Goal: Find contact information: Find contact information

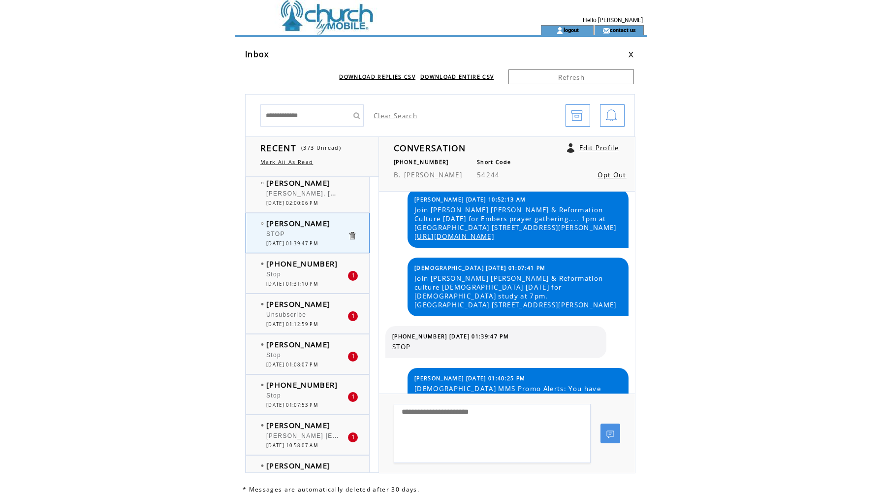
scroll to position [829, 0]
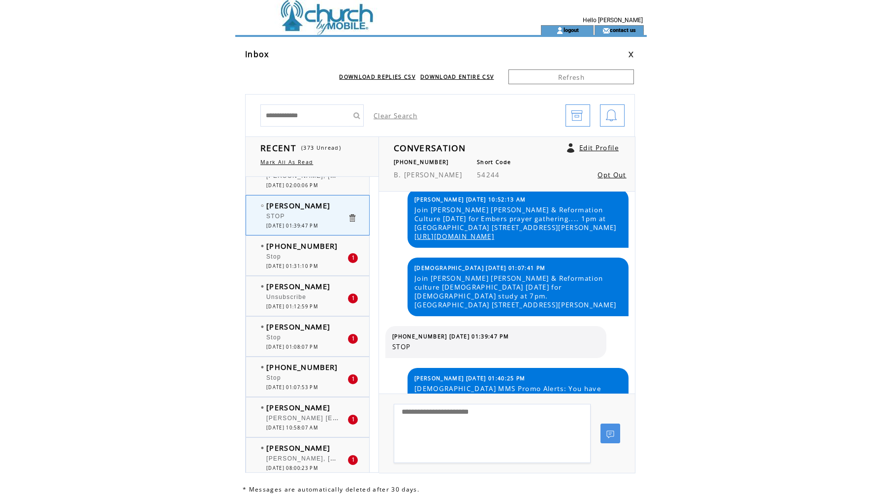
click at [320, 337] on div "Stop" at bounding box center [306, 339] width 81 height 10
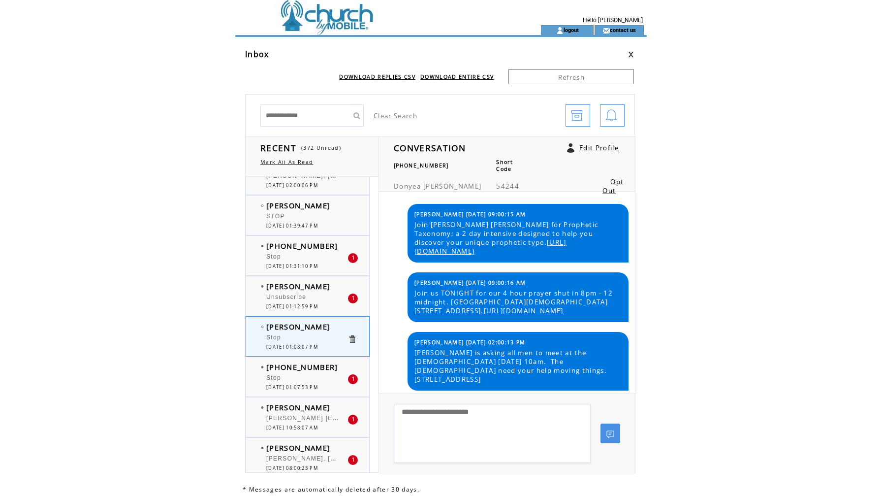
click at [318, 308] on span "[DATE] 01:12:59 PM" at bounding box center [292, 306] width 52 height 6
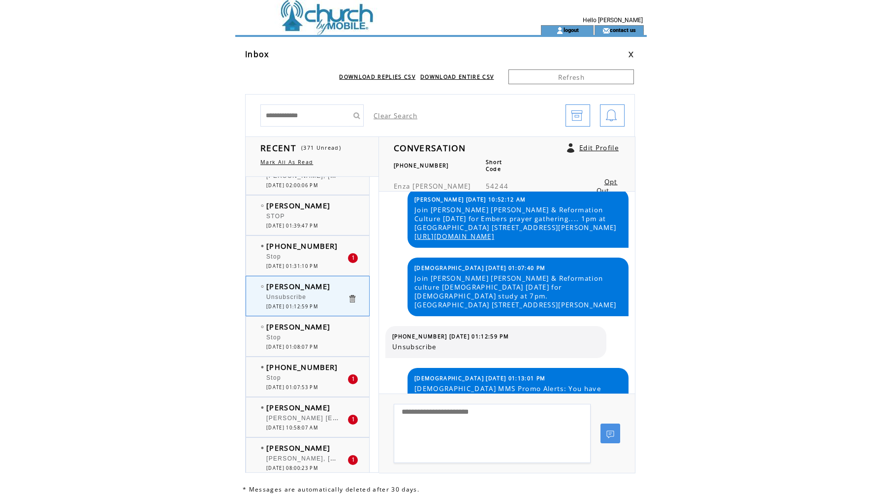
scroll to position [38, 0]
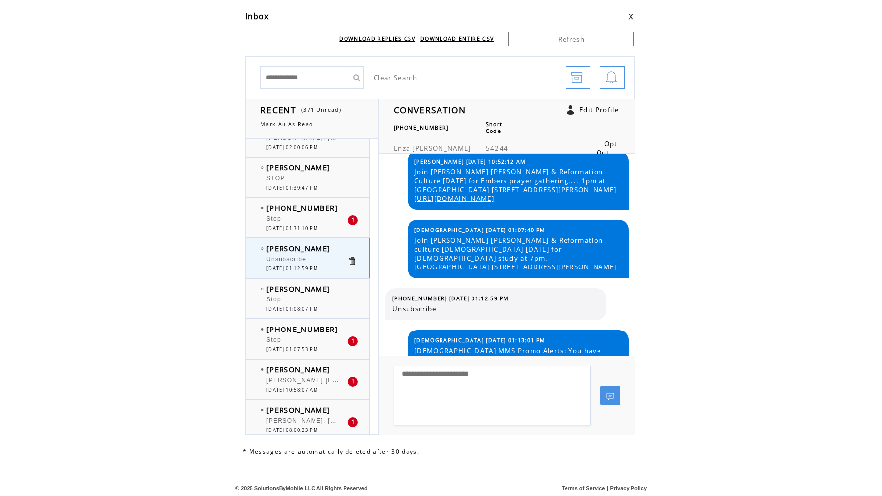
click at [303, 225] on span "[DATE] 01:31:10 PM" at bounding box center [292, 228] width 52 height 6
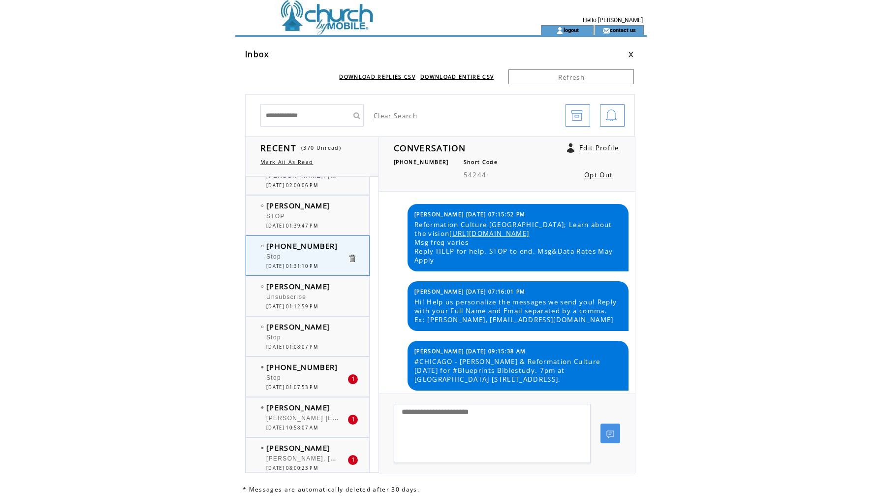
click at [318, 216] on div "STOP" at bounding box center [306, 218] width 81 height 10
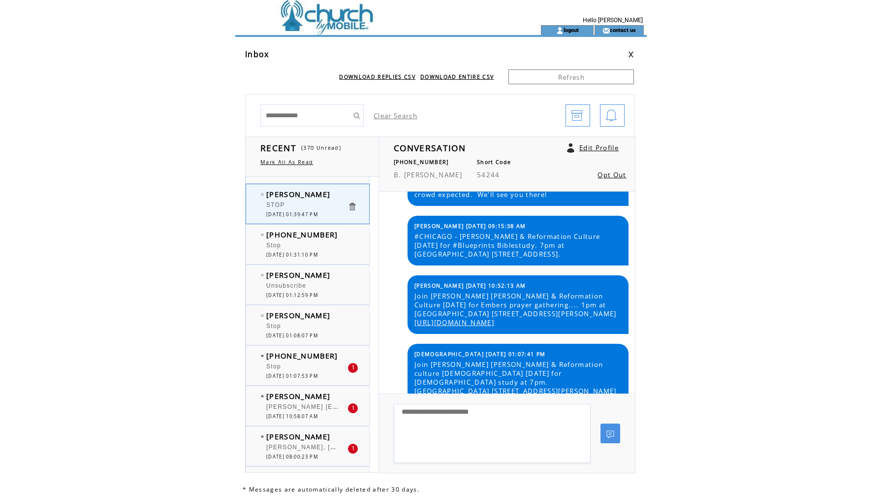
scroll to position [80, 0]
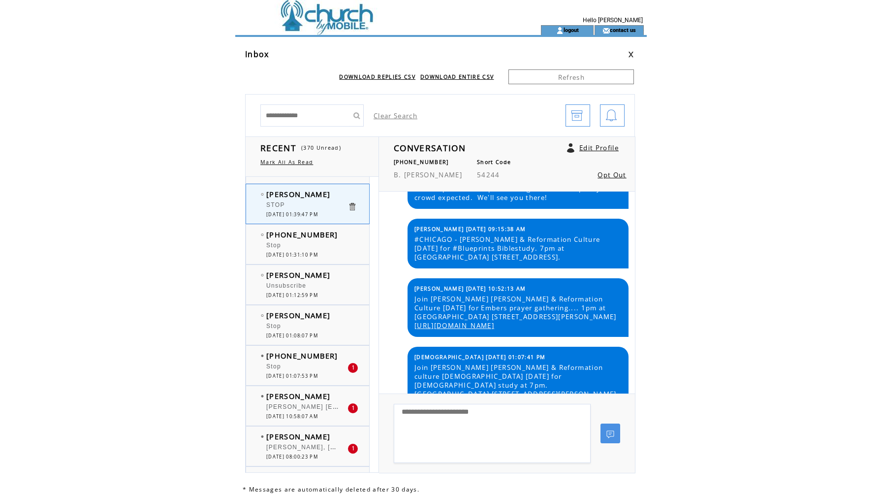
click at [306, 371] on div "Stop" at bounding box center [306, 368] width 81 height 10
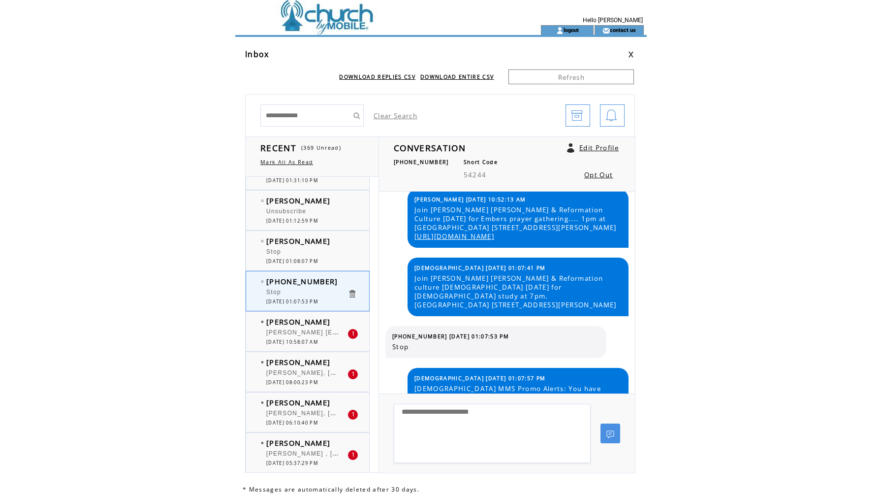
scroll to position [935, 0]
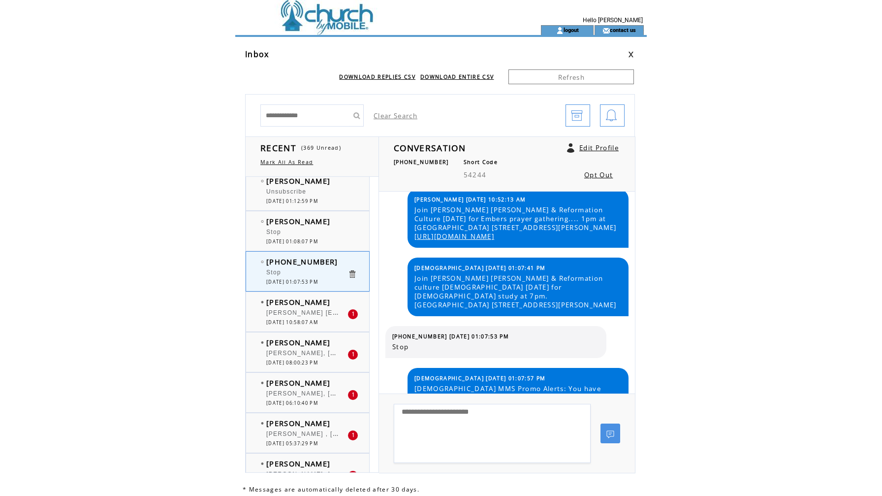
click at [305, 318] on div "[PERSON_NAME] [EMAIL_ADDRESS][DOMAIN_NAME]" at bounding box center [306, 314] width 81 height 10
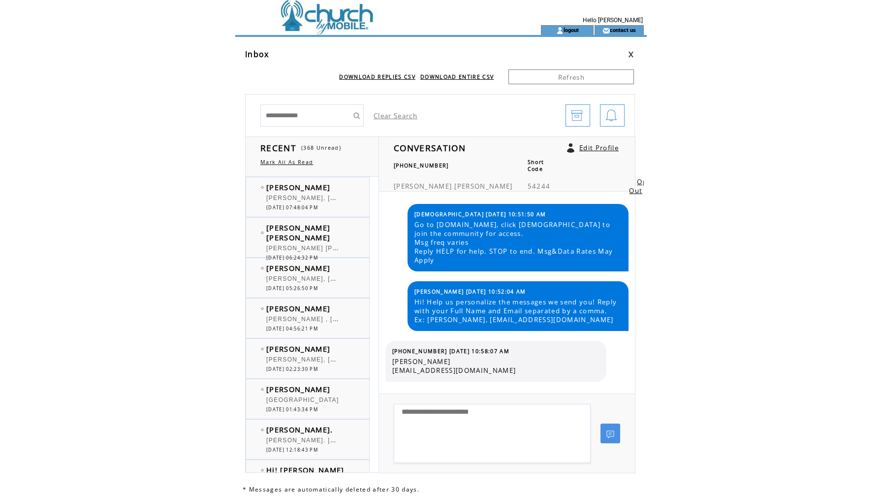
scroll to position [935, 0]
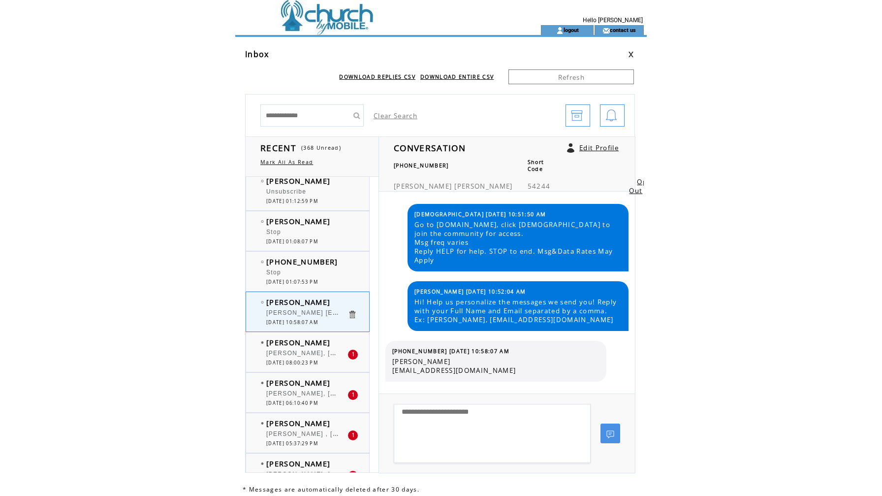
click at [307, 335] on div "Destiny Woods Destiny Woods, msdrwoods@gmail.com 1 09/01/2025 08:00:23 PM" at bounding box center [317, 351] width 143 height 39
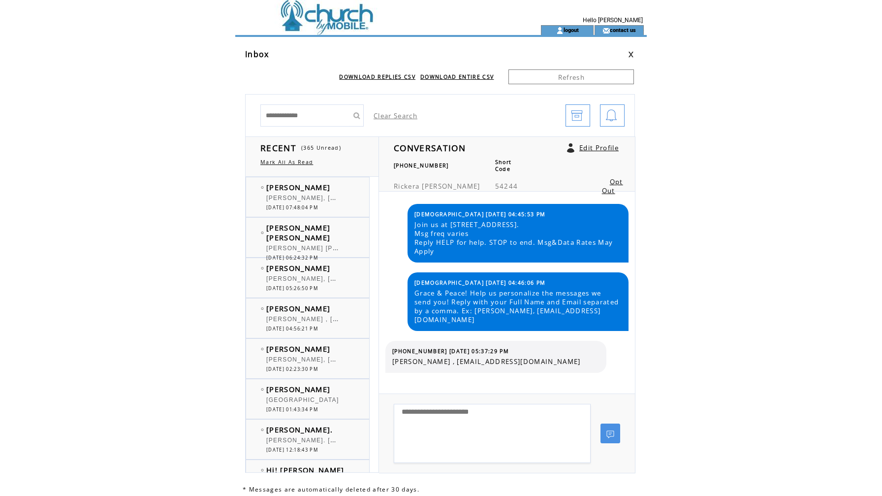
scroll to position [1009, 0]
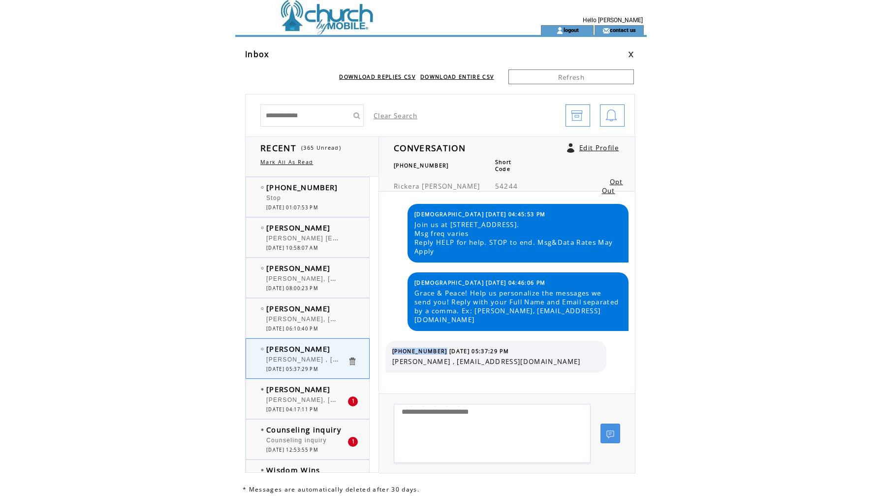
drag, startPoint x: 392, startPoint y: 352, endPoint x: 437, endPoint y: 348, distance: 45.5
click at [437, 348] on span "(832) 492-7049 09/01/2025 05:37:29 PM" at bounding box center [450, 351] width 117 height 7
copy span "(832) 492-7049"
drag, startPoint x: 453, startPoint y: 362, endPoint x: 573, endPoint y: 360, distance: 119.6
click at [573, 360] on span "[PERSON_NAME] , [EMAIL_ADDRESS][DOMAIN_NAME]" at bounding box center [495, 361] width 207 height 9
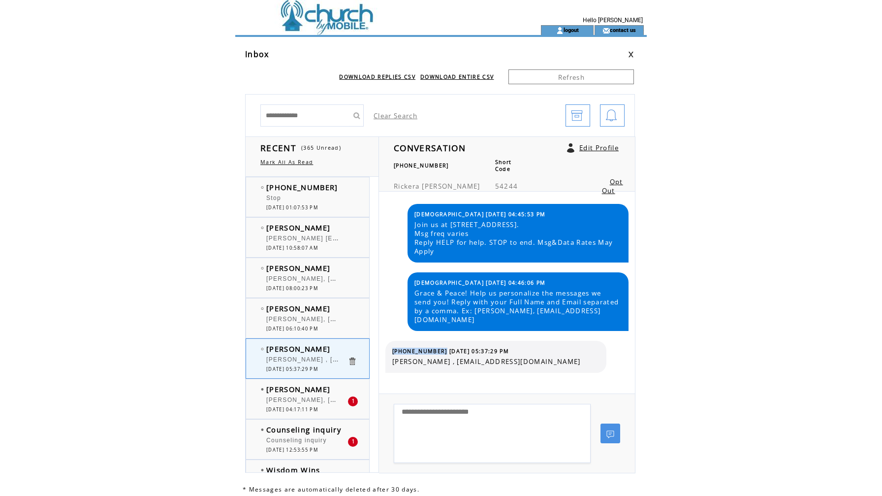
copy span "rickerawalker20177@gmail.com"
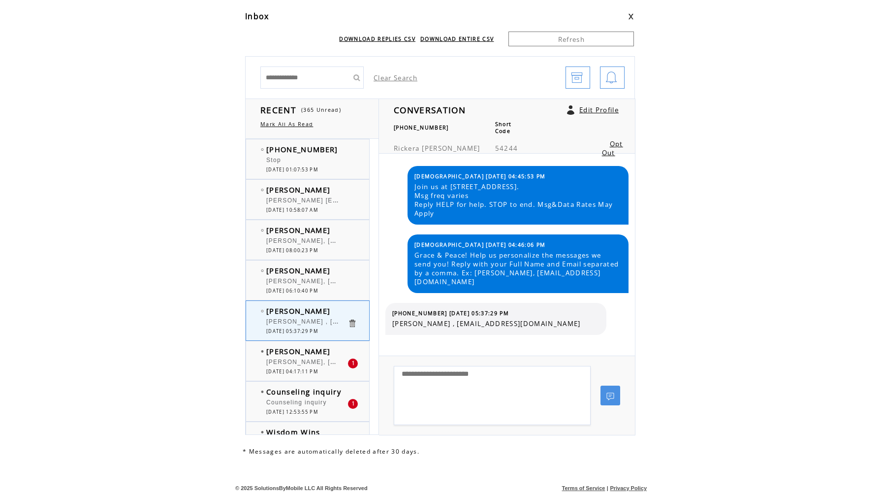
click at [306, 351] on span "[PERSON_NAME]" at bounding box center [298, 351] width 64 height 10
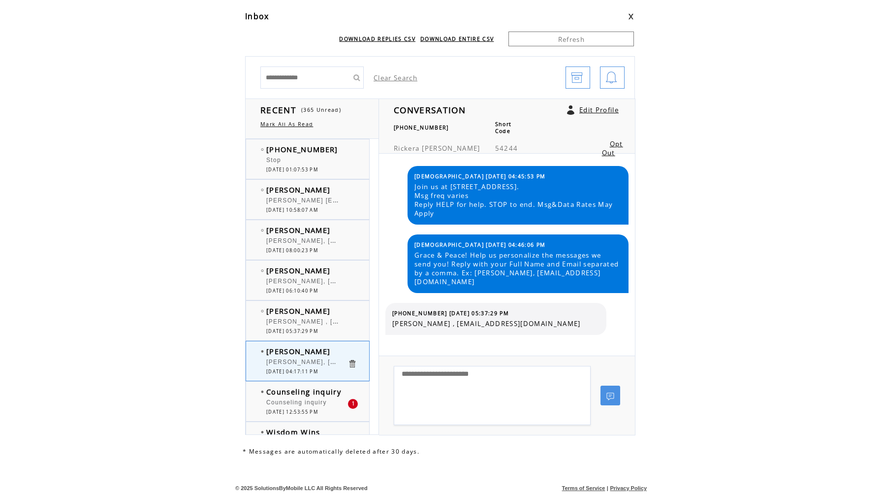
click at [301, 354] on span "[PERSON_NAME]" at bounding box center [298, 351] width 64 height 10
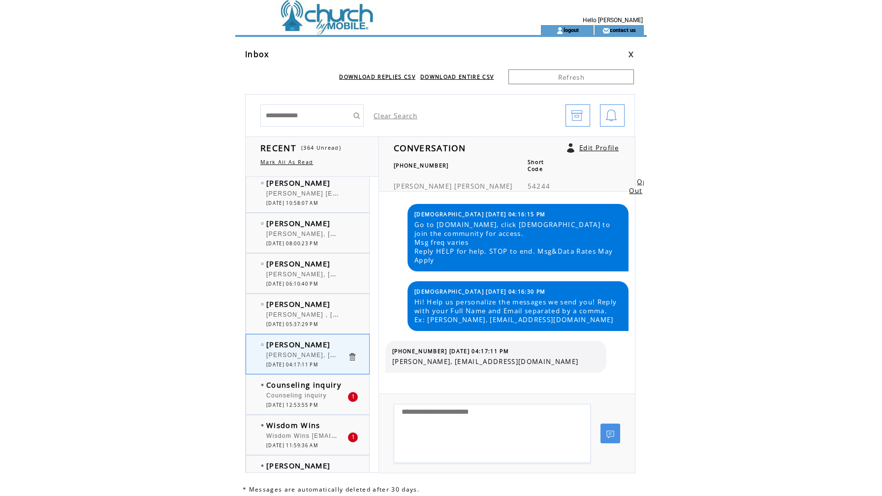
scroll to position [1054, 0]
click at [303, 390] on div at bounding box center [306, 390] width 81 height 2
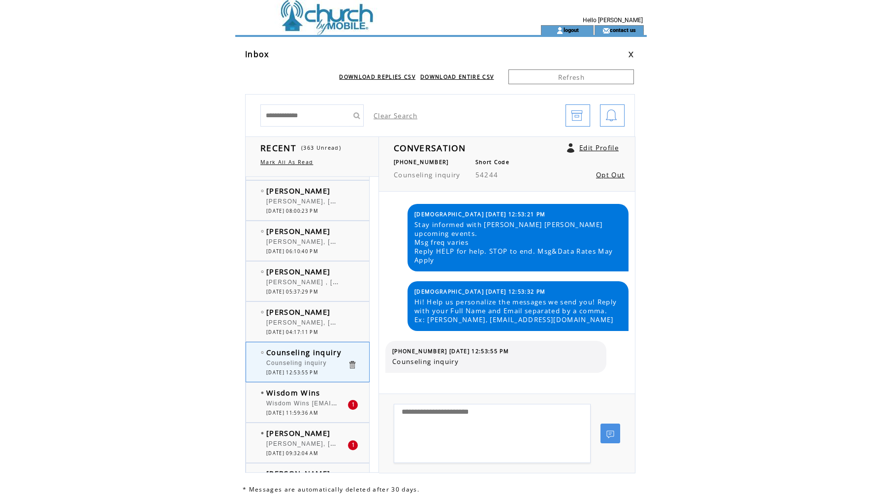
scroll to position [1088, 0]
click at [321, 405] on span "Wisdom Wins [EMAIL_ADDRESS][DOMAIN_NAME]" at bounding box center [348, 401] width 164 height 10
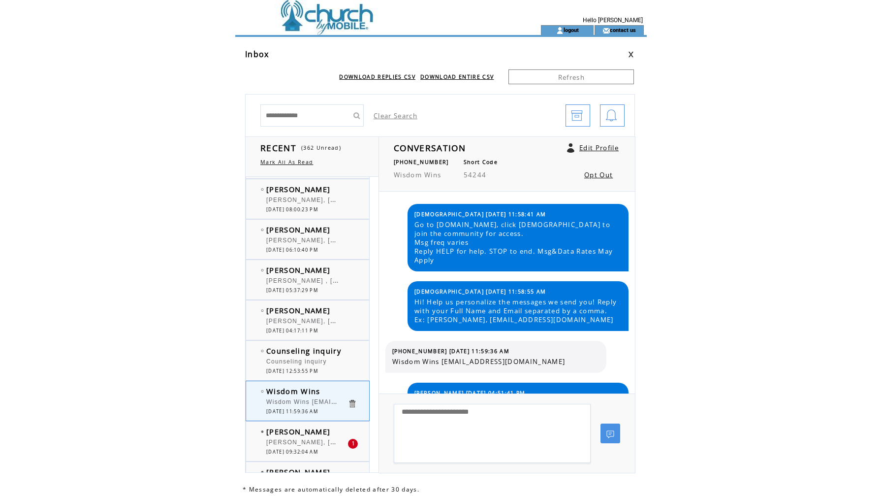
scroll to position [1157, 0]
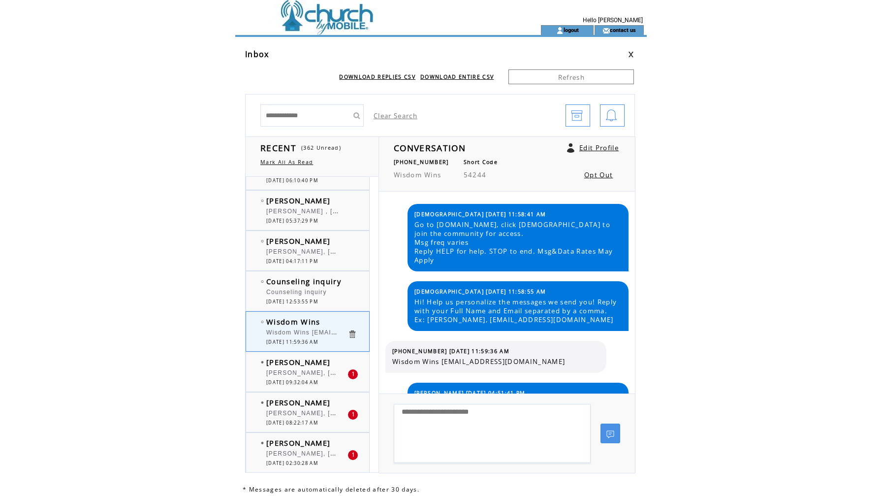
click at [297, 386] on div "Veronica Stalling Veronica Stalling, stalling16@gmail.com 1 09/01/2025 09:32:04…" at bounding box center [317, 371] width 143 height 39
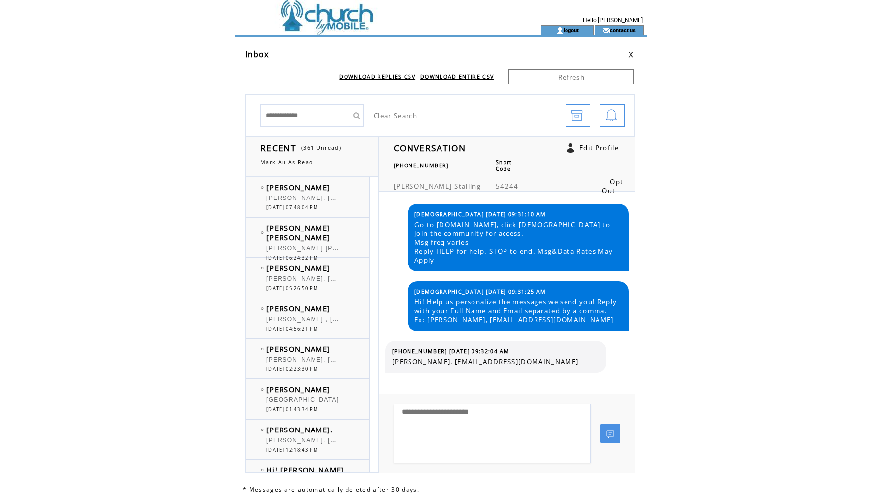
scroll to position [1157, 0]
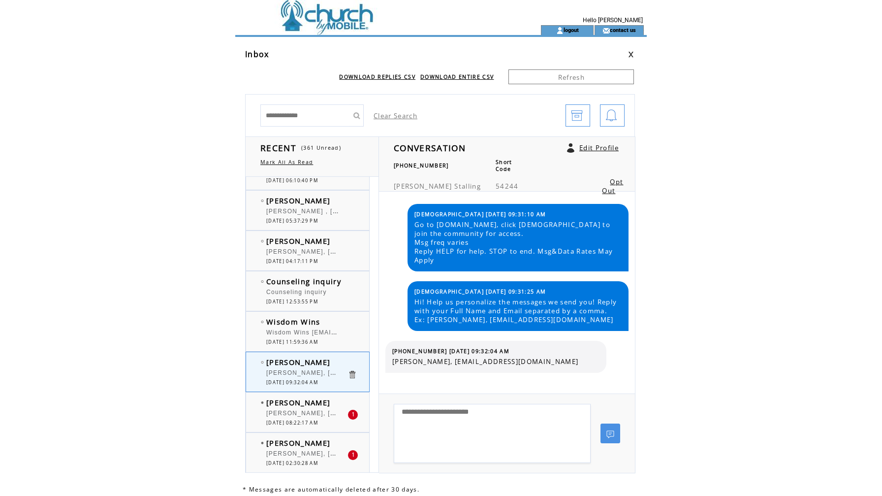
click at [309, 412] on span "[PERSON_NAME], [EMAIL_ADDRESS][DOMAIN_NAME]" at bounding box center [356, 412] width 180 height 10
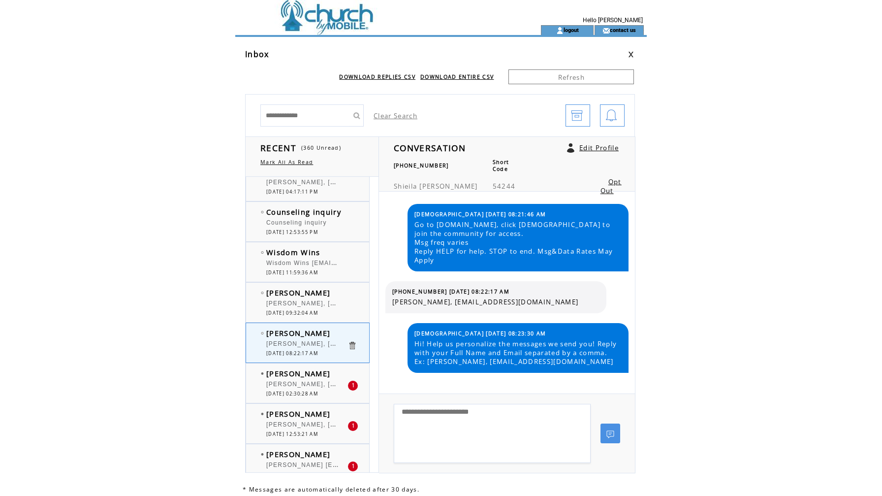
scroll to position [1255, 0]
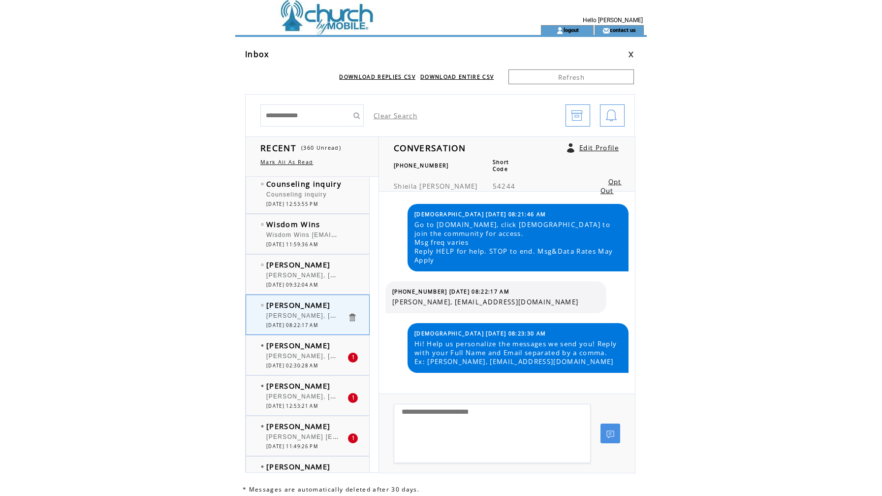
click at [314, 366] on span "[DATE] 02:30:28 AM" at bounding box center [292, 365] width 52 height 6
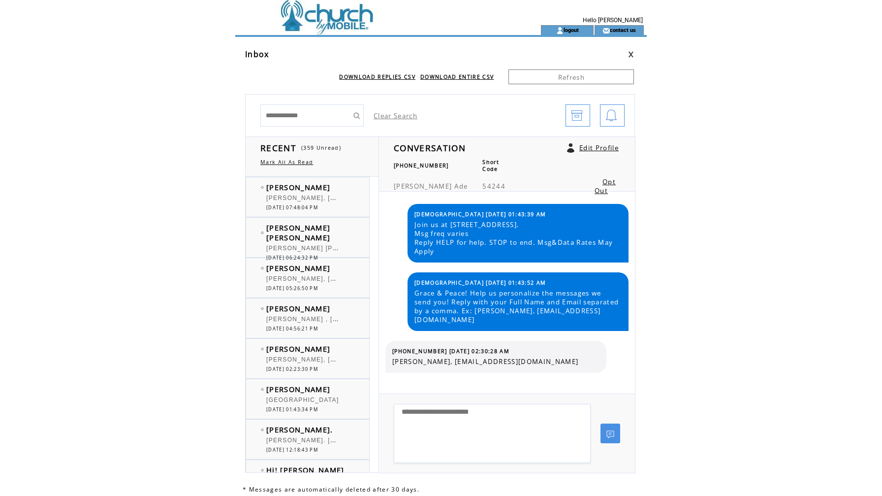
scroll to position [1255, 0]
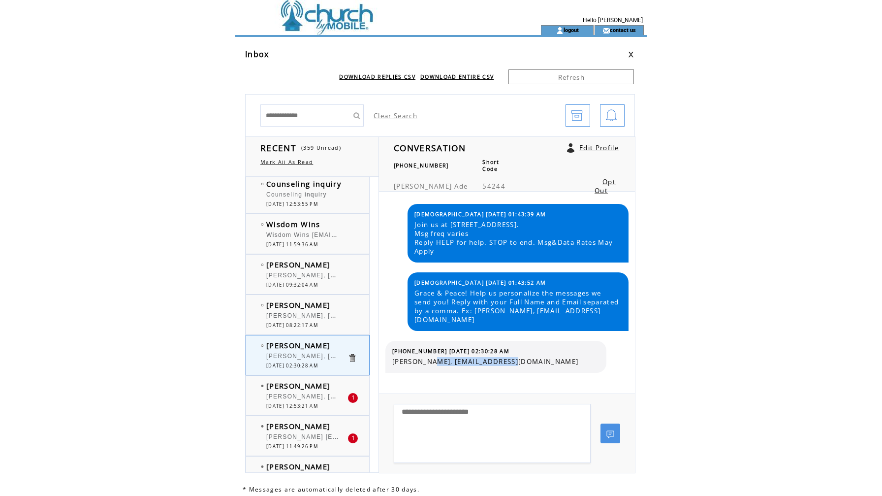
drag, startPoint x: 431, startPoint y: 361, endPoint x: 523, endPoint y: 363, distance: 92.1
click at [523, 363] on span "[PERSON_NAME], [EMAIL_ADDRESS][DOMAIN_NAME]" at bounding box center [495, 361] width 207 height 9
copy span "debosis100@yahoo.com"
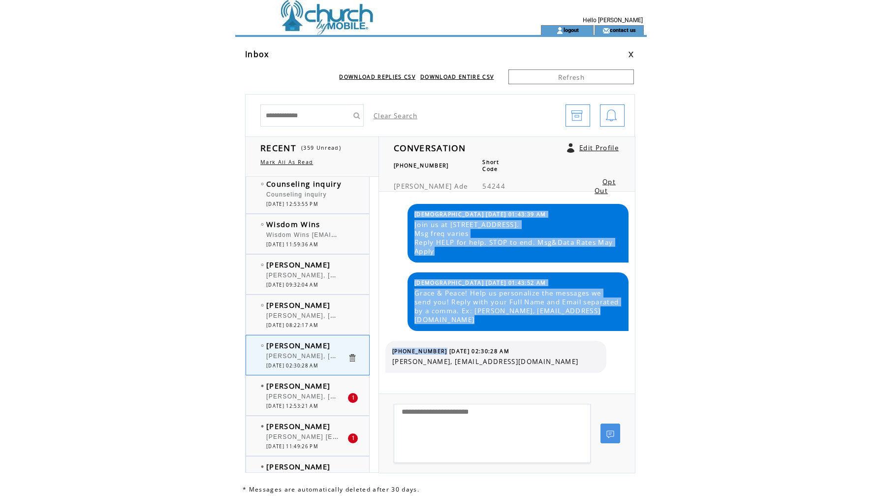
drag, startPoint x: 437, startPoint y: 351, endPoint x: 384, endPoint y: 351, distance: 53.2
click at [384, 351] on div "Bishop 09/01/2025 01:43:39 AM Join us at 11811 North Fwy Suite 855, Houston, TX…" at bounding box center [506, 292] width 253 height 202
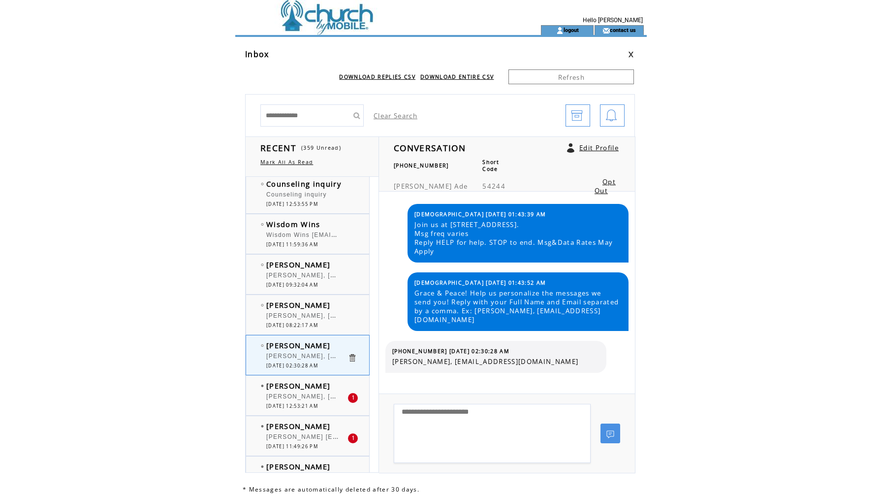
click at [401, 346] on table "(832) 758-3372 09/01/2025 02:30:28 AM John Ade, debosis100@yahoo.com" at bounding box center [496, 356] width 212 height 23
drag, startPoint x: 391, startPoint y: 350, endPoint x: 437, endPoint y: 348, distance: 45.8
click at [437, 348] on table "(832) 758-3372 09/01/2025 02:30:28 AM John Ade, debosis100@yahoo.com" at bounding box center [496, 356] width 212 height 23
copy span "(832) 758-3372"
click at [314, 398] on span "[PERSON_NAME], [EMAIL_ADDRESS][DOMAIN_NAME]" at bounding box center [356, 395] width 180 height 10
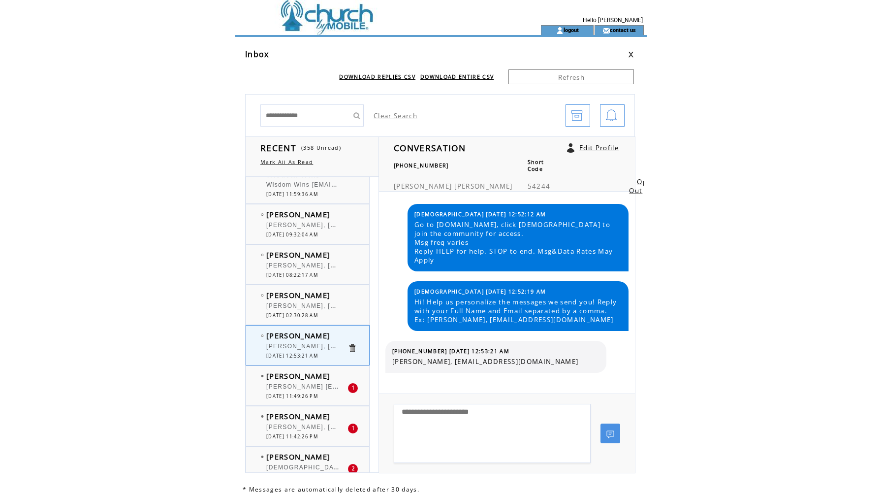
scroll to position [1312, 0]
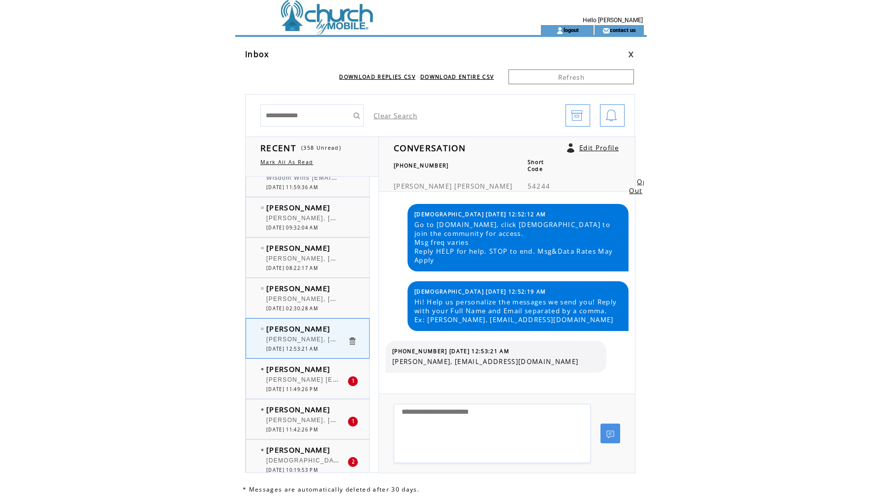
click at [299, 388] on span "[DATE] 11:49:26 PM" at bounding box center [292, 389] width 52 height 6
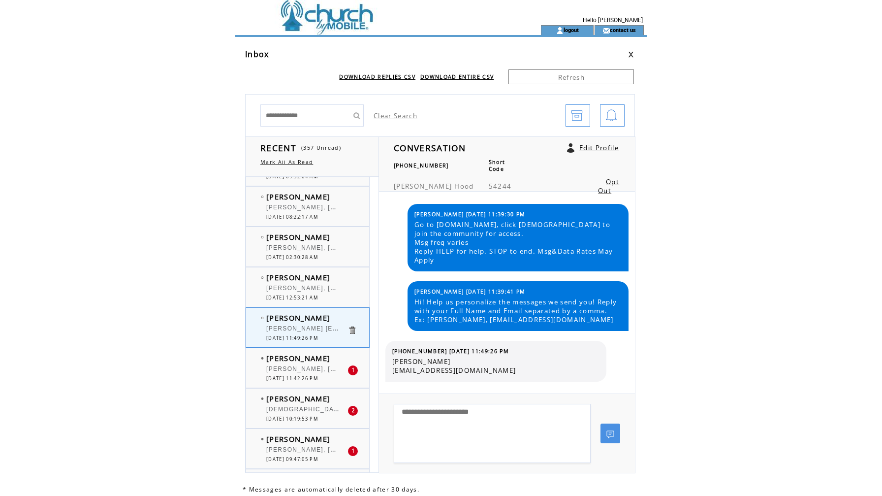
scroll to position [1366, 0]
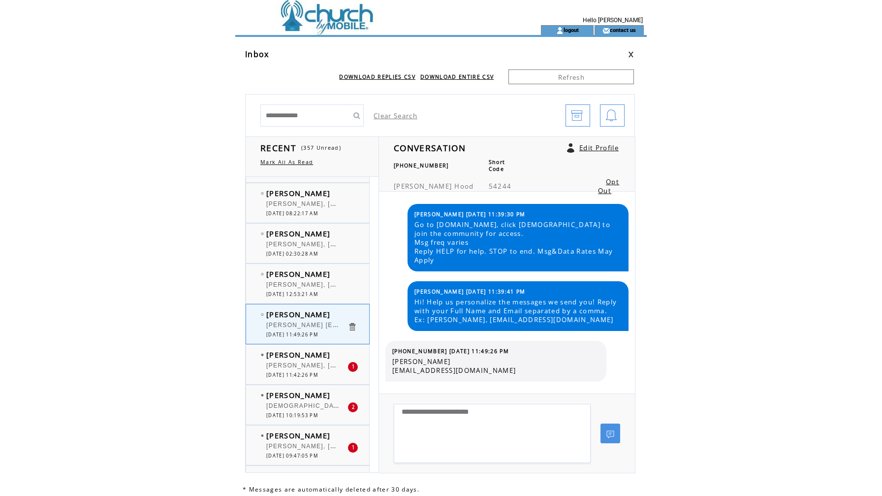
click at [294, 375] on span "[DATE] 11:42:26 PM" at bounding box center [292, 375] width 52 height 6
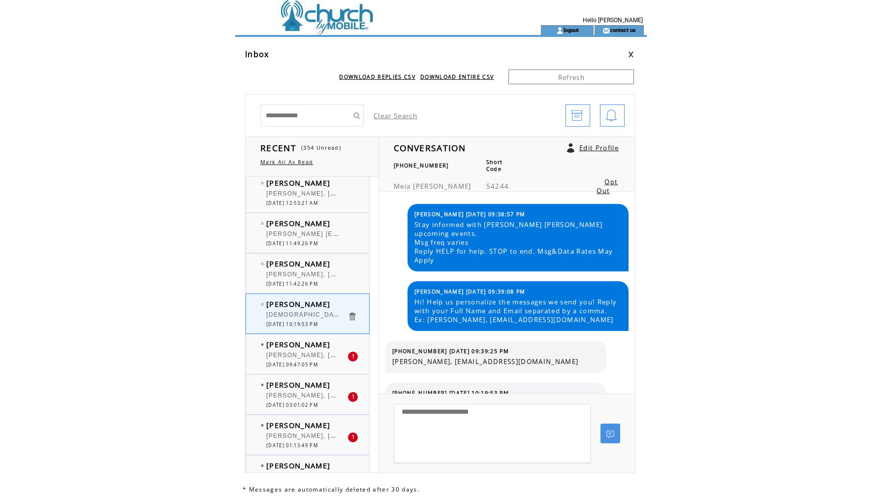
click at [289, 362] on span "[DATE] 09:47:05 PM" at bounding box center [292, 364] width 52 height 6
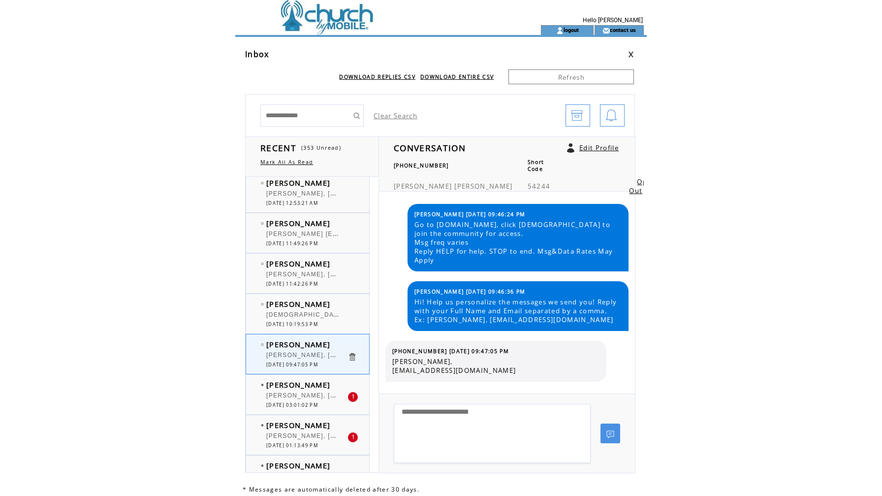
scroll to position [1494, 0]
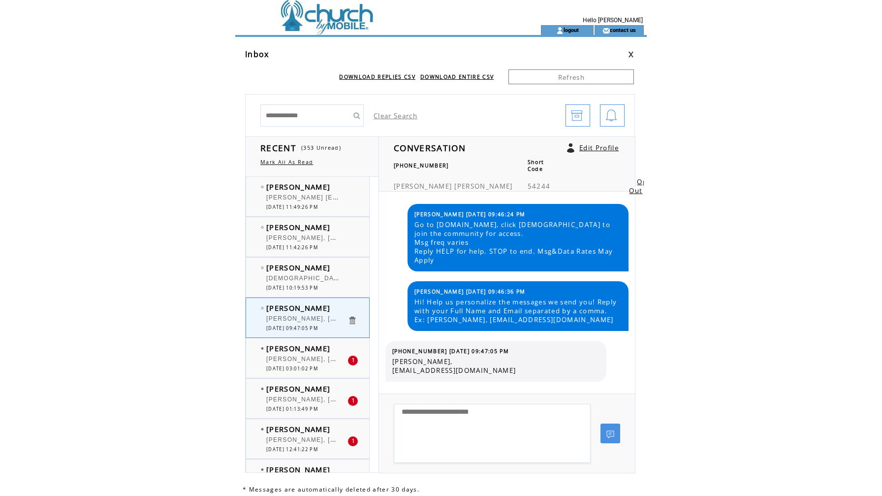
click at [289, 360] on span "[PERSON_NAME], [EMAIL_ADDRESS][DOMAIN_NAME]" at bounding box center [356, 358] width 180 height 10
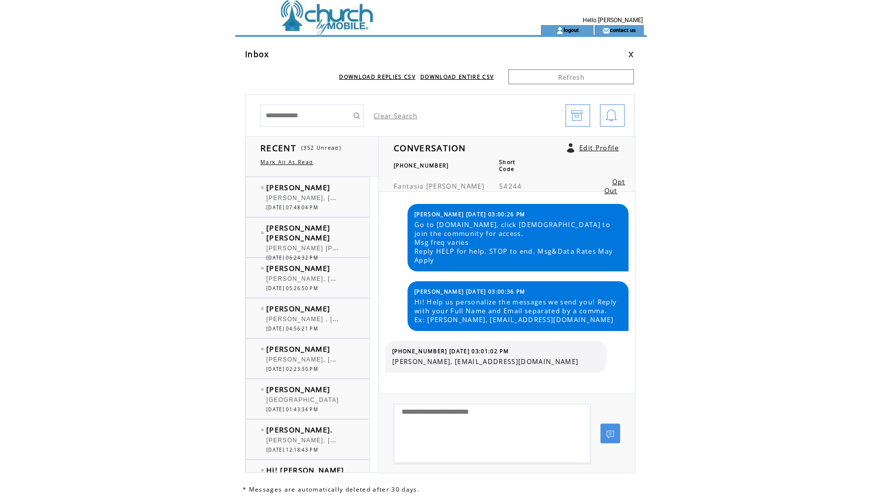
scroll to position [1494, 0]
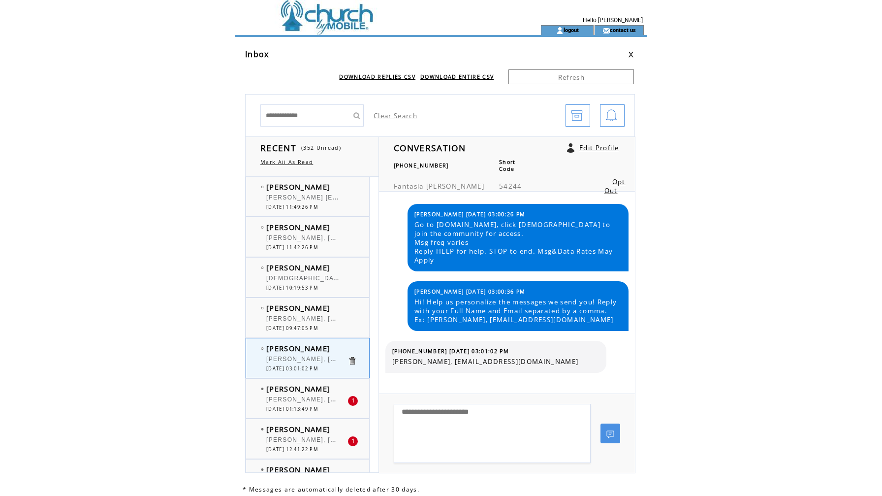
click at [318, 394] on div at bounding box center [306, 394] width 81 height 2
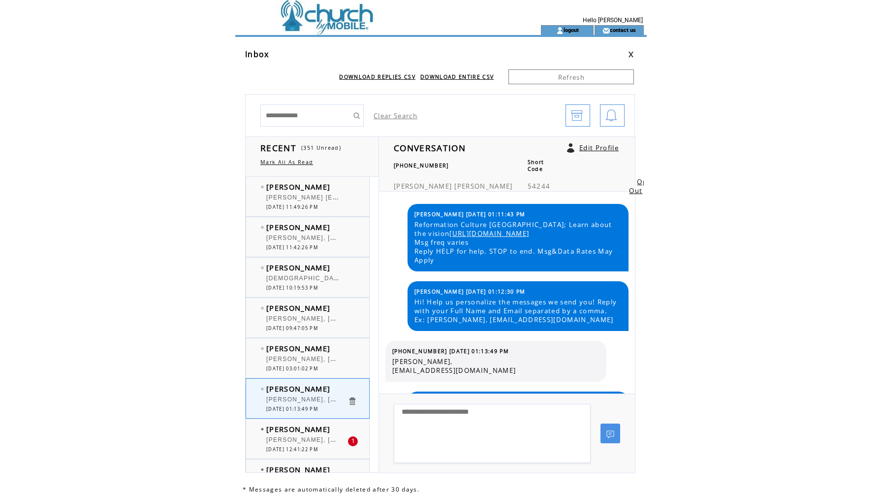
scroll to position [40, 0]
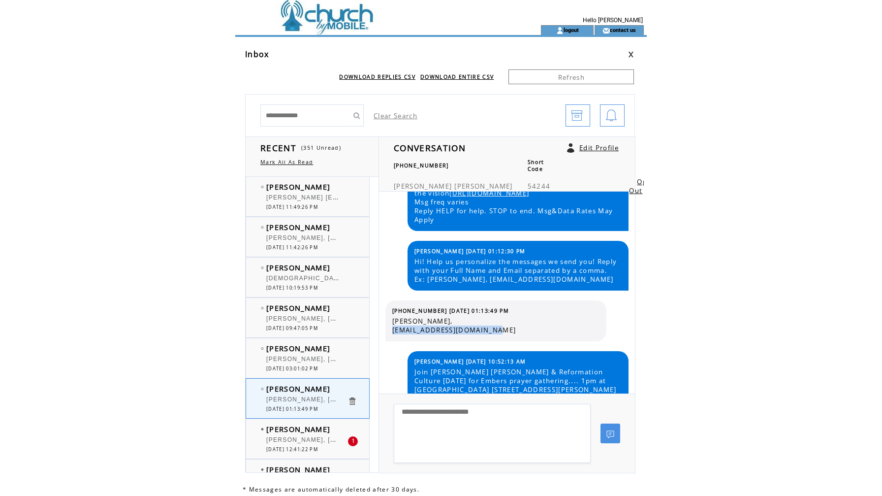
drag, startPoint x: 503, startPoint y: 330, endPoint x: 390, endPoint y: 326, distance: 112.3
click at [390, 326] on table "(630) 362-1599 08/29/2025 01:13:49 PM Sheila Moore, mooresheila2028@gmail.com" at bounding box center [496, 321] width 212 height 32
copy span "mooresheila2028@gmail.com"
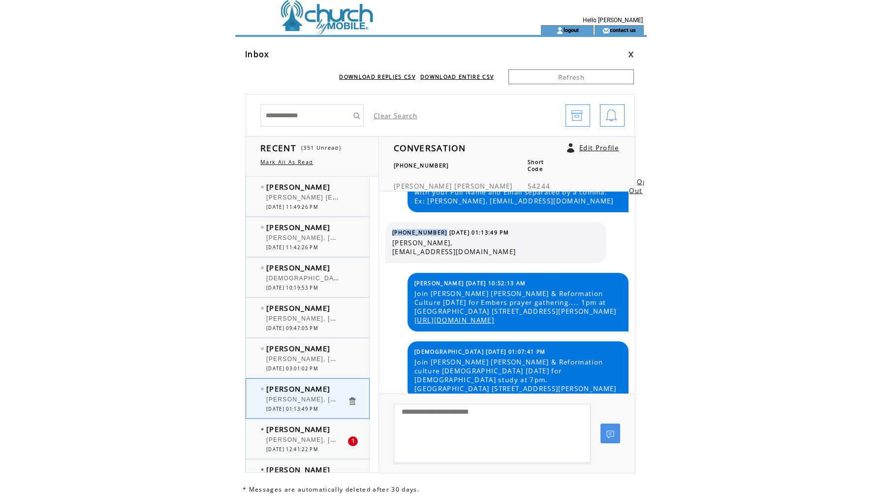
drag, startPoint x: 436, startPoint y: 231, endPoint x: 388, endPoint y: 231, distance: 48.2
click at [388, 231] on div "(630) 362-1599 08/29/2025 01:13:49 PM Sheila Moore, mooresheila2028@gmail.com" at bounding box center [495, 242] width 221 height 41
copy tbody "(630) 362-1599"
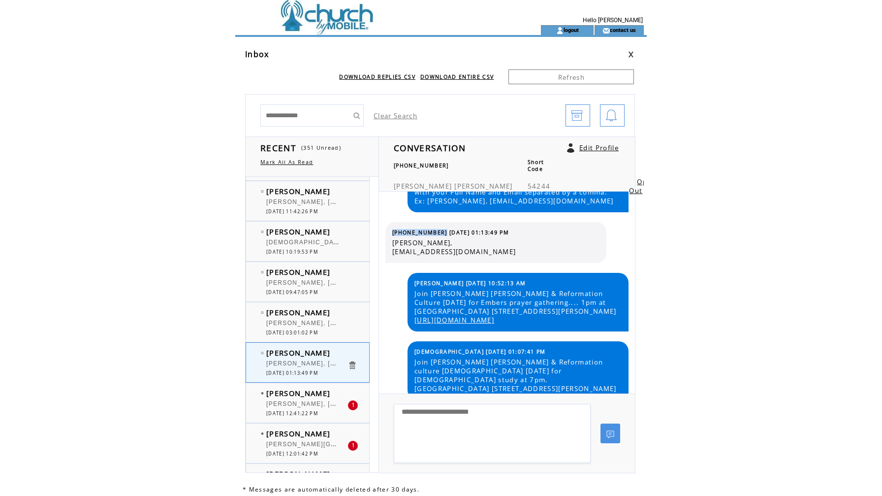
scroll to position [1549, 0]
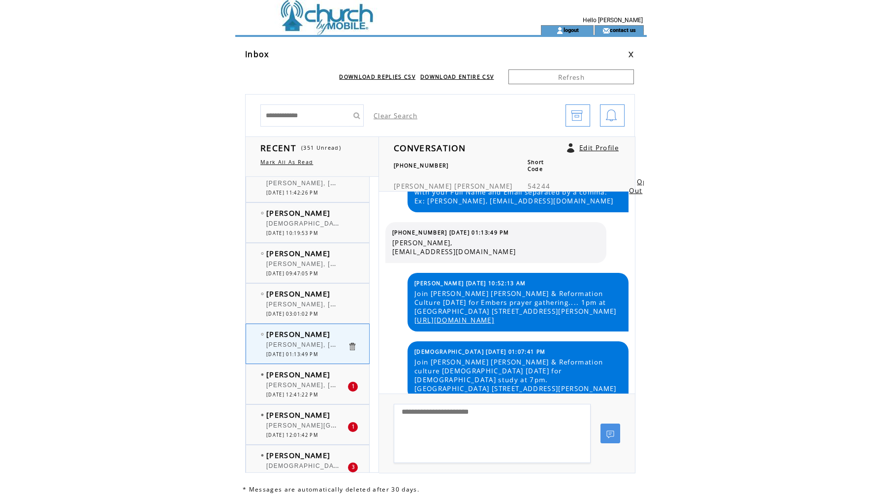
click at [298, 400] on div "Elizabeth Irvin Elizabeth Irvin, larojahi2@gmail.com 1 08/29/2025 12:41:22 PM" at bounding box center [317, 383] width 143 height 39
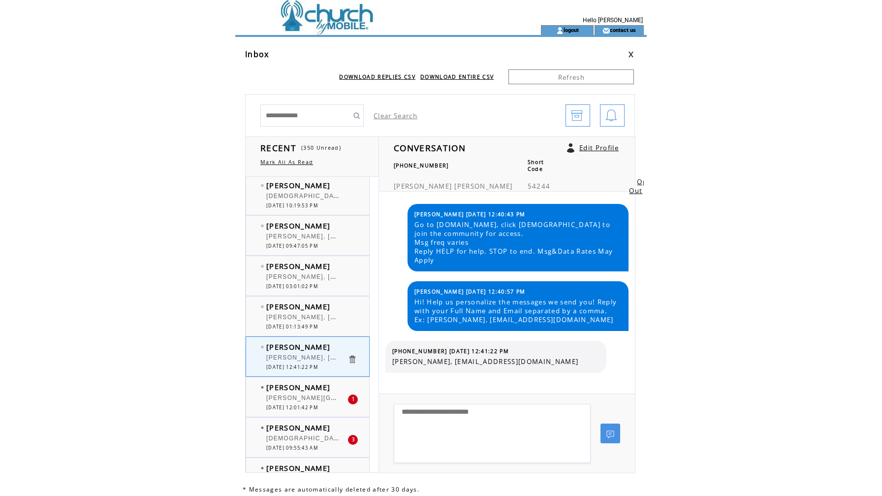
scroll to position [1606, 0]
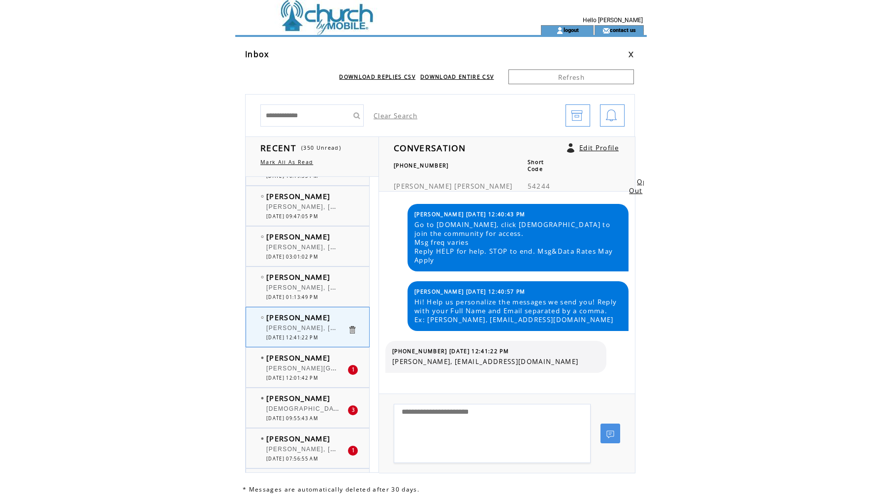
click at [292, 375] on span "[DATE] 12:01:42 PM" at bounding box center [292, 378] width 52 height 6
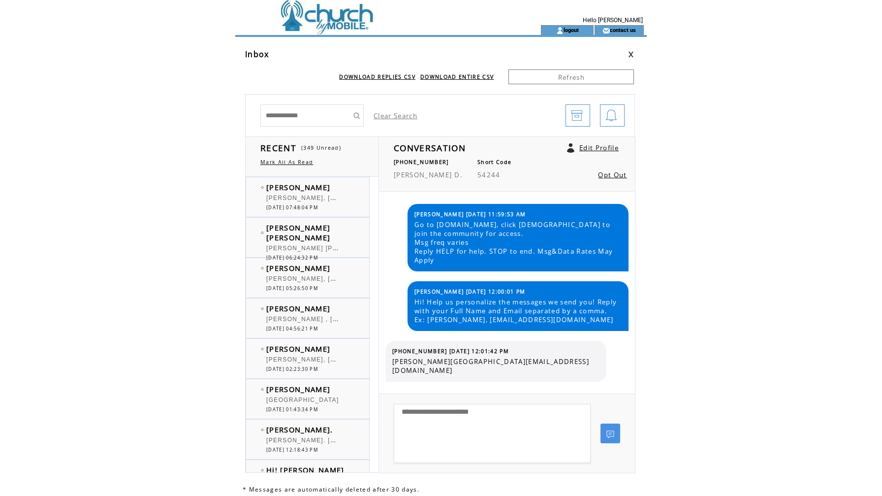
scroll to position [1606, 0]
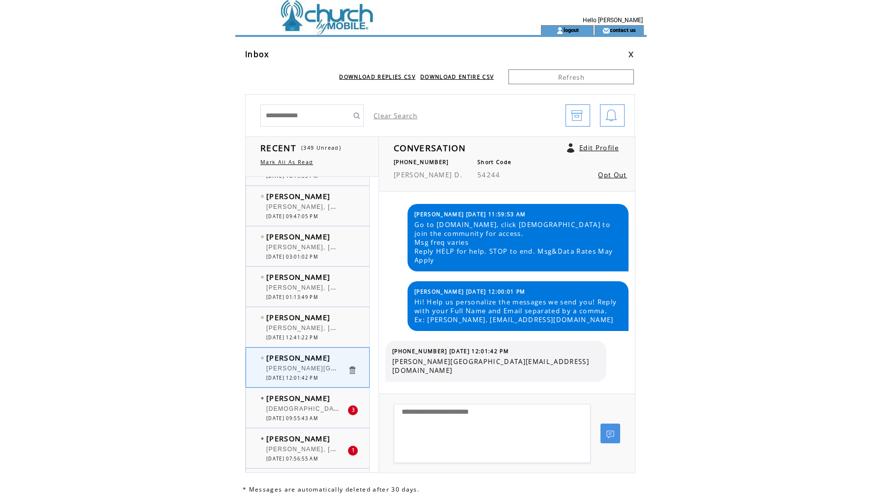
click at [297, 410] on span "[DEMOGRAPHIC_DATA] arise" at bounding box center [314, 408] width 96 height 10
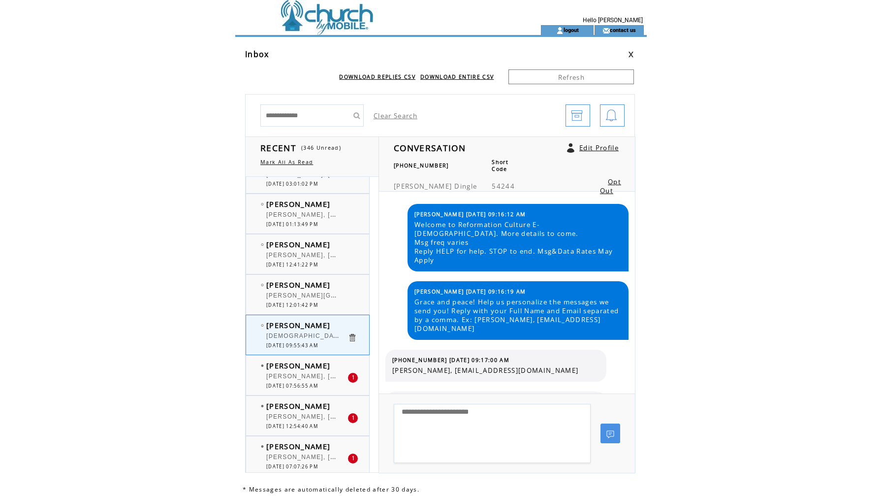
click at [331, 378] on span "[PERSON_NAME], [EMAIL_ADDRESS][DOMAIN_NAME]" at bounding box center [356, 375] width 180 height 10
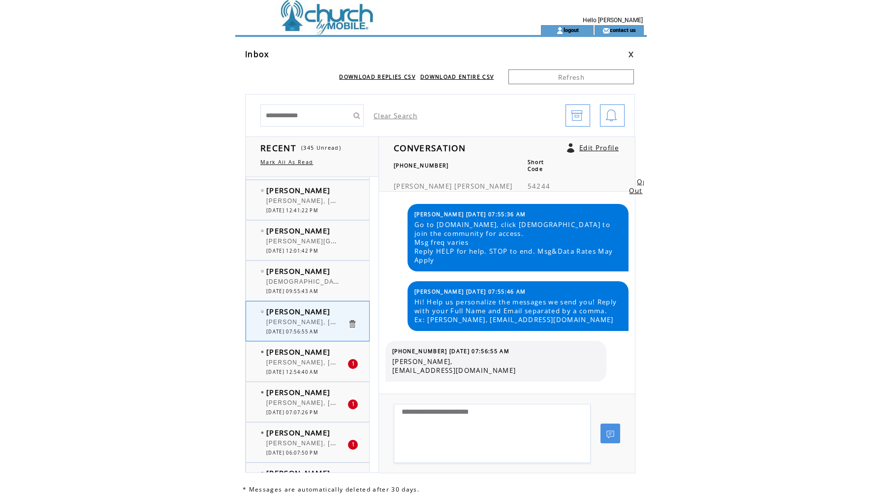
scroll to position [1736, 0]
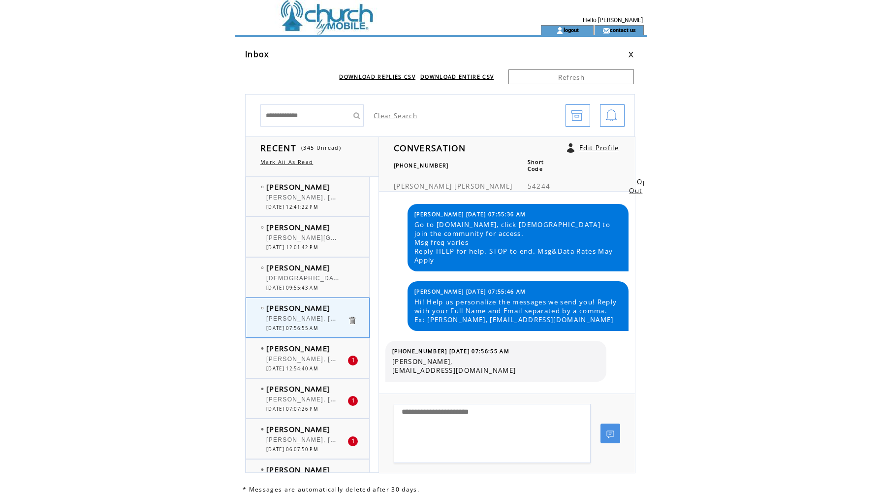
click at [300, 358] on span "[PERSON_NAME], [PERSON_NAME][EMAIL_ADDRESS][DOMAIN_NAME]" at bounding box center [384, 358] width 237 height 10
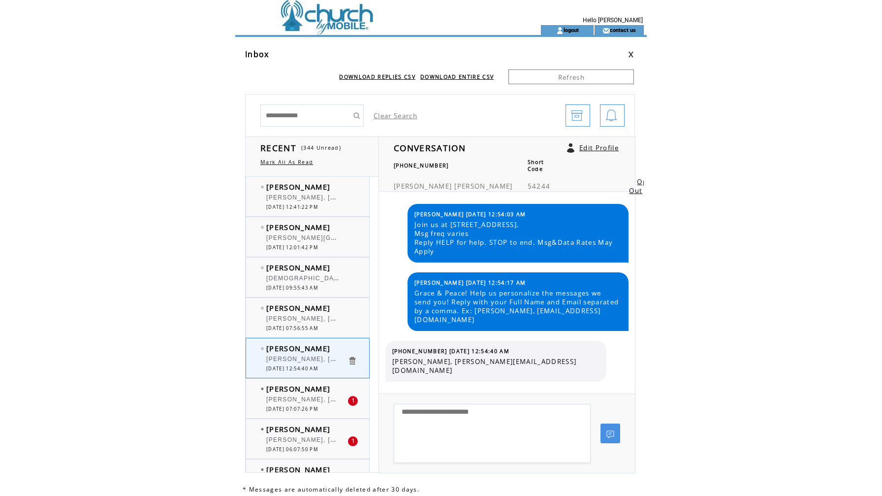
scroll to position [1741, 0]
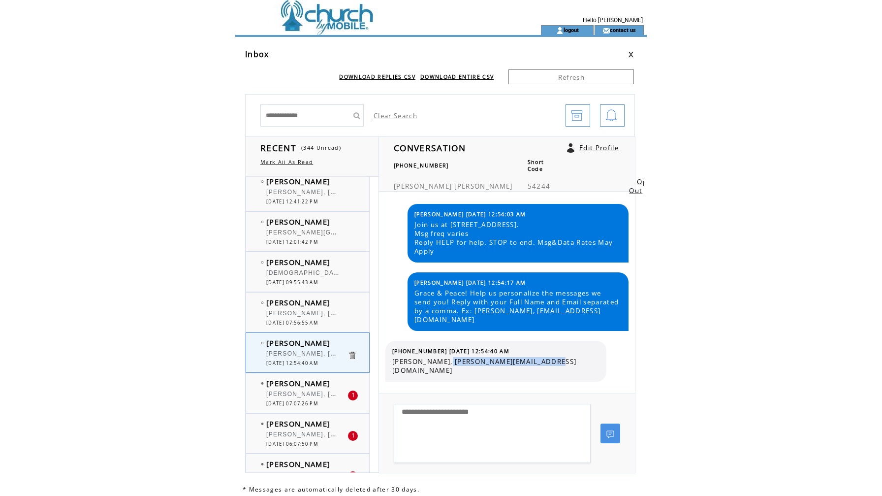
drag, startPoint x: 444, startPoint y: 361, endPoint x: 569, endPoint y: 367, distance: 125.2
click at [569, 367] on table "(346) 614-6922 08/29/2025 12:54:40 AM Ariel Warren, ARIEL.LYNNWARREN@GMAIL.COM" at bounding box center [496, 361] width 212 height 32
copy span "ARIEL.LYNNWARREN@GMAIL.COM"
drag, startPoint x: 437, startPoint y: 350, endPoint x: 386, endPoint y: 347, distance: 50.9
click at [386, 347] on div "(346) 614-6922 08/29/2025 12:54:40 AM Ariel Warren, ARIEL.LYNNWARREN@GMAIL.COM" at bounding box center [495, 361] width 221 height 41
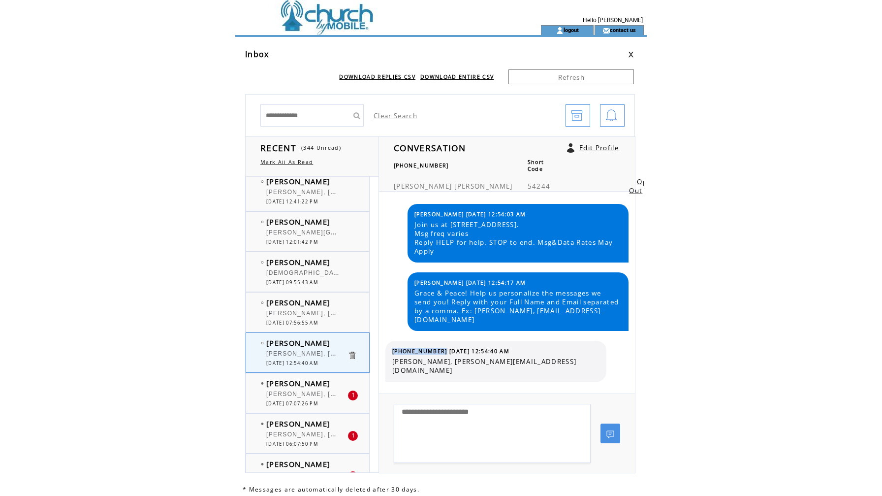
copy tbody "(346) 614-6922"
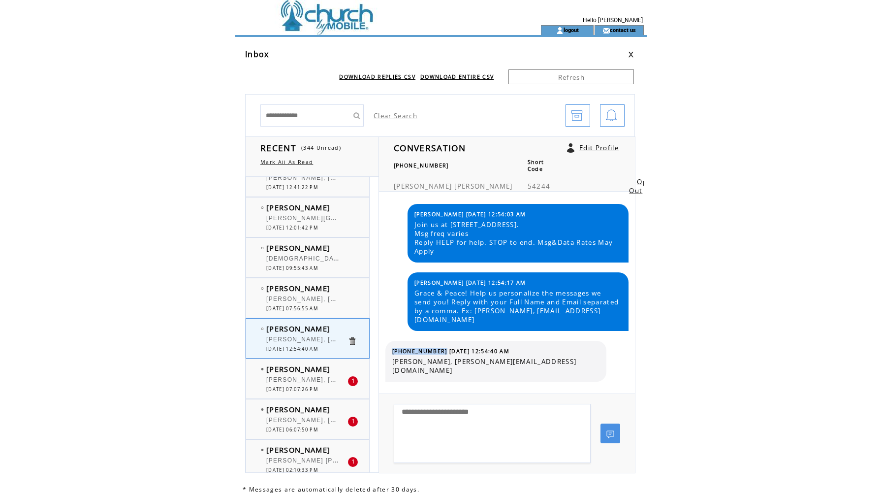
scroll to position [1764, 0]
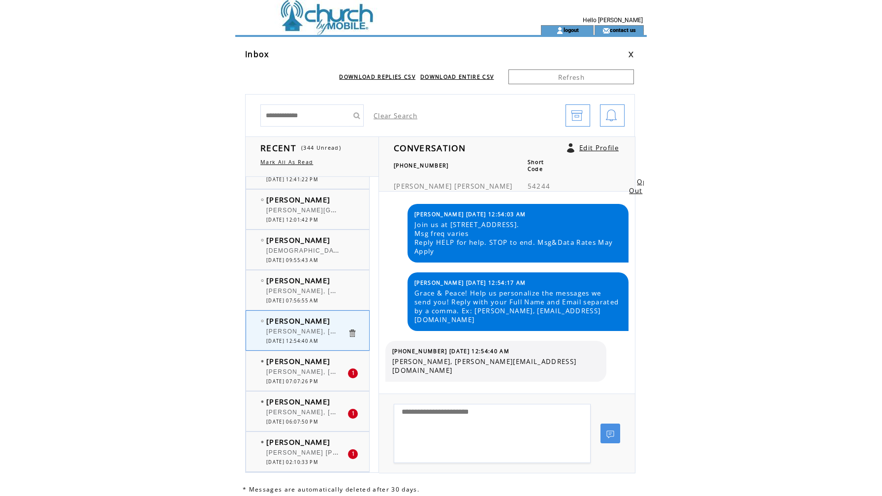
click at [315, 363] on span "[PERSON_NAME]" at bounding box center [298, 361] width 64 height 10
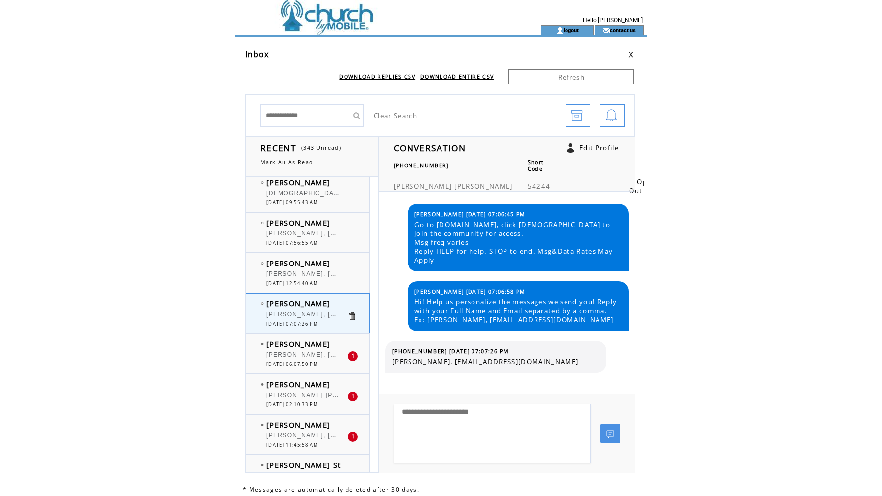
scroll to position [1822, 0]
click at [310, 350] on span "[PERSON_NAME], [DOMAIN_NAME][EMAIL_ADDRESS][DOMAIN_NAME]" at bounding box center [384, 353] width 236 height 10
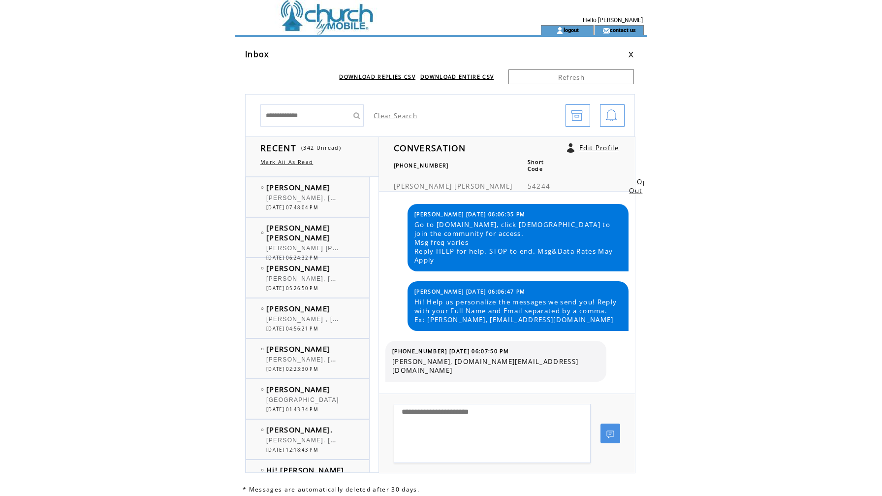
scroll to position [1822, 0]
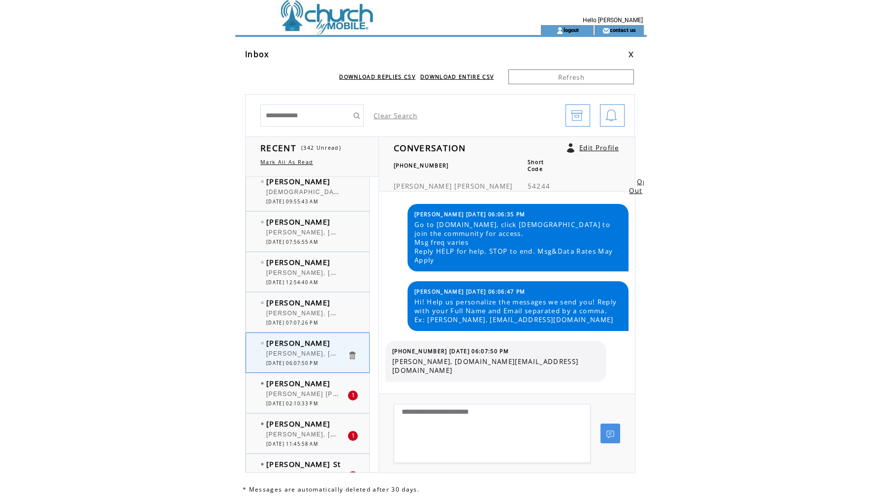
click at [305, 391] on span "[PERSON_NAME] [PERSON_NAME], [EMAIL_ADDRESS][DOMAIN_NAME]" at bounding box center [386, 393] width 240 height 10
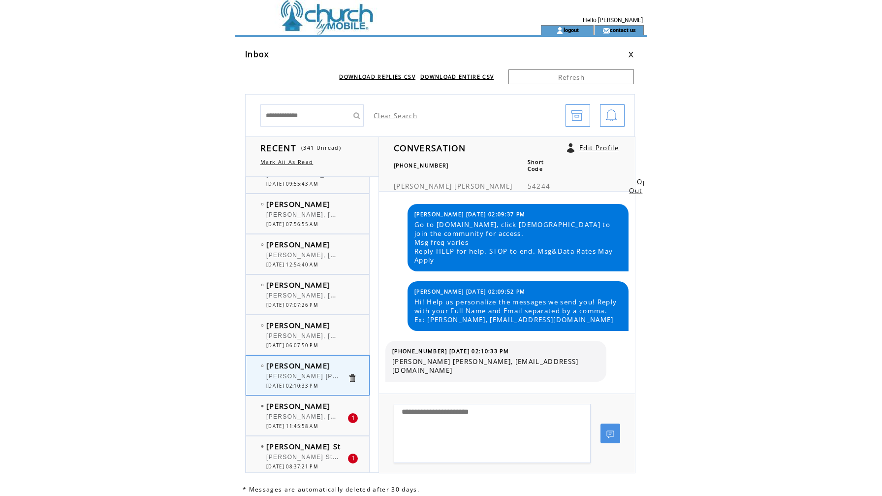
scroll to position [1844, 0]
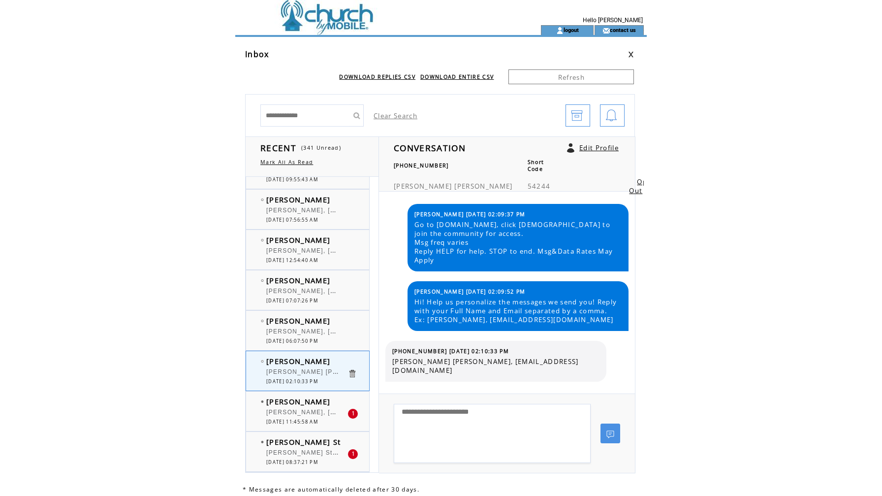
click at [300, 406] on div at bounding box center [306, 407] width 81 height 2
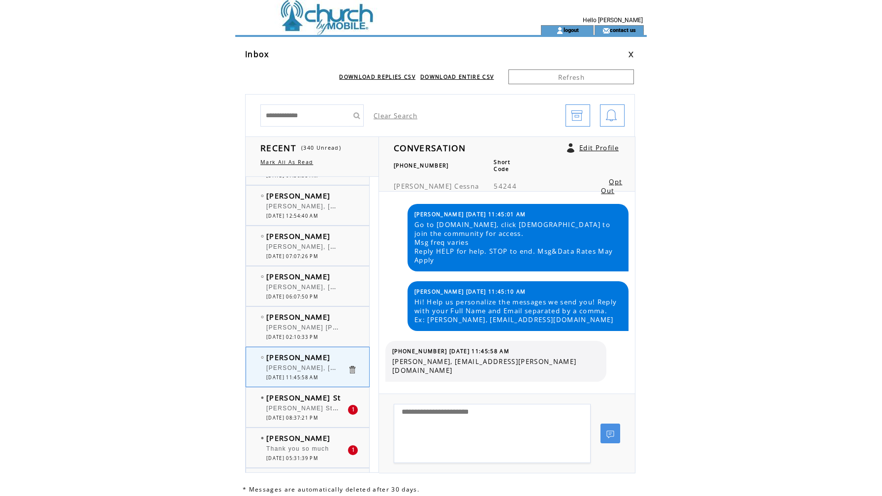
scroll to position [1891, 0]
click at [299, 401] on div at bounding box center [306, 401] width 81 height 2
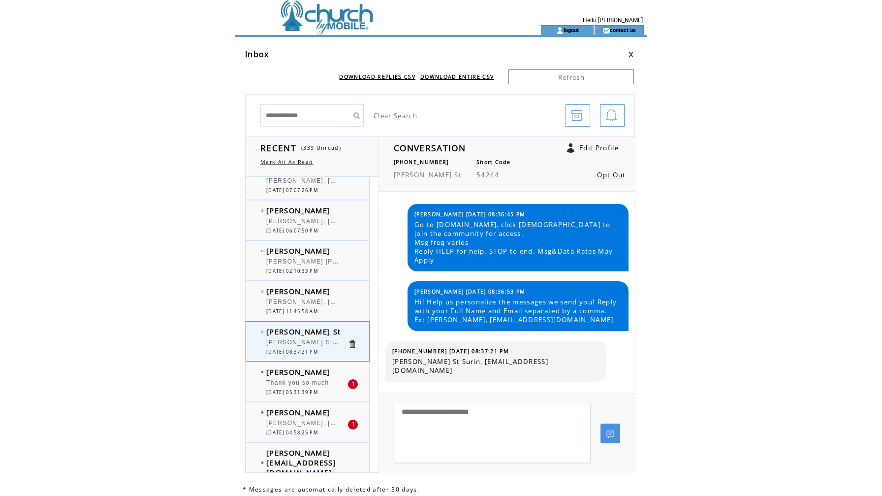
scroll to position [1955, 0]
click at [284, 374] on span "[PERSON_NAME]" at bounding box center [298, 371] width 64 height 10
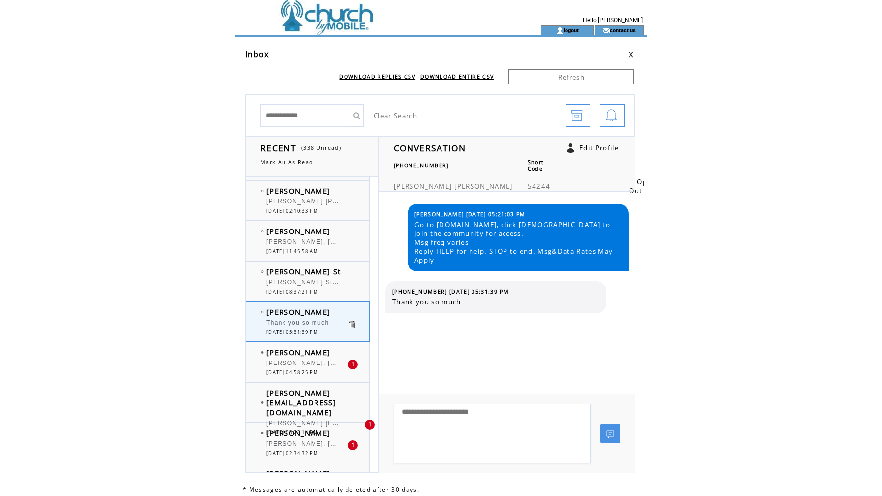
scroll to position [2023, 0]
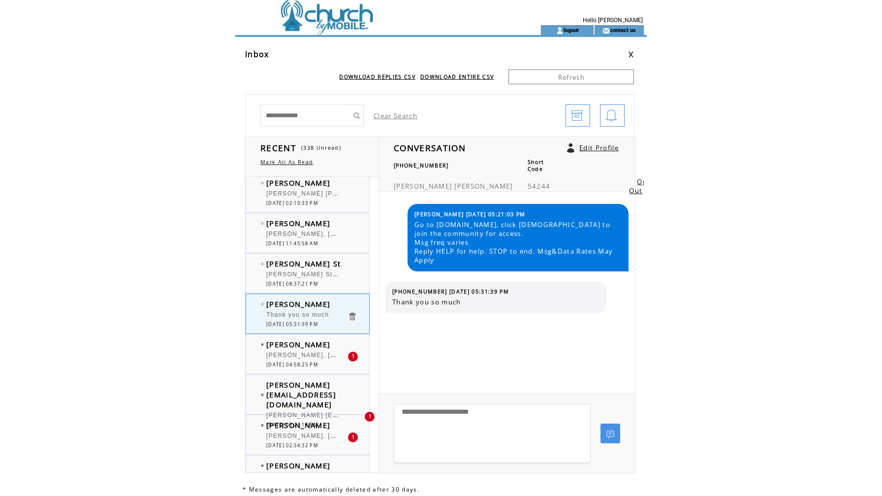
click at [287, 359] on div "[PERSON_NAME], [EMAIL_ADDRESS]. com" at bounding box center [306, 356] width 81 height 10
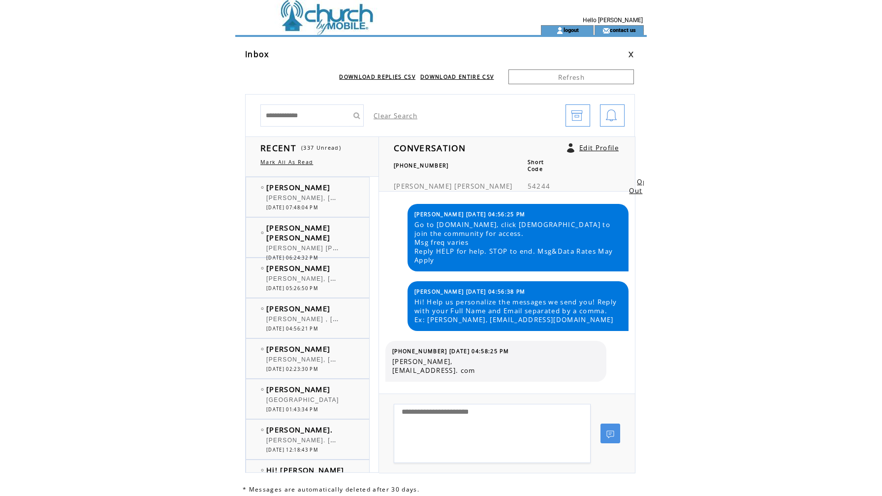
scroll to position [2023, 0]
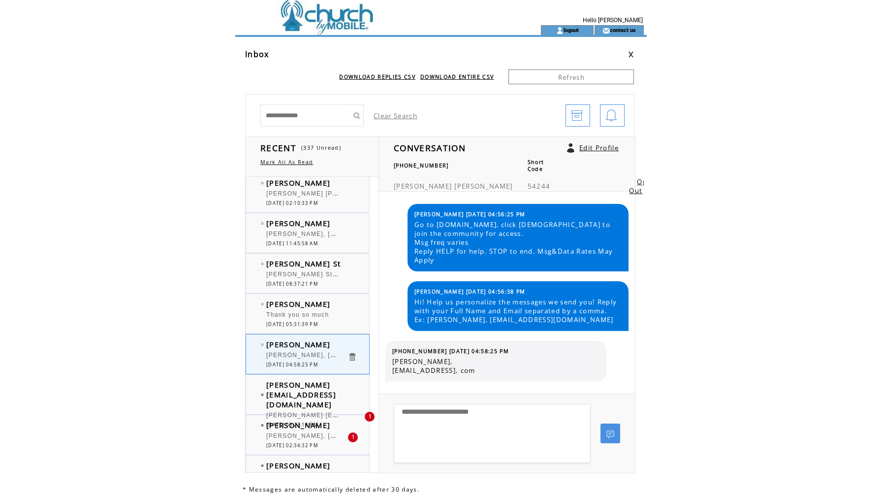
click at [291, 385] on span "[PERSON_NAME] [EMAIL_ADDRESS][DOMAIN_NAME]" at bounding box center [301, 395] width 70 height 30
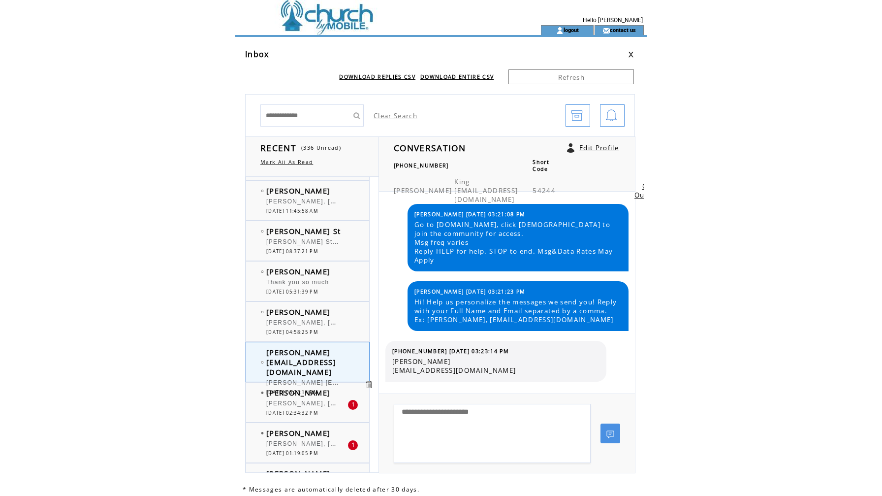
scroll to position [2083, 0]
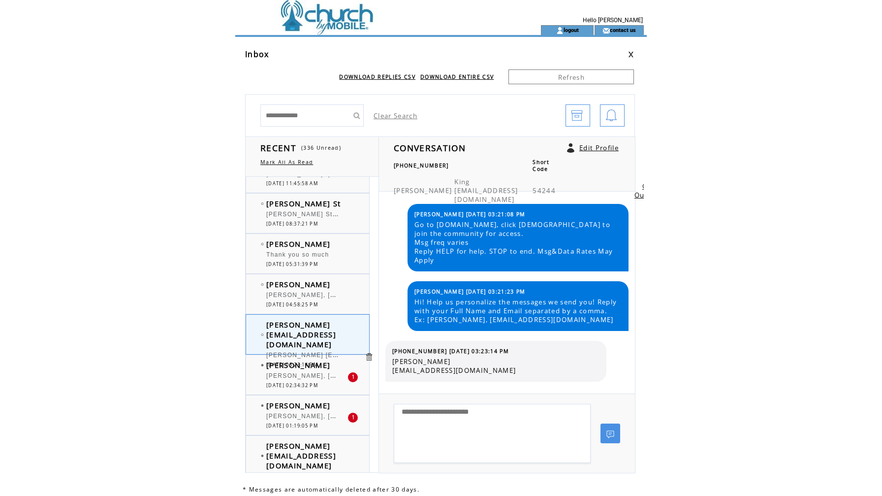
click at [291, 368] on span "[PERSON_NAME]" at bounding box center [298, 365] width 64 height 10
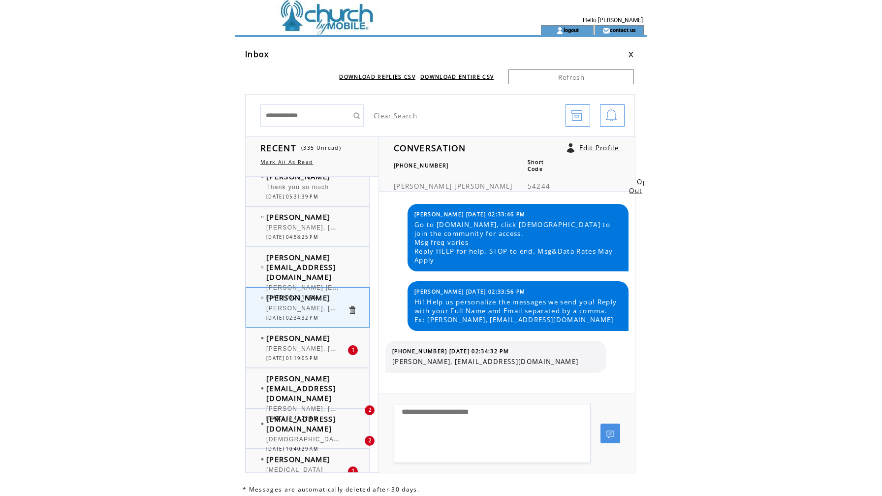
scroll to position [2151, 0]
click at [319, 346] on span "[PERSON_NAME], [EMAIL_ADDRESS][DOMAIN_NAME]" at bounding box center [356, 347] width 180 height 10
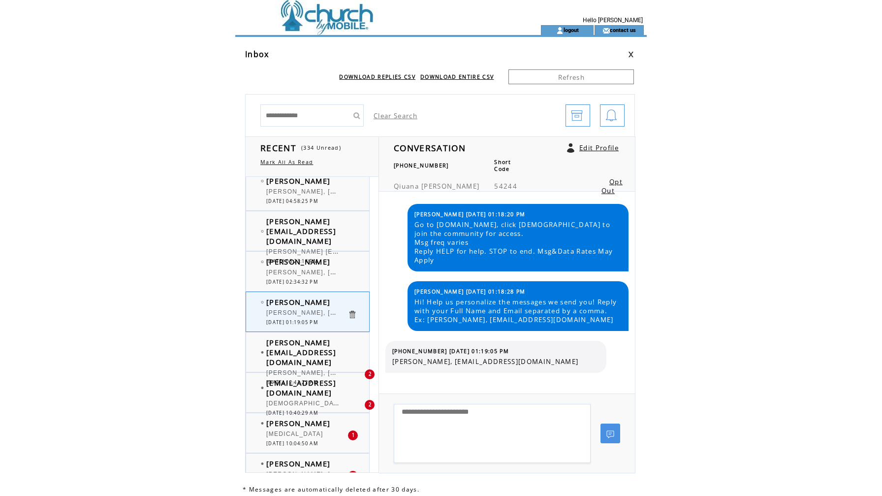
scroll to position [2189, 0]
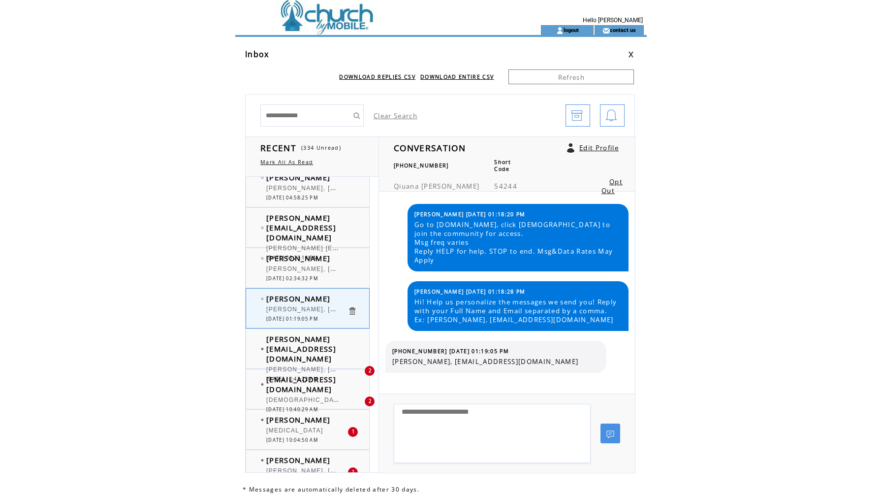
click at [322, 346] on span "[PERSON_NAME] [EMAIL_ADDRESS][DOMAIN_NAME]" at bounding box center [301, 349] width 70 height 30
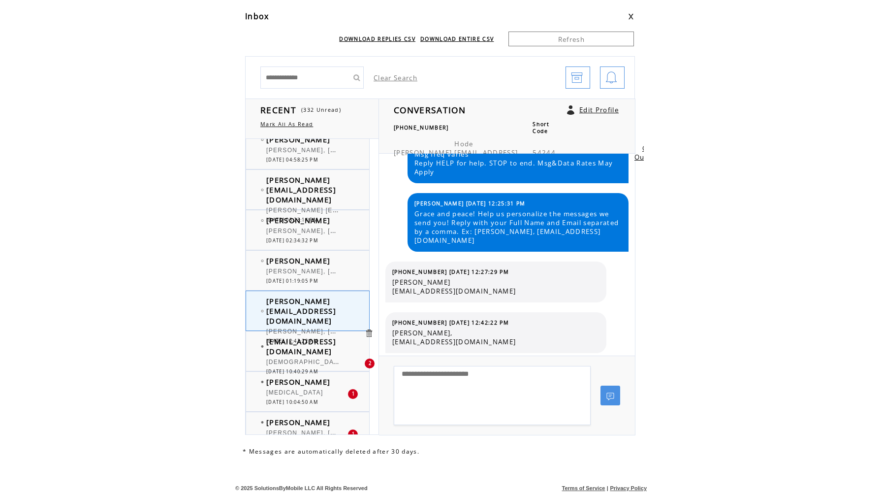
scroll to position [2193, 0]
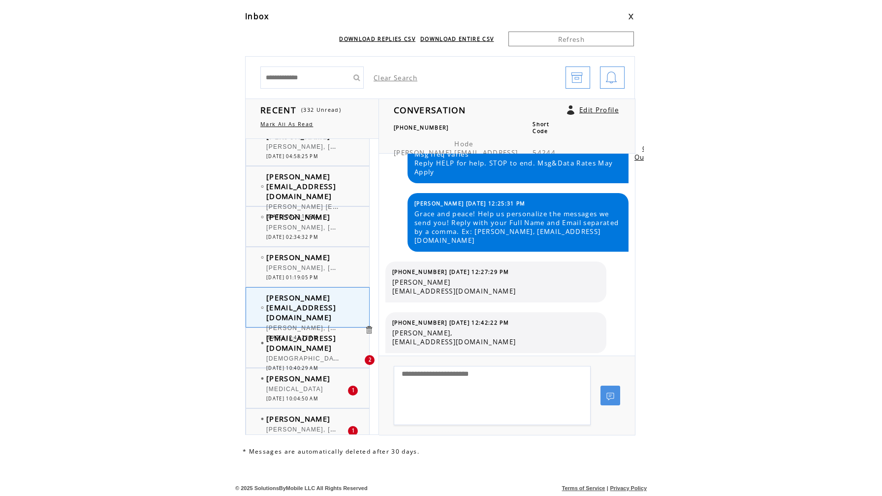
click at [313, 355] on div "[DEMOGRAPHIC_DATA]" at bounding box center [306, 360] width 81 height 10
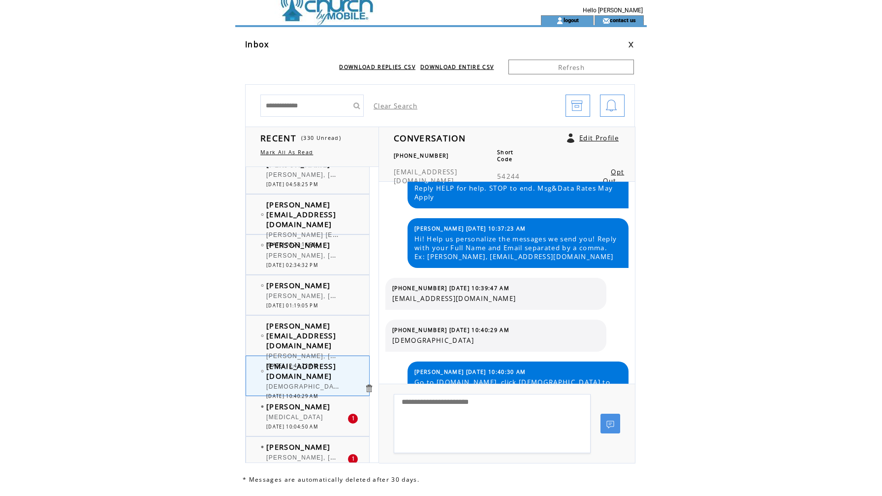
scroll to position [54, 0]
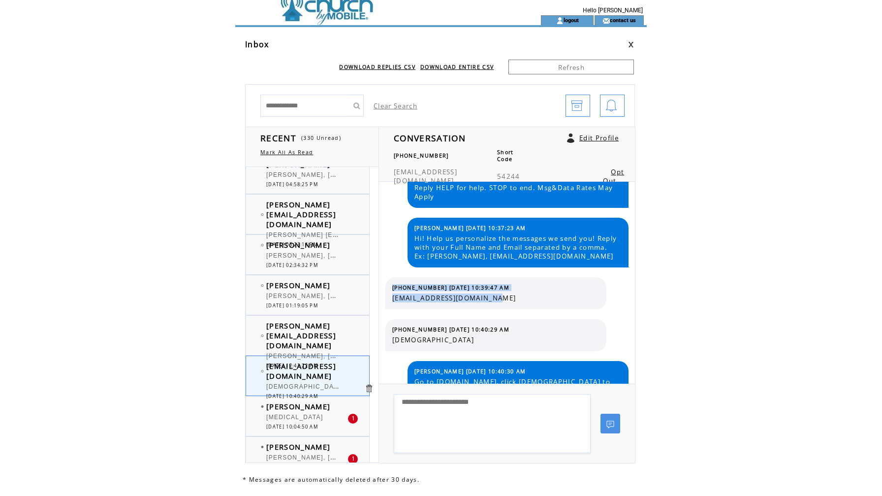
drag, startPoint x: 513, startPoint y: 295, endPoint x: 391, endPoint y: 295, distance: 122.1
click at [391, 295] on table "(910) 684-0143 08/27/2025 10:39:47 AM ALISHAGILLILAND@YAHOO.COM" at bounding box center [496, 293] width 212 height 23
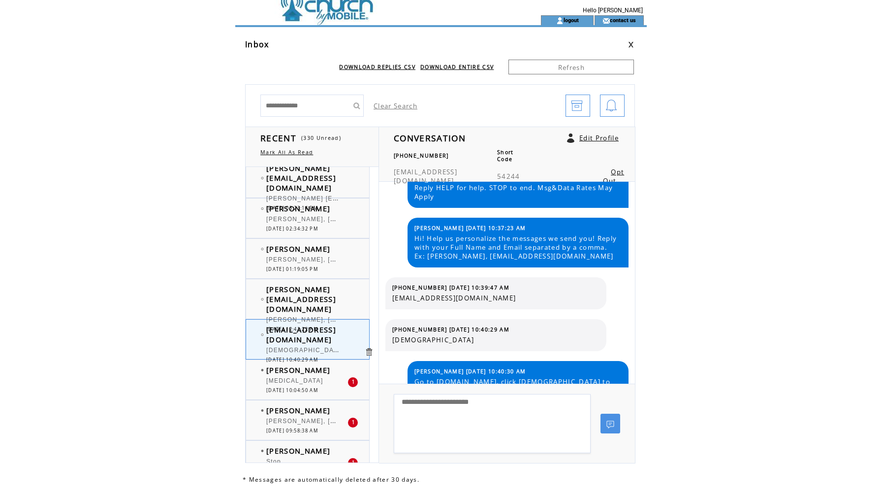
click at [302, 388] on span "[DATE] 10:04:50 AM" at bounding box center [292, 390] width 52 height 6
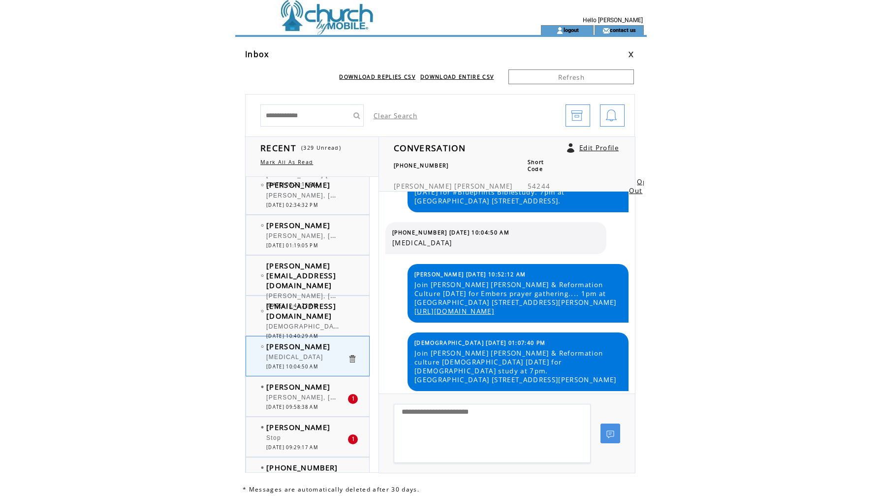
scroll to position [2263, 0]
click at [304, 388] on span "[PERSON_NAME]" at bounding box center [298, 386] width 64 height 10
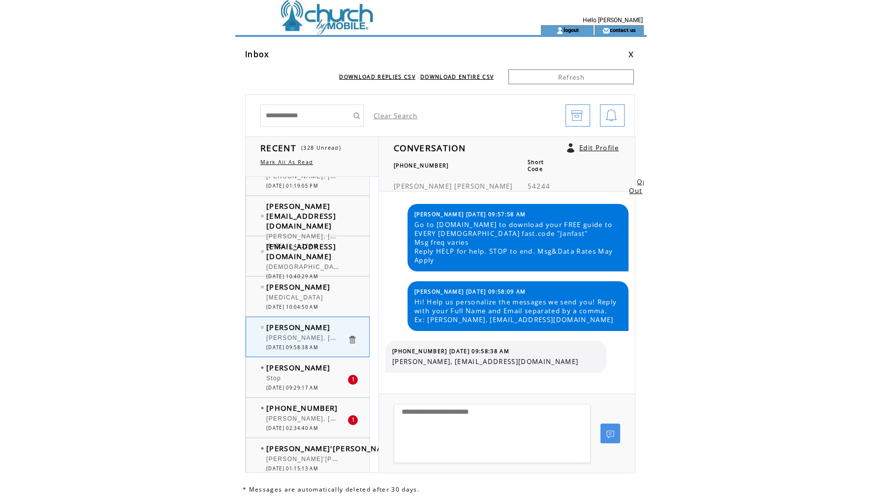
scroll to position [2339, 0]
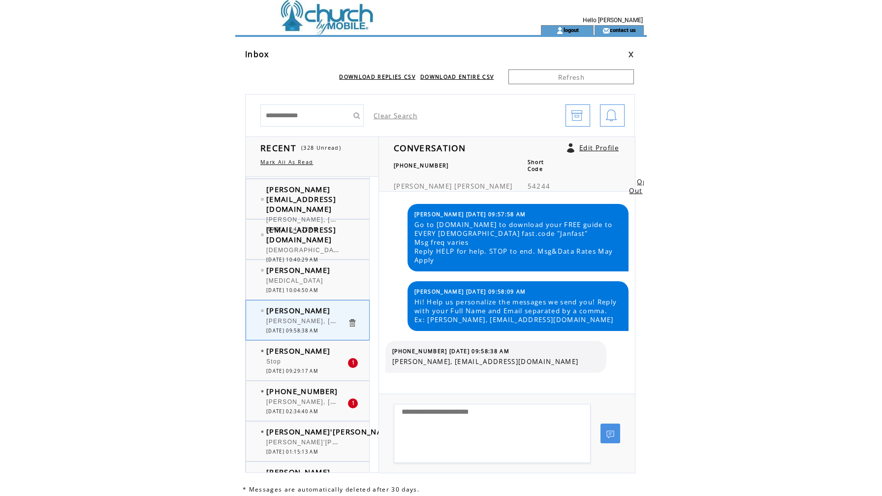
click at [307, 358] on div "Stop" at bounding box center [306, 363] width 81 height 10
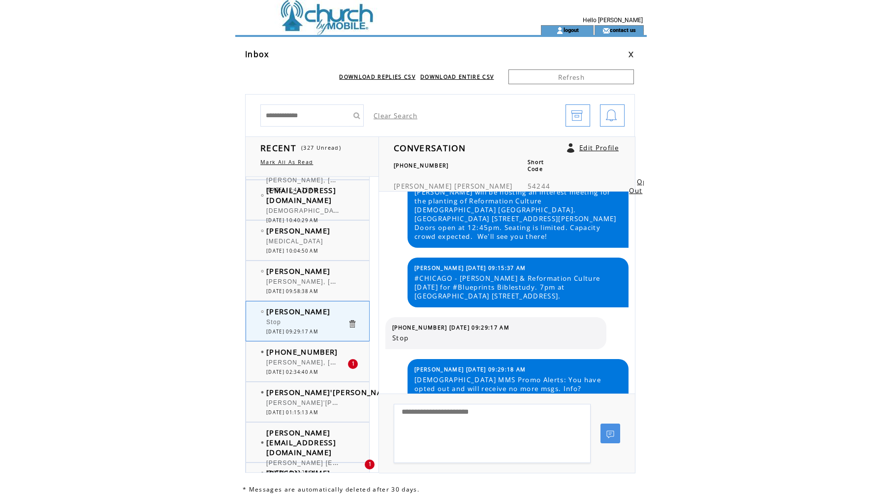
scroll to position [2379, 0]
click at [309, 361] on span "[PERSON_NAME], [EMAIL_ADDRESS][DOMAIN_NAME]" at bounding box center [356, 360] width 180 height 10
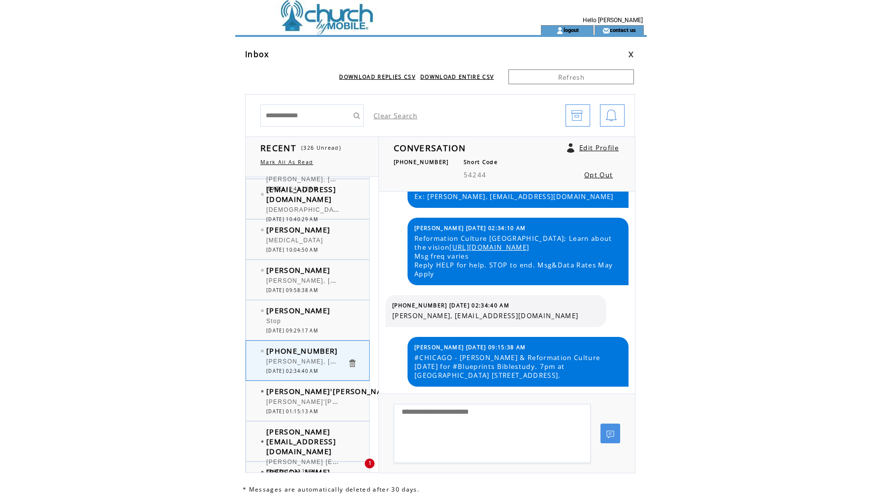
scroll to position [122, 0]
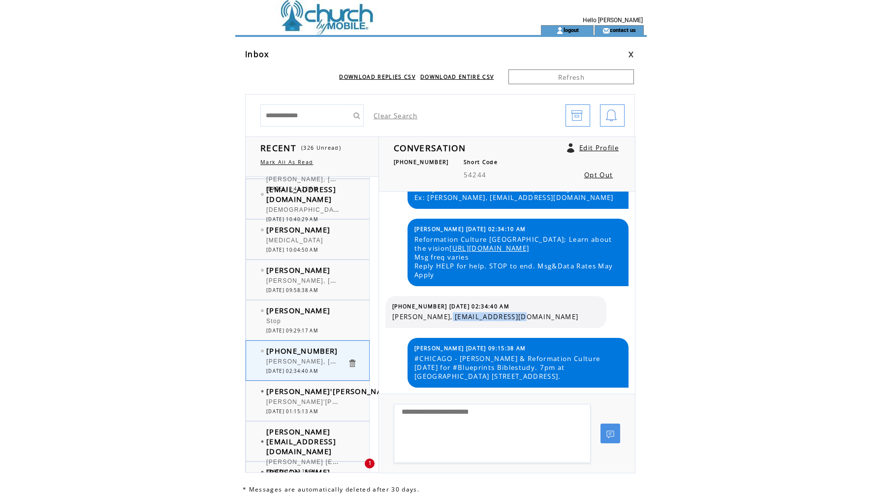
drag, startPoint x: 445, startPoint y: 316, endPoint x: 524, endPoint y: 317, distance: 78.8
click at [524, 317] on span "[PERSON_NAME], [EMAIL_ADDRESS][DOMAIN_NAME]" at bounding box center [495, 316] width 207 height 9
copy span "thood328@gmail.com"
drag, startPoint x: 437, startPoint y: 307, endPoint x: 390, endPoint y: 305, distance: 47.3
click at [390, 305] on table "(217) 610-3254 08/27/2025 02:34:40 AM Tiffany Hood, thood328@gmail.com" at bounding box center [496, 311] width 212 height 23
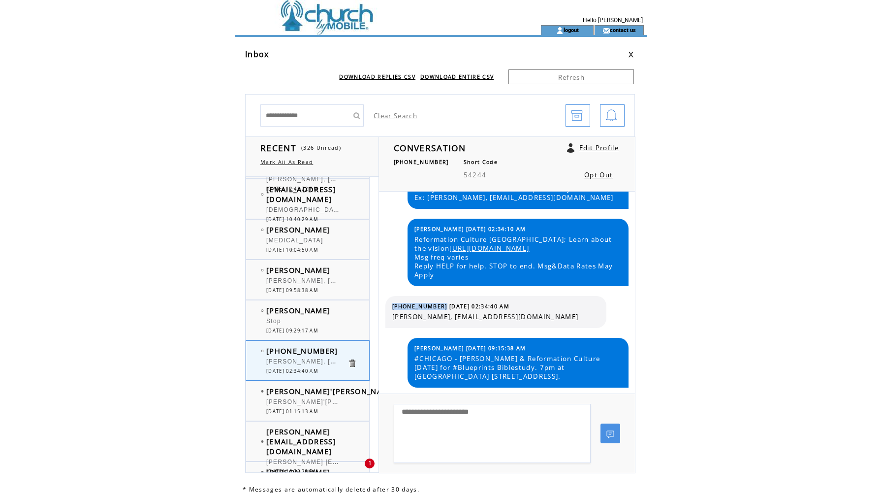
copy span "[PHONE_NUMBER]"
click at [308, 412] on span "[DATE] 01:15:13 AM" at bounding box center [292, 411] width 52 height 6
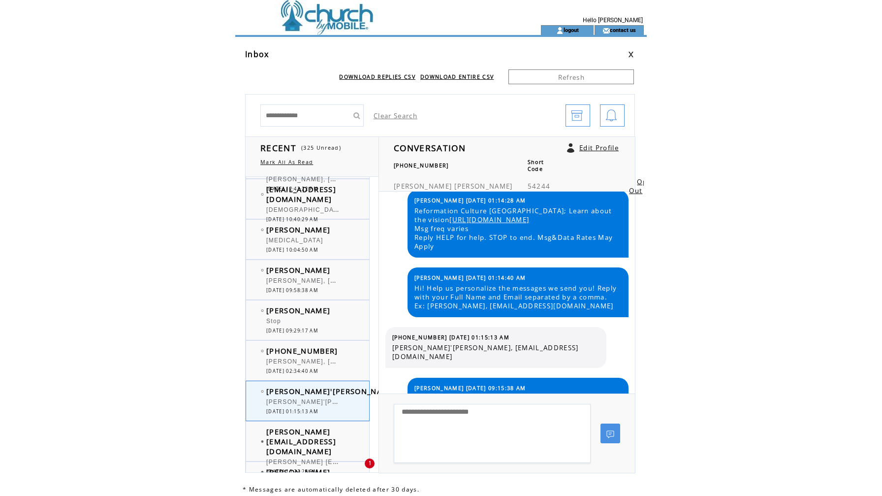
scroll to position [12, 0]
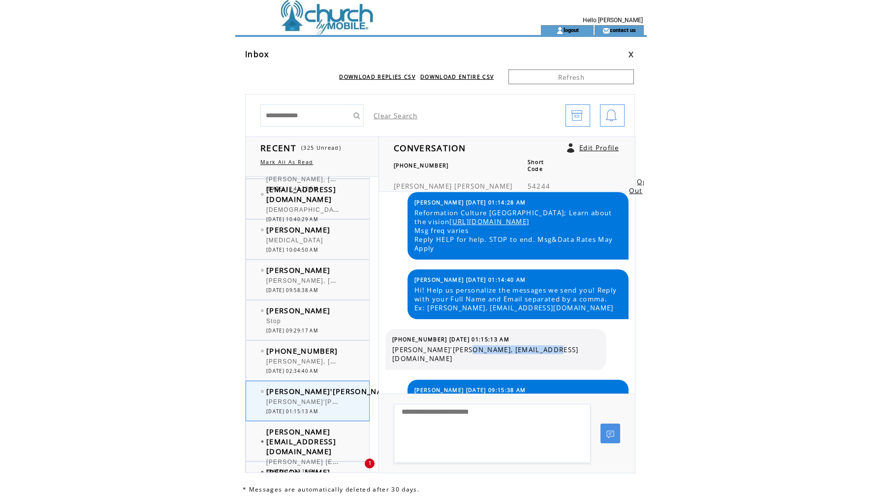
drag, startPoint x: 462, startPoint y: 348, endPoint x: 553, endPoint y: 349, distance: 91.1
click at [553, 349] on span "[PERSON_NAME]'[PERSON_NAME], [EMAIL_ADDRESS][DOMAIN_NAME]" at bounding box center [495, 354] width 207 height 18
copy span "cmichel39le@yahoo.com"
drag, startPoint x: 437, startPoint y: 339, endPoint x: 386, endPoint y: 337, distance: 50.7
click at [386, 337] on div "(708) 495-6248 08/27/2025 01:15:13 AM Michel'le Crayton, cmichel39le@yahoo.com" at bounding box center [495, 349] width 221 height 41
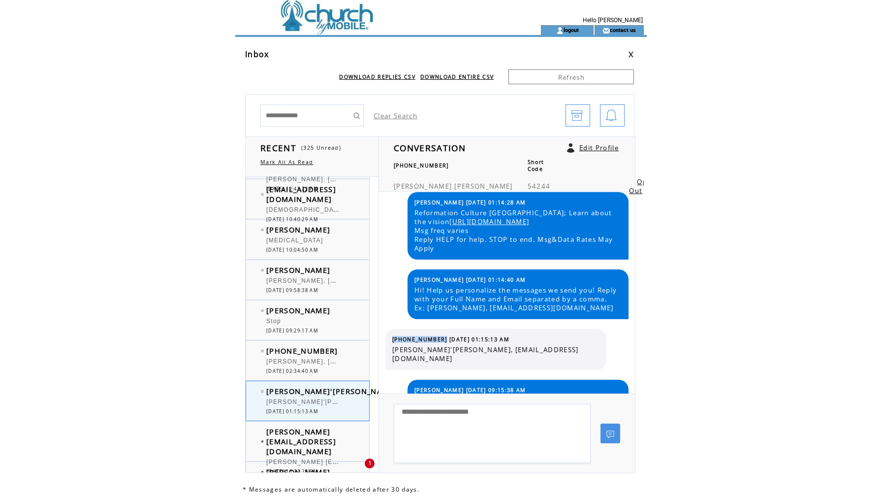
copy tbody "(708) 495-6248"
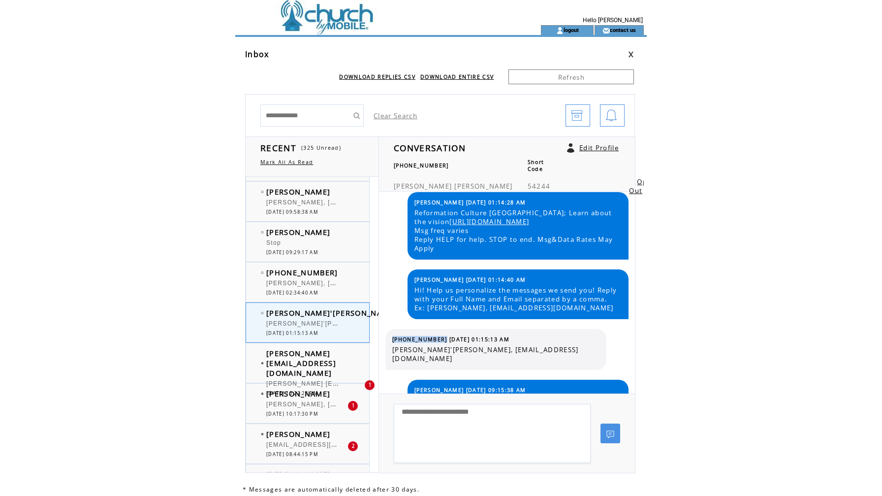
scroll to position [2460, 0]
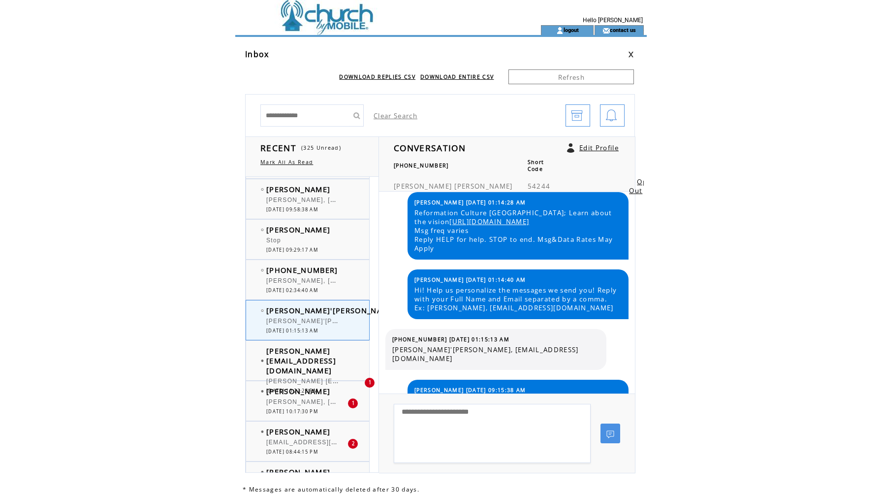
click at [289, 378] on div "[PERSON_NAME] [EMAIL_ADDRESS][DOMAIN_NAME]" at bounding box center [306, 383] width 81 height 10
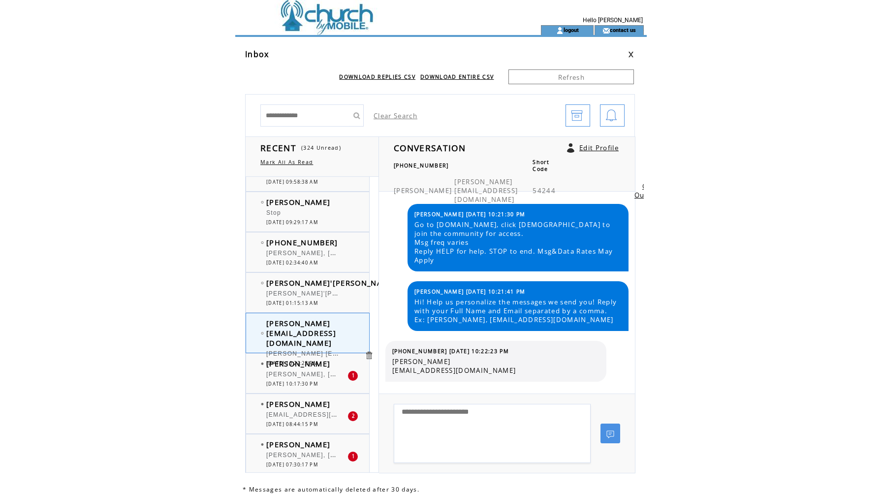
scroll to position [2496, 0]
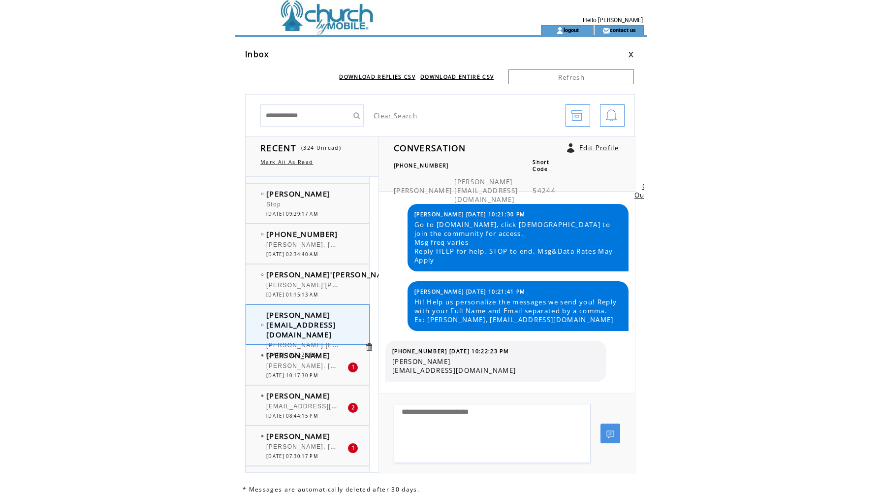
click at [292, 360] on div at bounding box center [306, 361] width 81 height 2
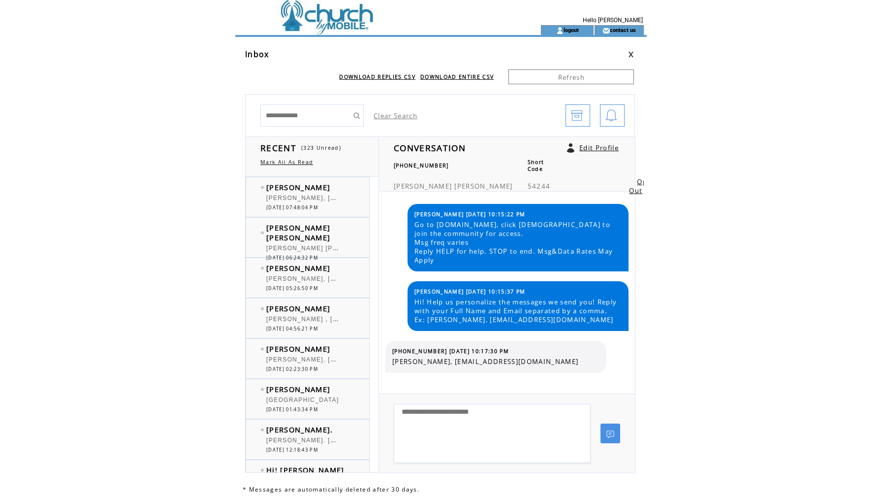
scroll to position [2496, 0]
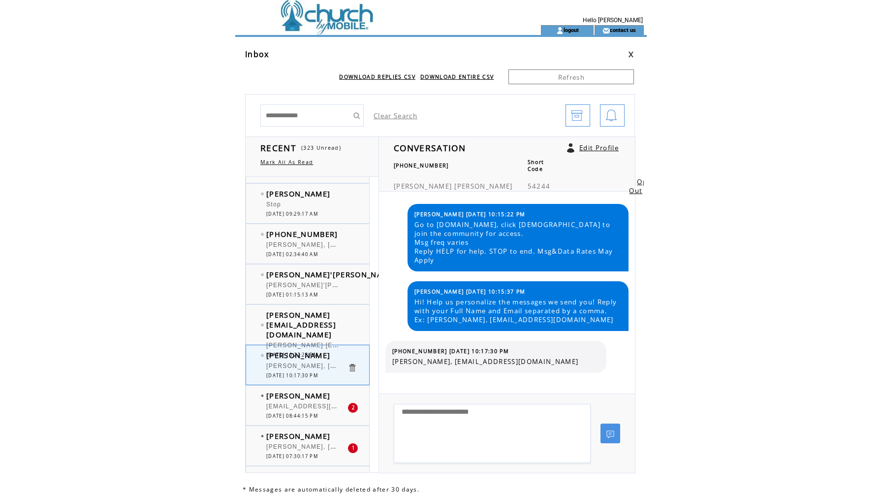
click at [289, 408] on span "[EMAIL_ADDRESS][DOMAIN_NAME]" at bounding box center [325, 405] width 119 height 10
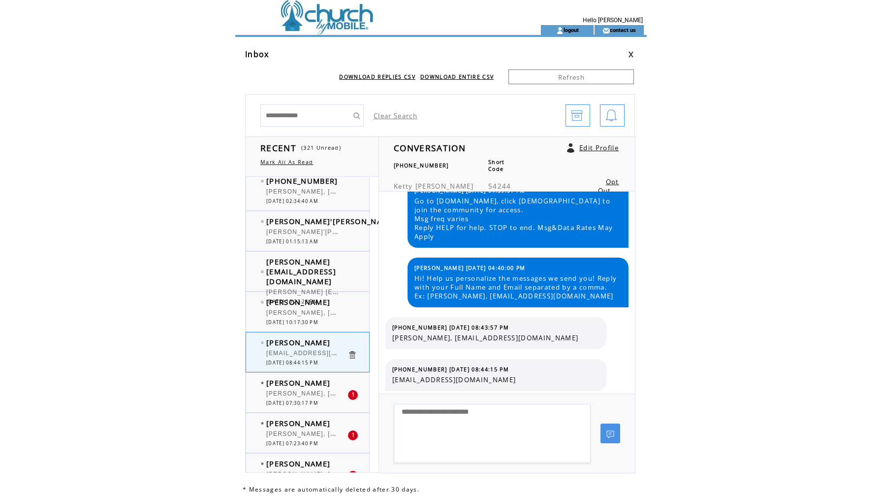
scroll to position [2573, 0]
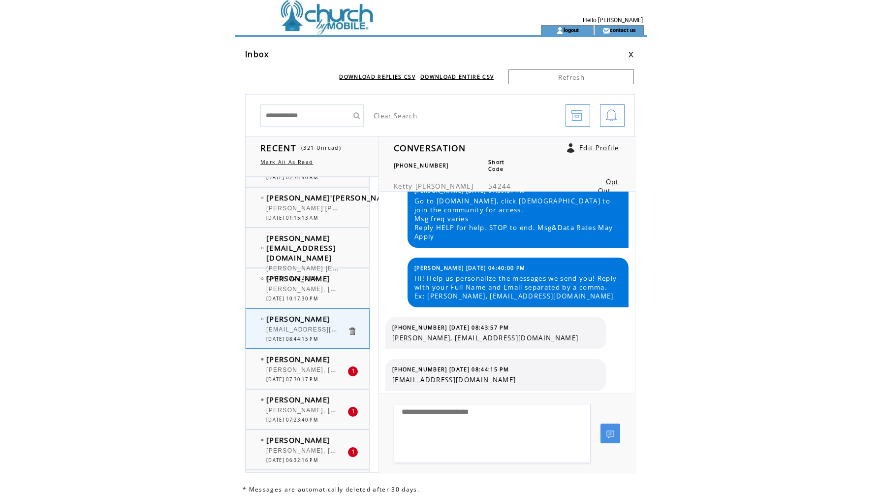
click at [316, 366] on span "[PERSON_NAME], [EMAIL_ADDRESS][DOMAIN_NAME]" at bounding box center [356, 369] width 180 height 10
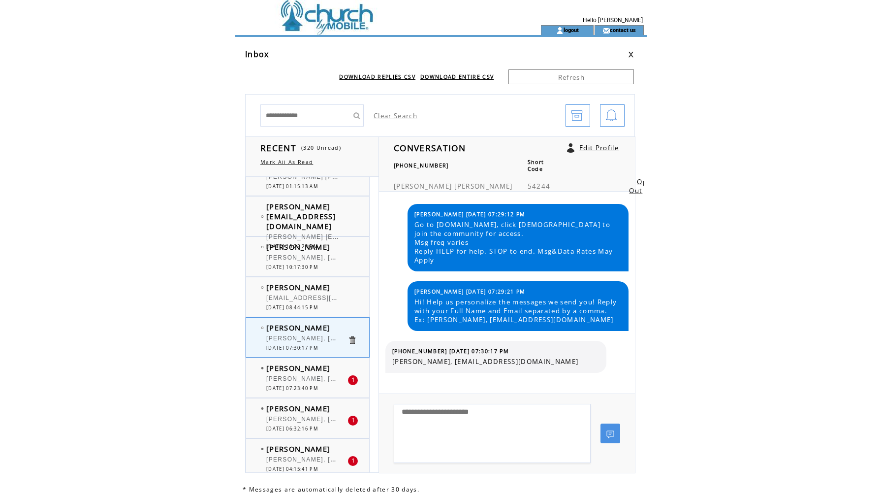
scroll to position [2619, 0]
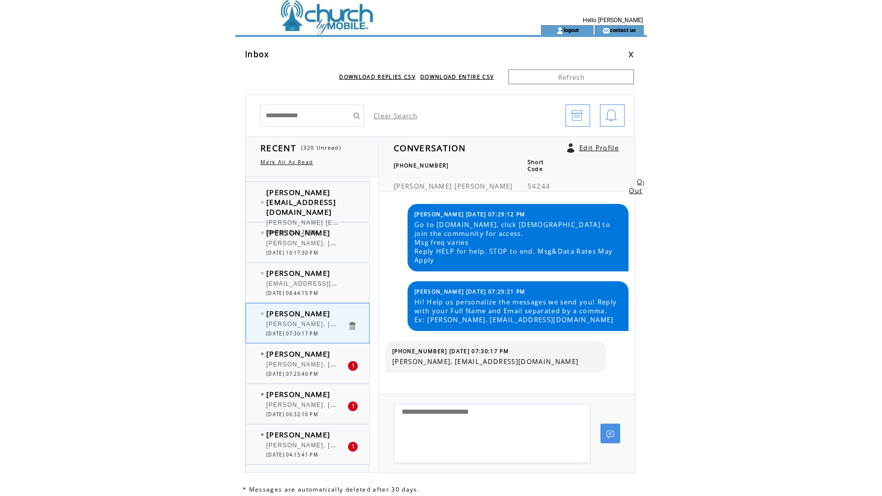
click at [291, 364] on span "[PERSON_NAME], [EMAIL_ADDRESS][DOMAIN_NAME]" at bounding box center [356, 363] width 180 height 10
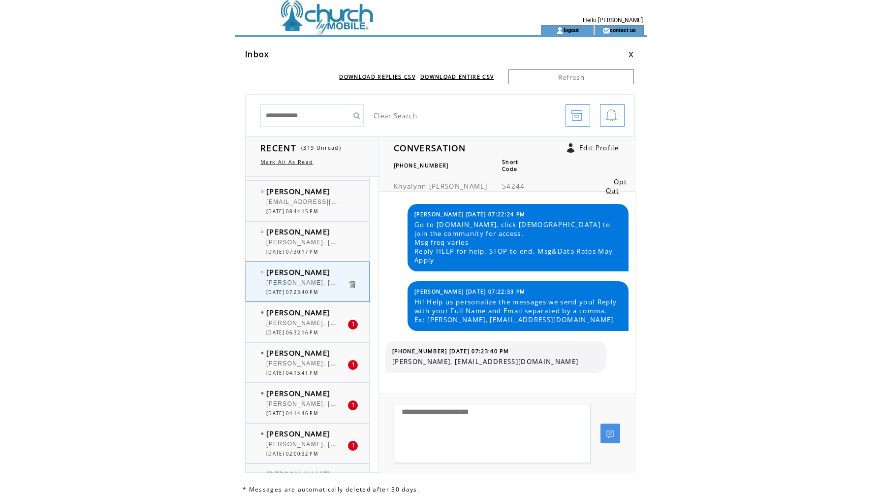
scroll to position [2714, 0]
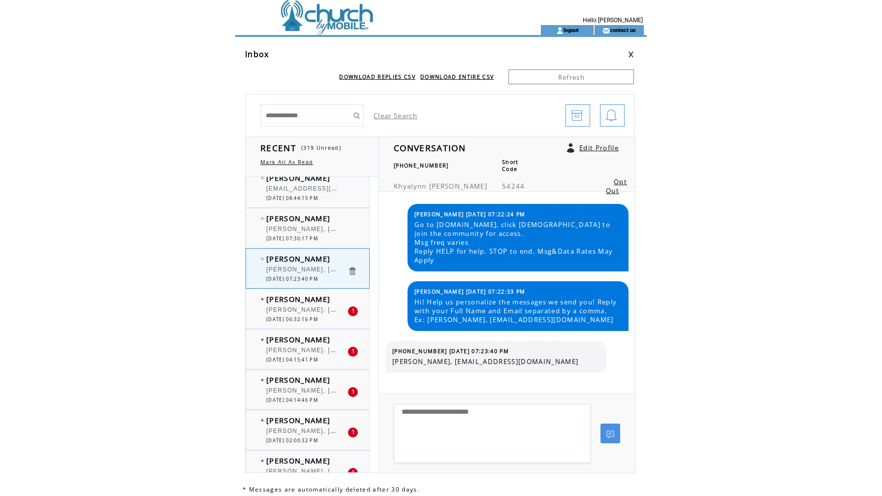
click at [295, 314] on div "[PERSON_NAME], [EMAIL_ADDRESS][DOMAIN_NAME]" at bounding box center [306, 311] width 81 height 10
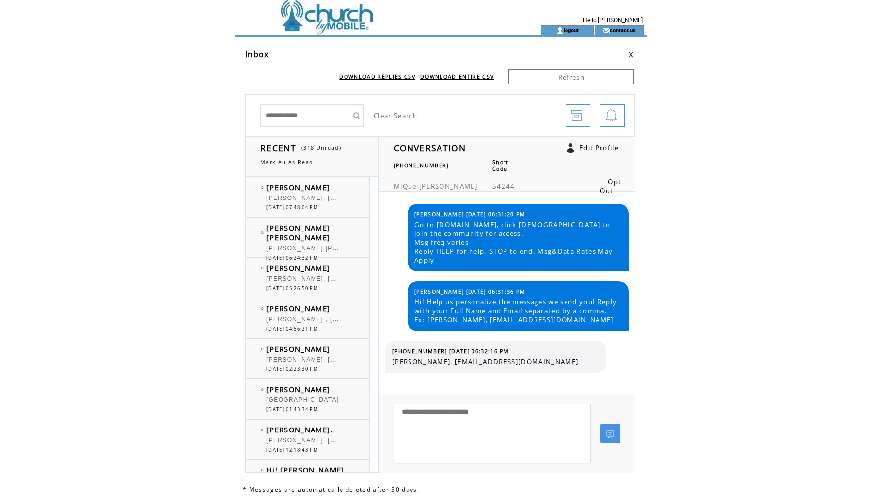
scroll to position [2714, 0]
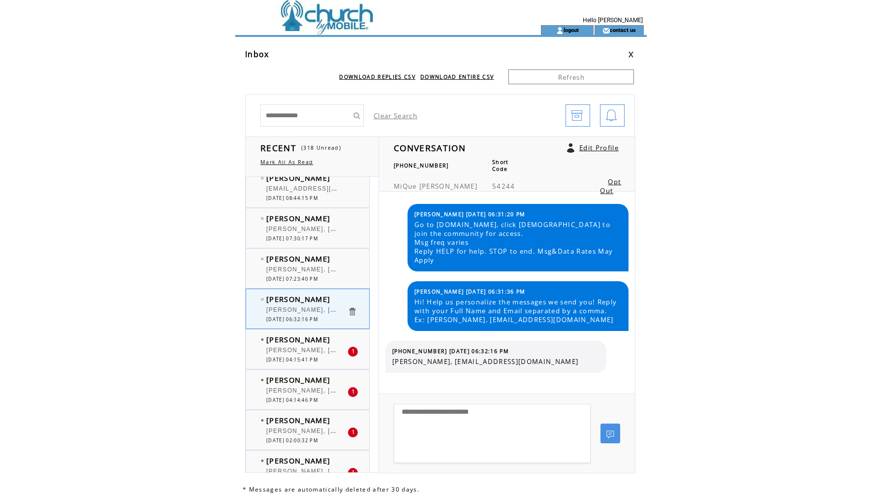
click at [294, 368] on div "Sagirah Mathews Sagirah Mathews, smathewsbennett@yahoo.com 1 08/26/2025 04:15:4…" at bounding box center [317, 348] width 143 height 39
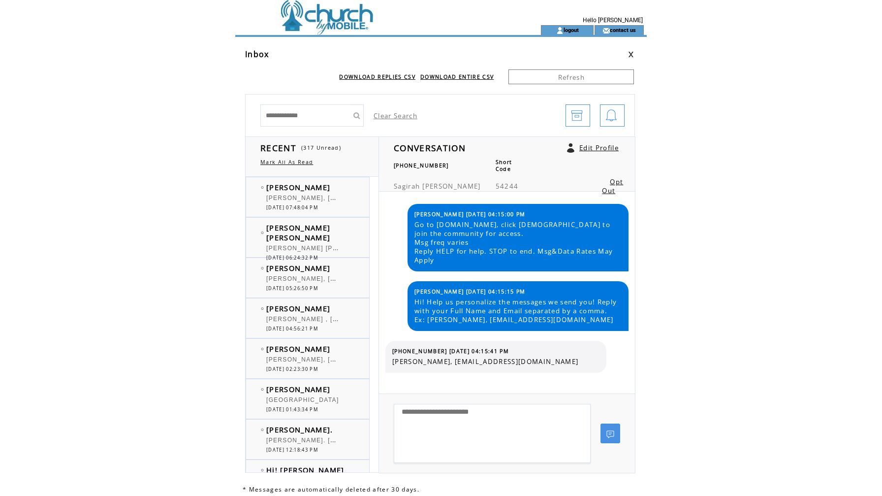
scroll to position [2714, 0]
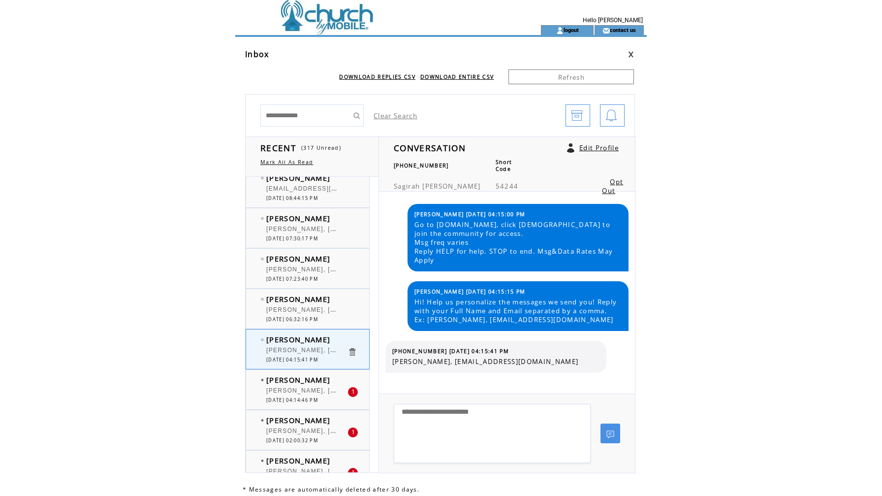
click at [288, 389] on span "[PERSON_NAME], [EMAIL_ADDRESS][DOMAIN_NAME]" at bounding box center [356, 389] width 180 height 10
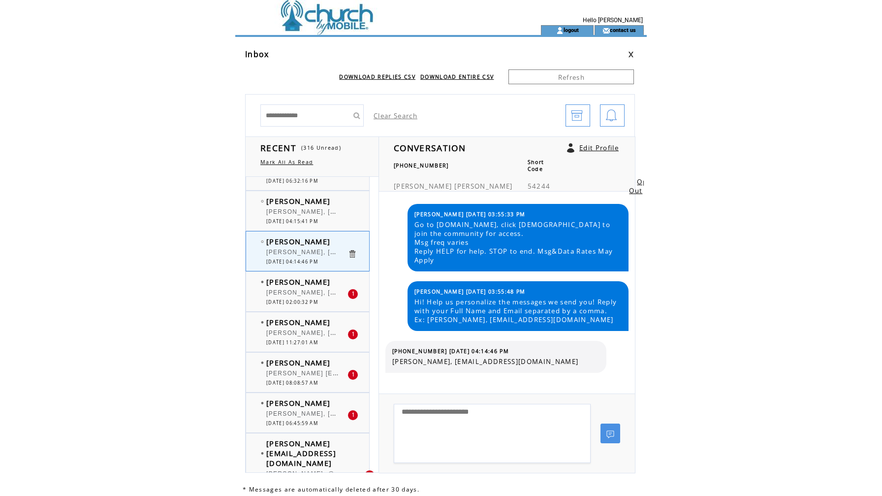
scroll to position [2857, 0]
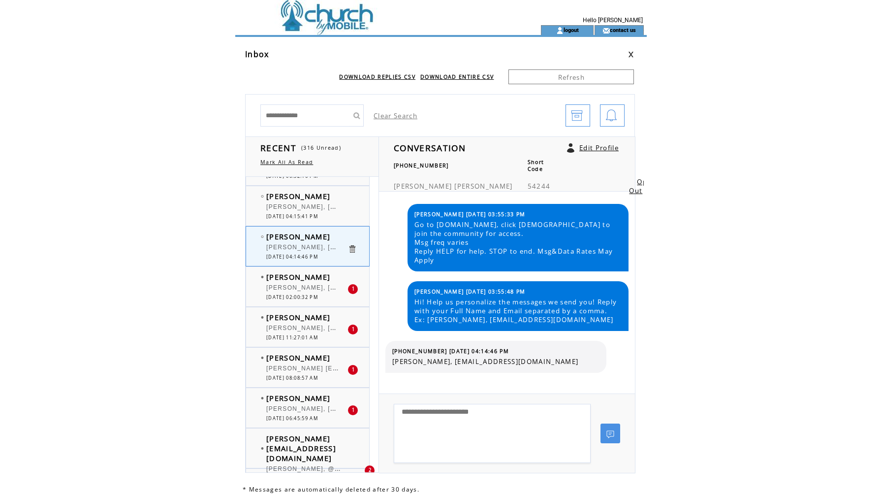
click at [304, 289] on span "[PERSON_NAME], [EMAIL_ADDRESS]com" at bounding box center [334, 287] width 137 height 10
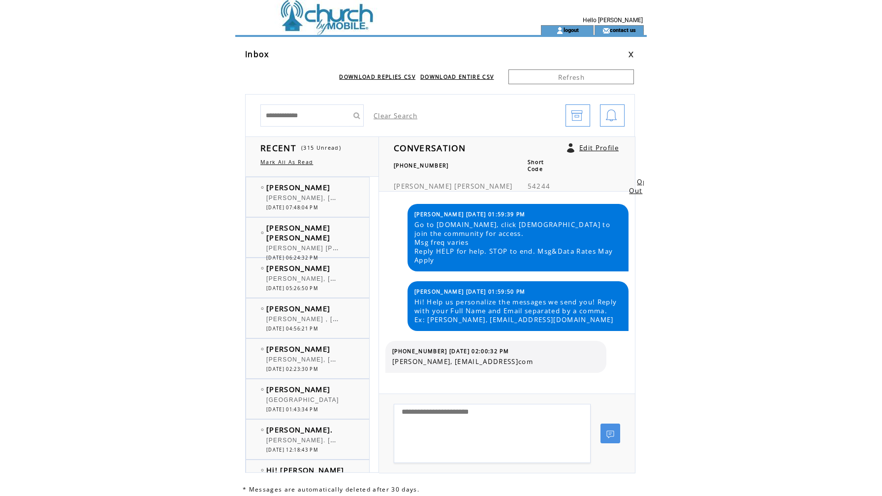
scroll to position [2857, 0]
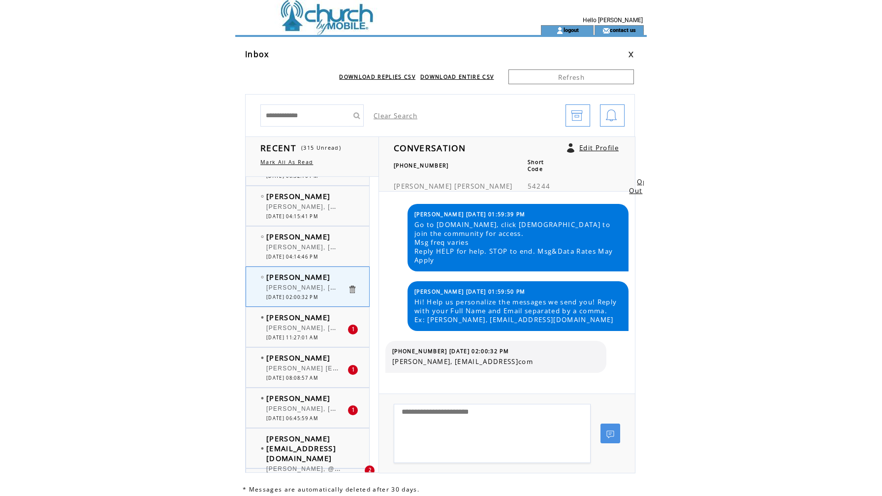
click at [292, 331] on div "[PERSON_NAME], [EMAIL_ADDRESS][DOMAIN_NAME]" at bounding box center [306, 329] width 81 height 10
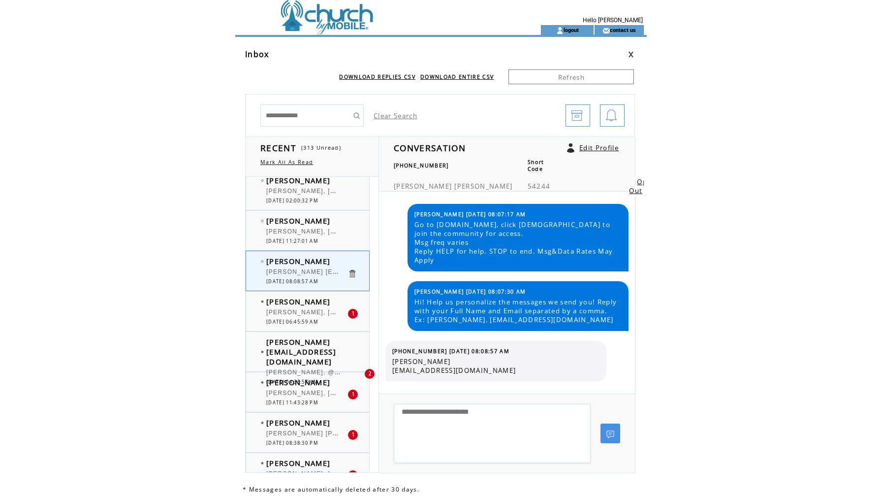
scroll to position [2954, 0]
click at [310, 350] on span "[PERSON_NAME] [EMAIL_ADDRESS][DOMAIN_NAME]" at bounding box center [301, 351] width 70 height 30
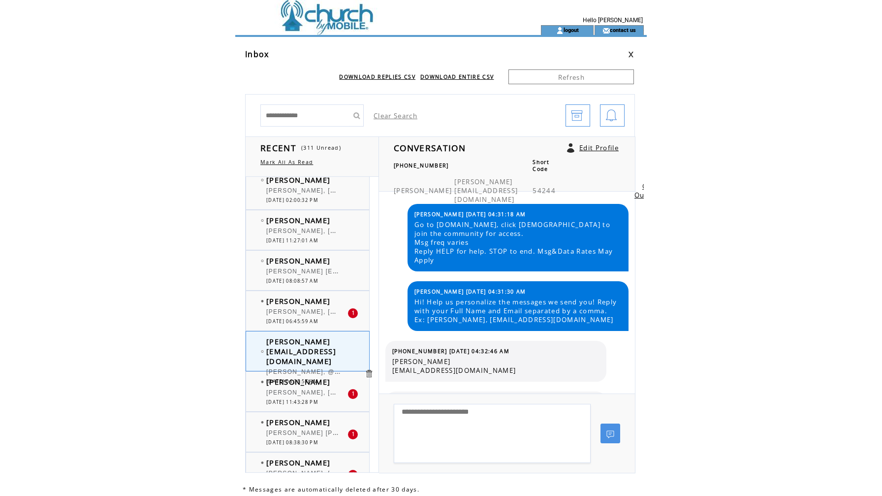
click at [327, 375] on div "Sharae Rollins Sharae Rollins, sharaeb92@icloud.com 1 08/25/2025 11:43:28 PM" at bounding box center [317, 391] width 143 height 39
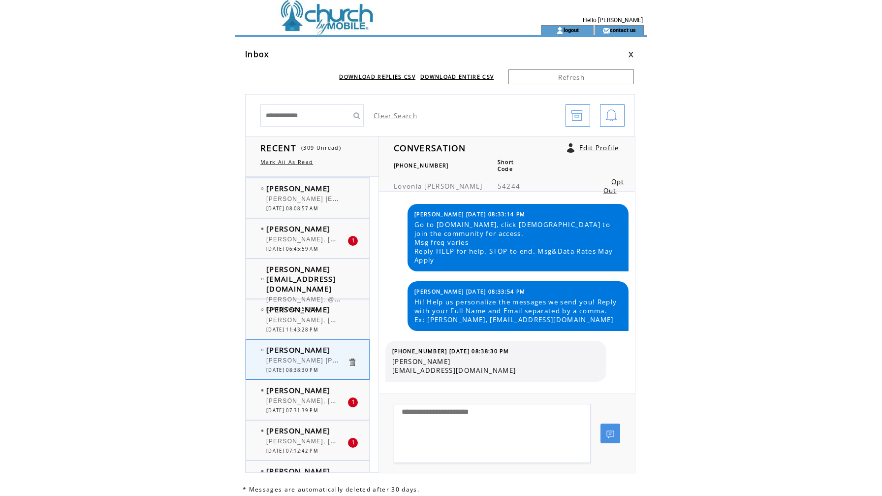
scroll to position [3029, 0]
click at [300, 402] on div "[PERSON_NAME], [EMAIL_ADDRESS][DOMAIN_NAME]" at bounding box center [306, 400] width 81 height 10
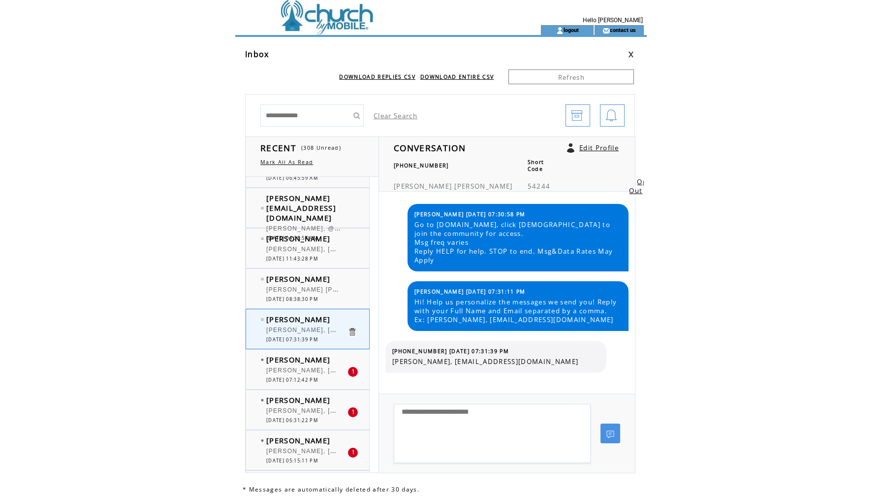
scroll to position [3110, 0]
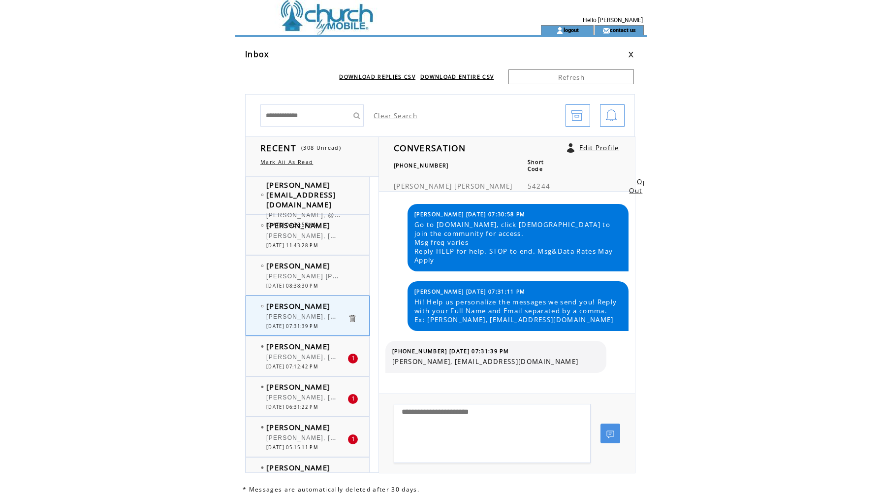
click at [295, 363] on span "[DATE] 07:12:42 PM" at bounding box center [292, 366] width 52 height 6
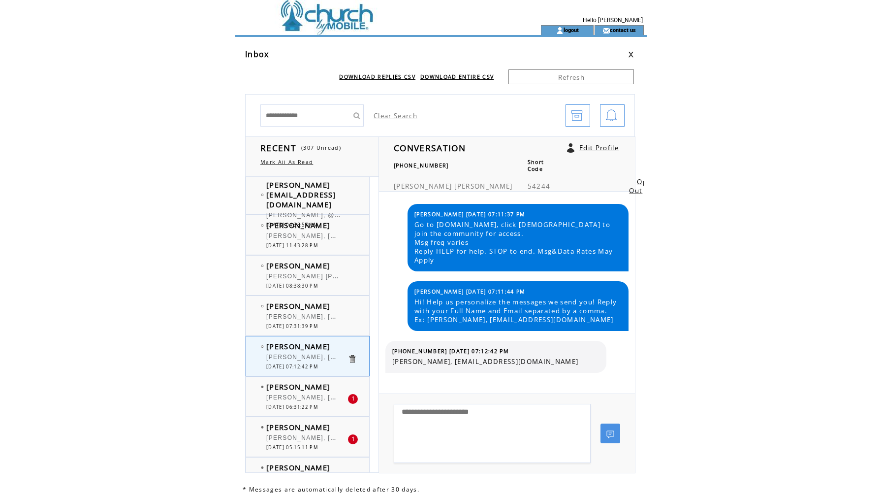
scroll to position [3149, 0]
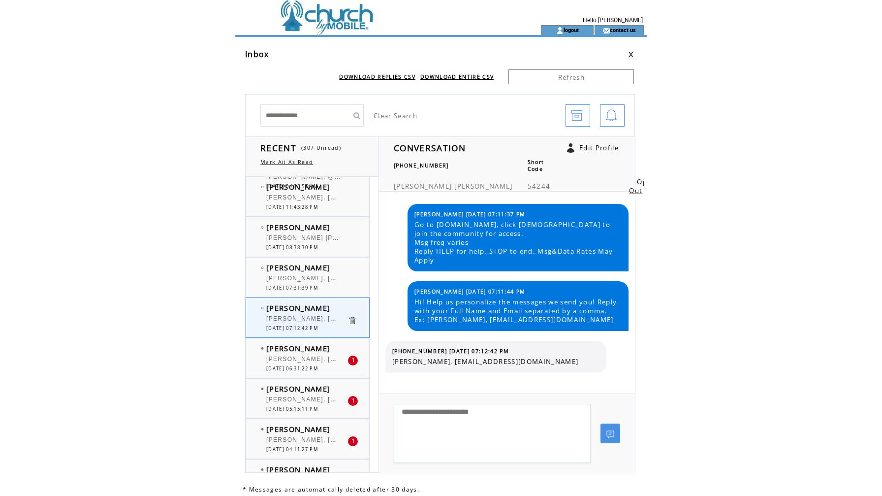
click at [296, 354] on div at bounding box center [306, 354] width 81 height 2
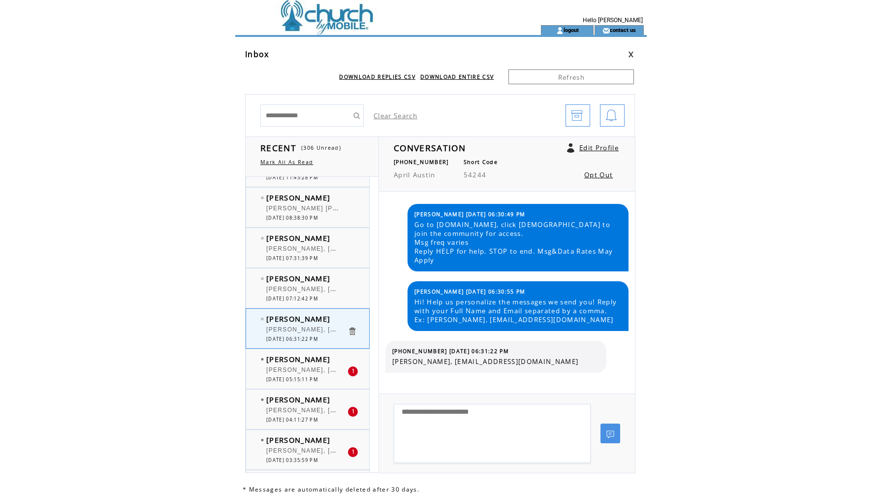
scroll to position [3186, 0]
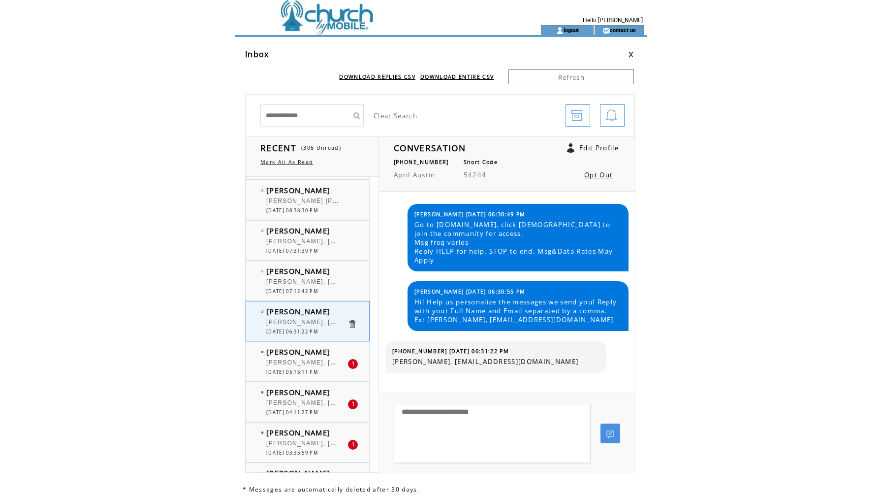
click at [290, 363] on span "[PERSON_NAME], [EMAIL_ADDRESS][DOMAIN_NAME]" at bounding box center [356, 361] width 180 height 10
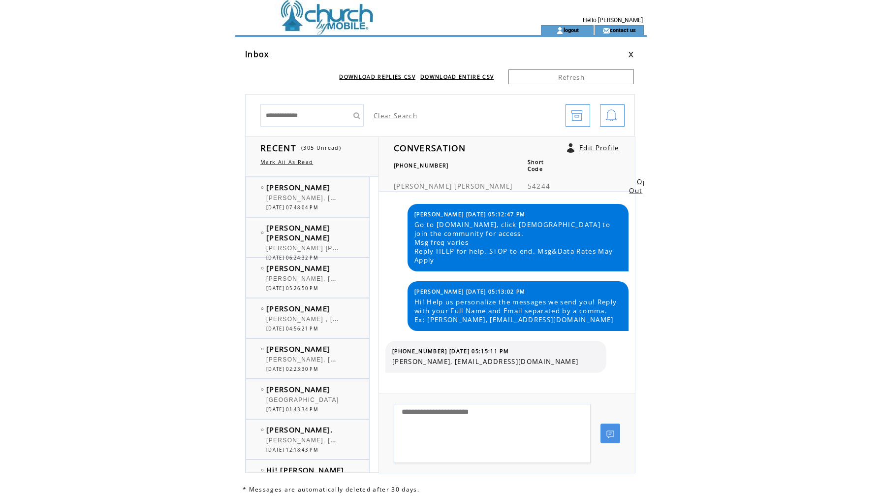
scroll to position [3186, 0]
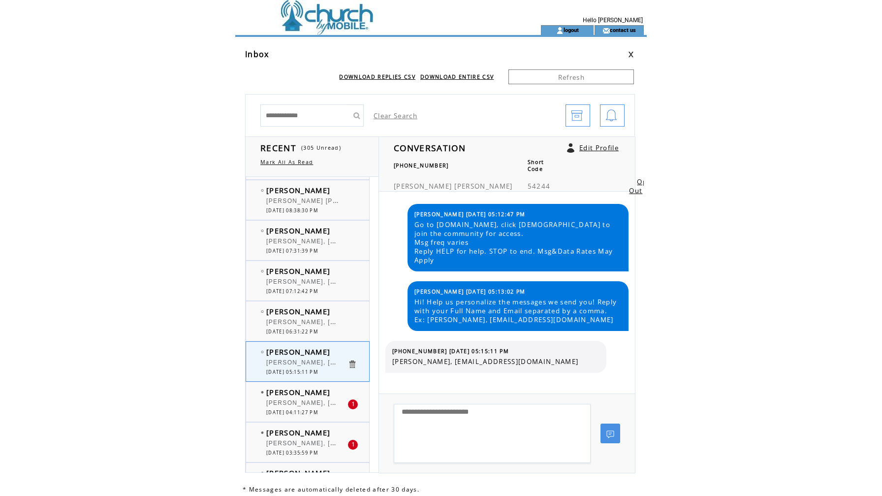
click at [283, 391] on span "[PERSON_NAME]" at bounding box center [298, 392] width 64 height 10
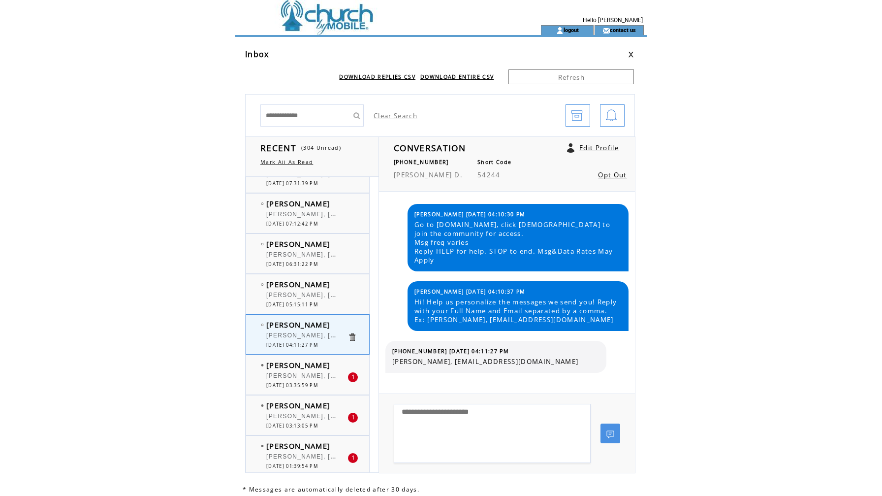
scroll to position [3267, 0]
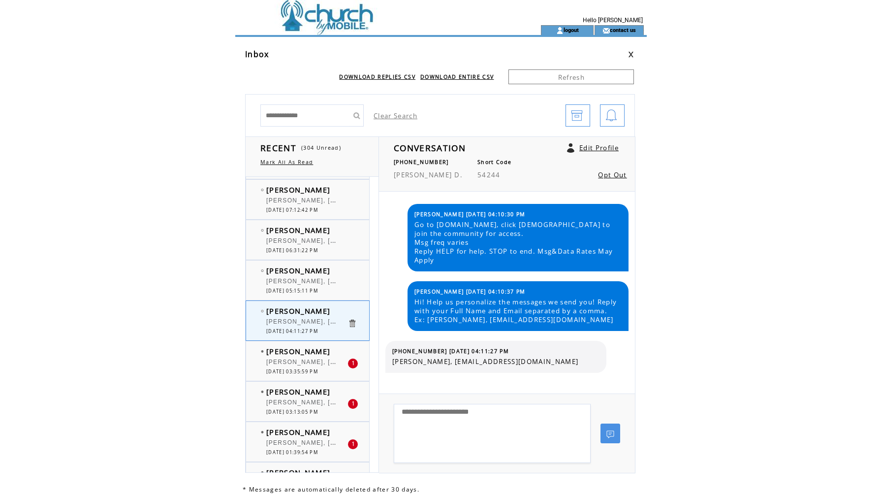
click at [285, 369] on span "[DATE] 03:35:59 PM" at bounding box center [292, 371] width 52 height 6
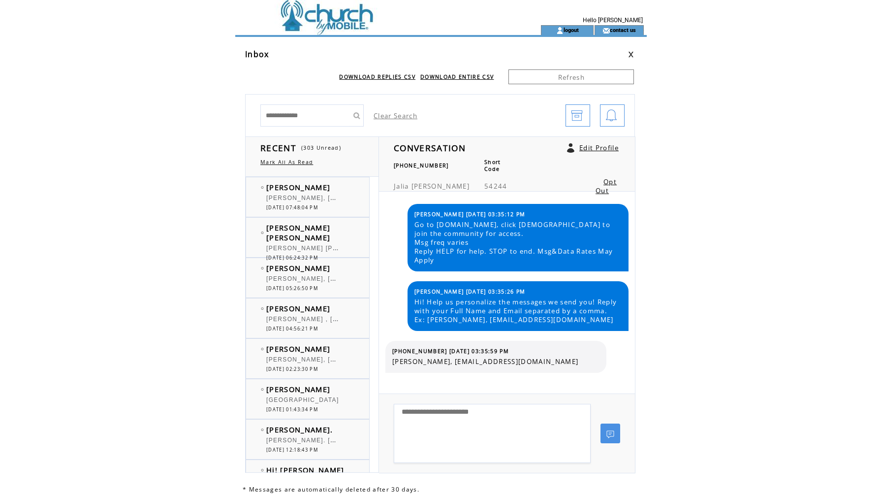
scroll to position [3267, 0]
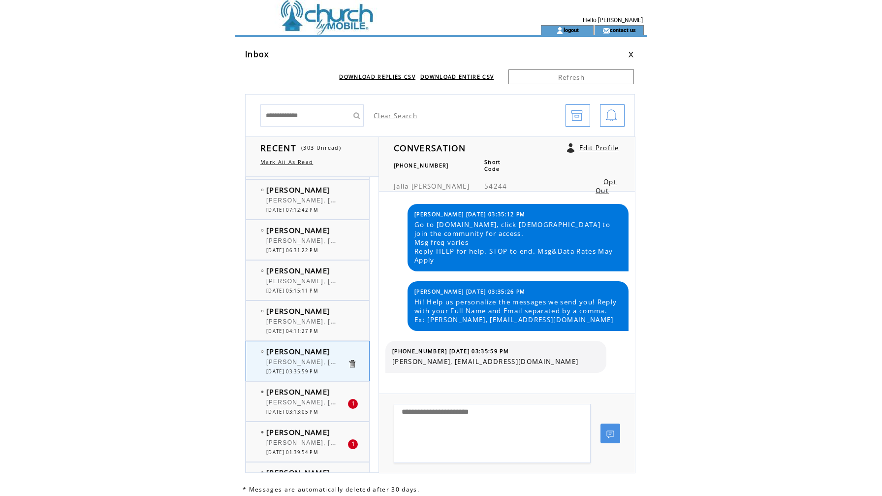
click at [305, 400] on span "[PERSON_NAME], [EMAIL_ADDRESS][DOMAIN_NAME]" at bounding box center [356, 401] width 180 height 10
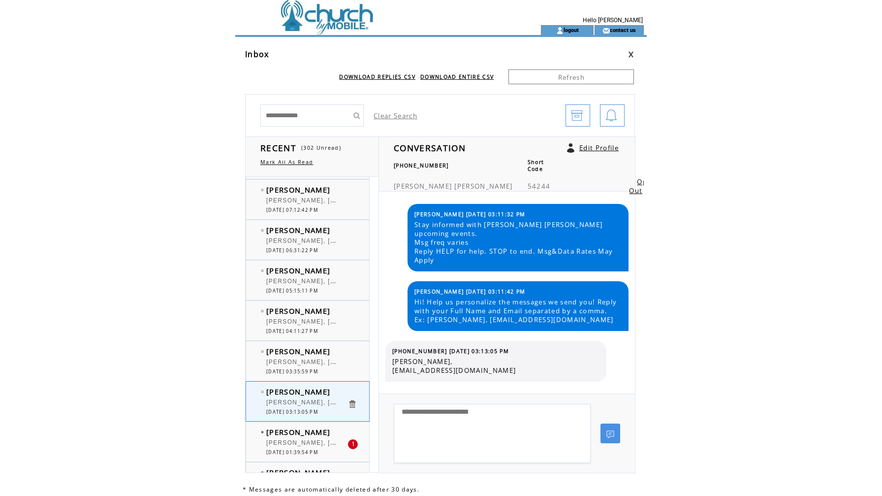
scroll to position [3307, 0]
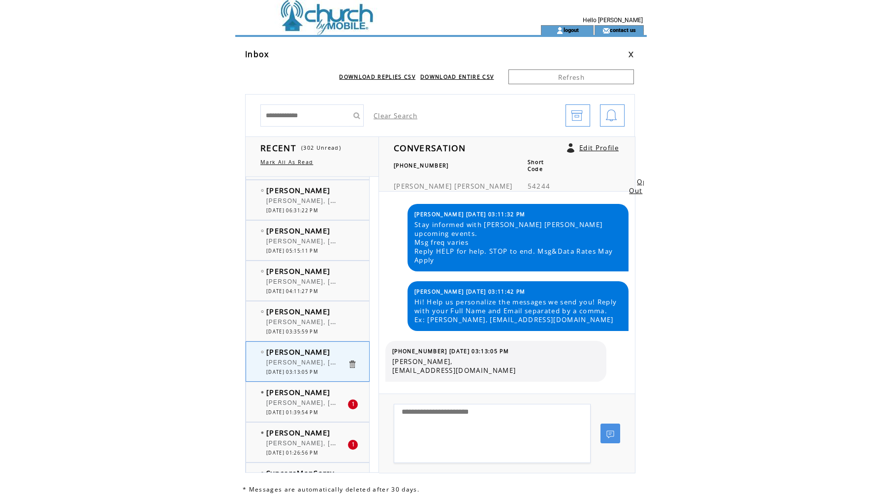
click at [314, 410] on span "[DATE] 01:39:54 PM" at bounding box center [292, 412] width 52 height 6
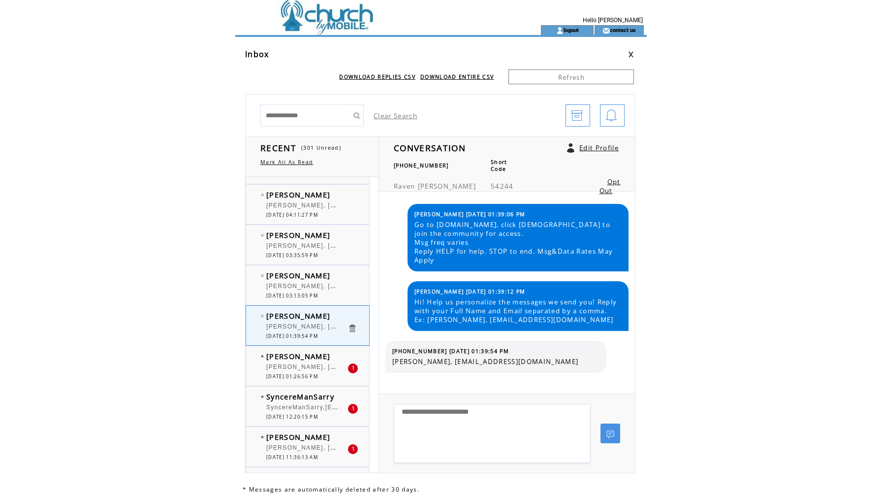
scroll to position [3388, 0]
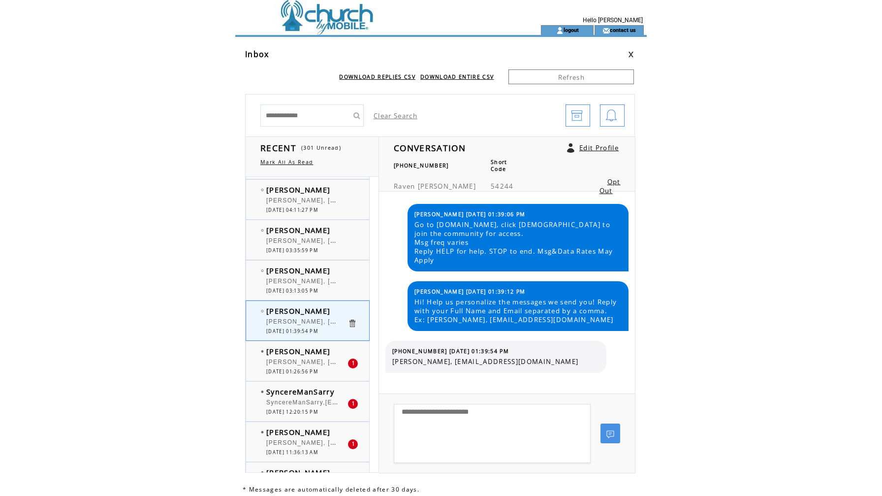
click at [313, 368] on span "[DATE] 01:26:56 PM" at bounding box center [292, 371] width 52 height 6
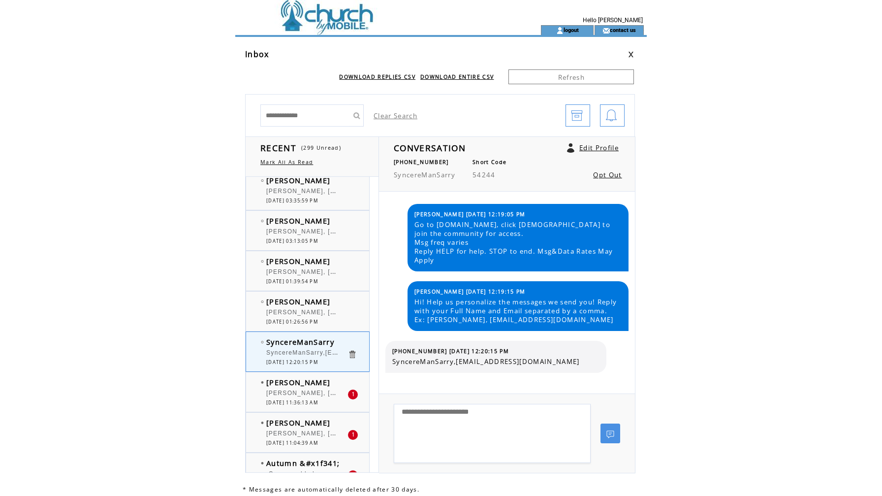
scroll to position [3448, 0]
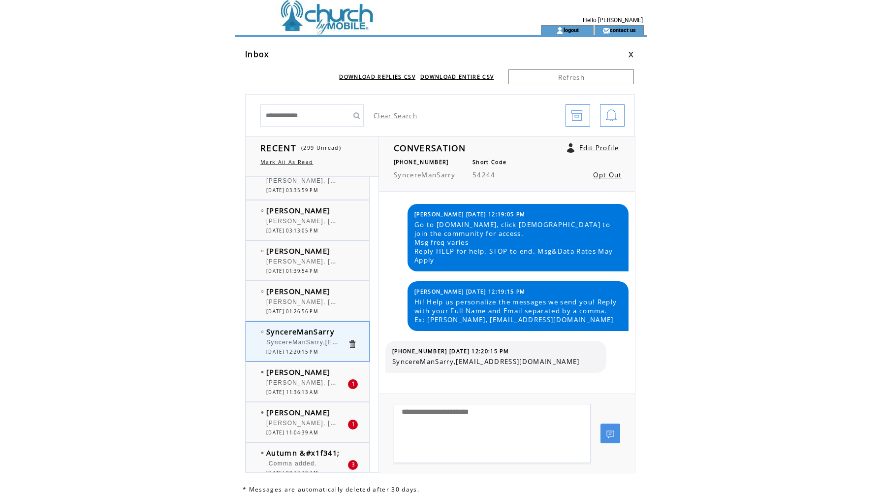
click at [309, 354] on span "[DATE] 12:20:15 PM" at bounding box center [292, 351] width 52 height 6
click at [307, 377] on div at bounding box center [306, 378] width 81 height 2
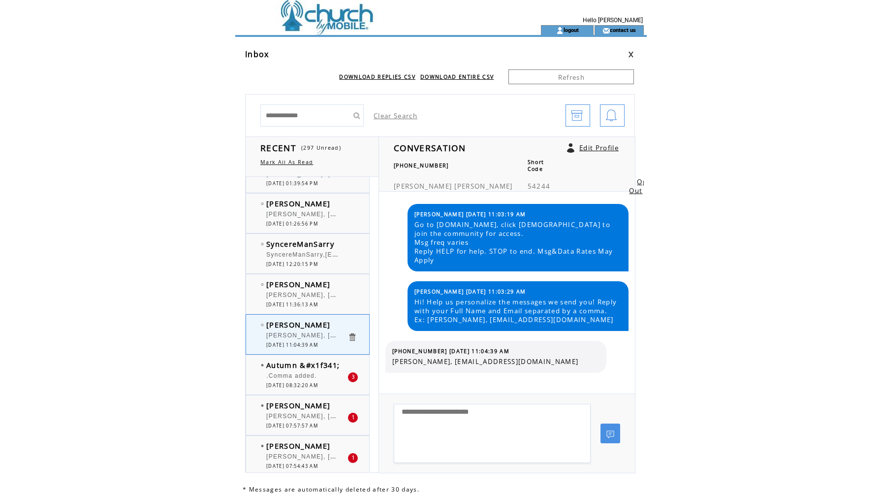
scroll to position [3587, 0]
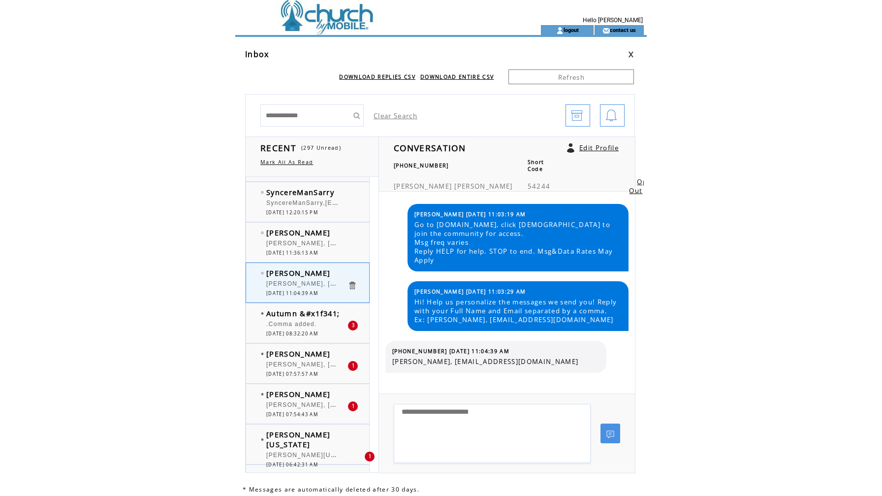
click at [295, 334] on span "[DATE] 08:32:20 AM" at bounding box center [292, 333] width 52 height 6
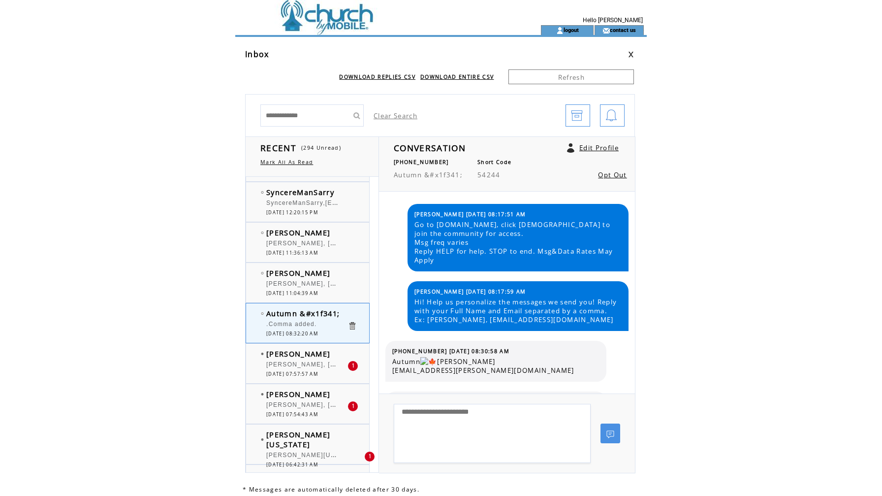
click at [292, 387] on div "Vera Gould Vera Gould, verajgould19@gmail.com 1 08/25/2025 07:54:43 AM" at bounding box center [317, 403] width 143 height 39
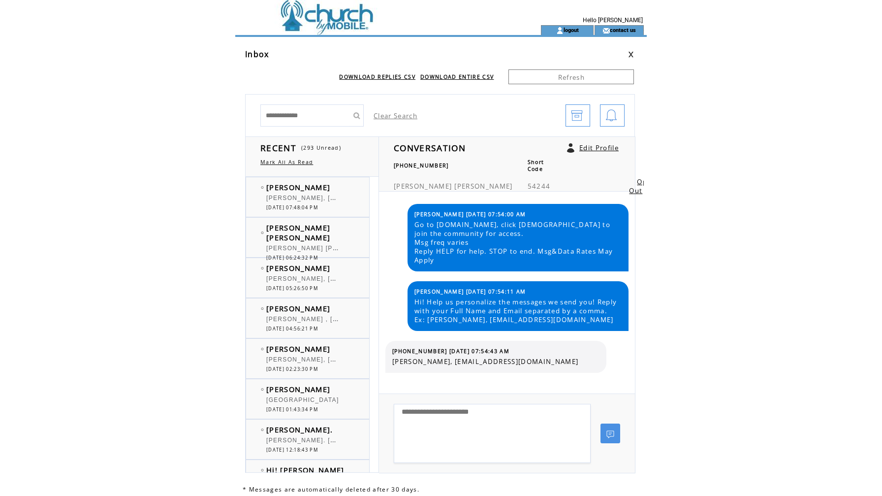
scroll to position [3587, 0]
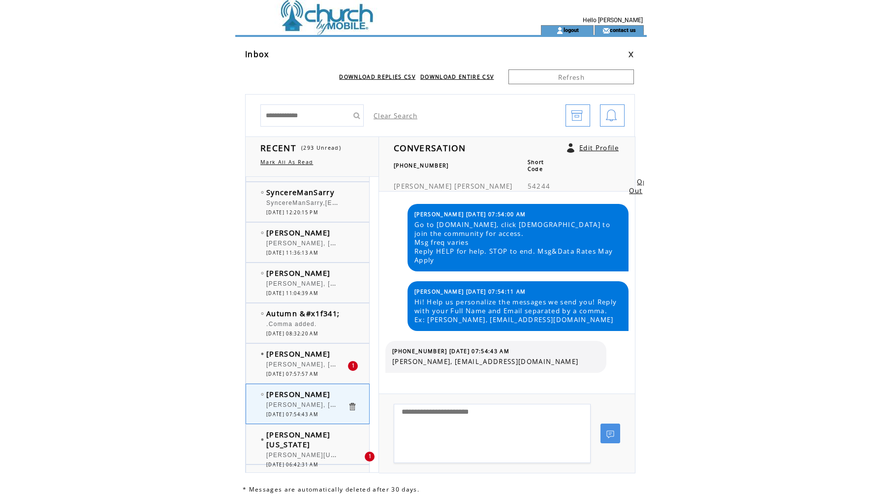
click at [293, 369] on div "[PERSON_NAME], [EMAIL_ADDRESS][DOMAIN_NAME]" at bounding box center [306, 366] width 81 height 10
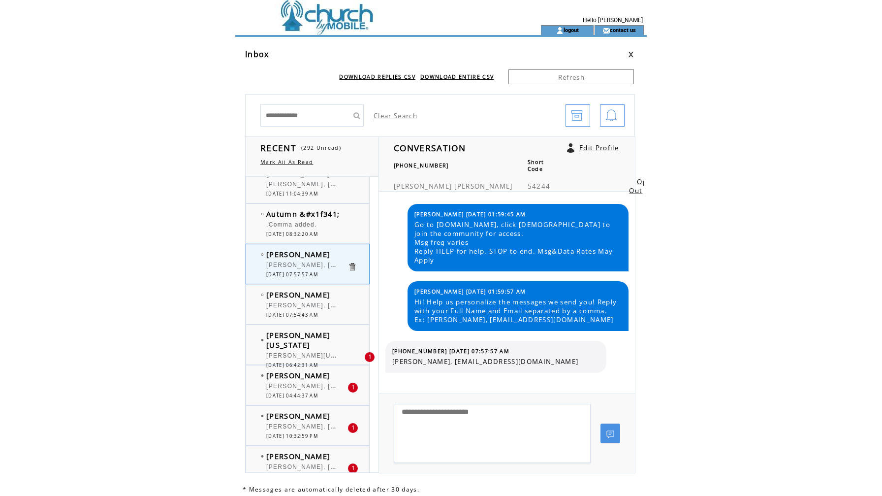
scroll to position [3708, 0]
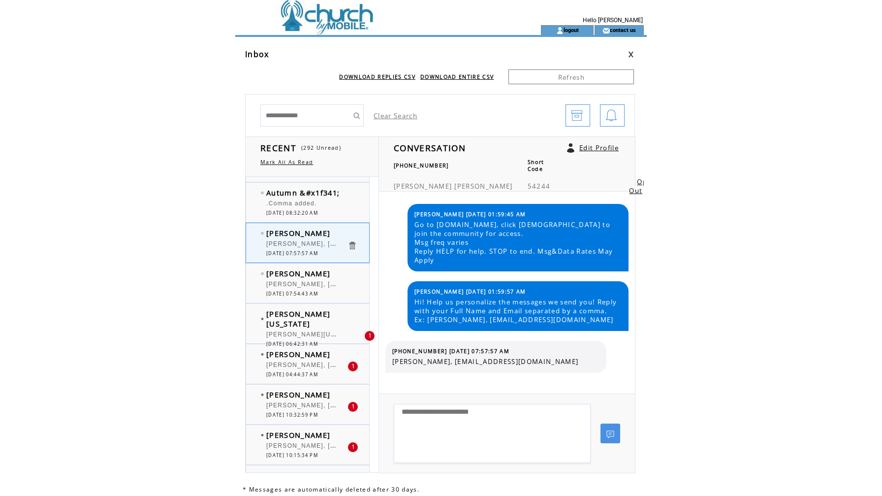
click at [292, 346] on div "Elizabeth Rentas Elizabeth Rentas, erentas404@gmail.com 1 08/25/2025 04:44:37 AM" at bounding box center [317, 363] width 143 height 39
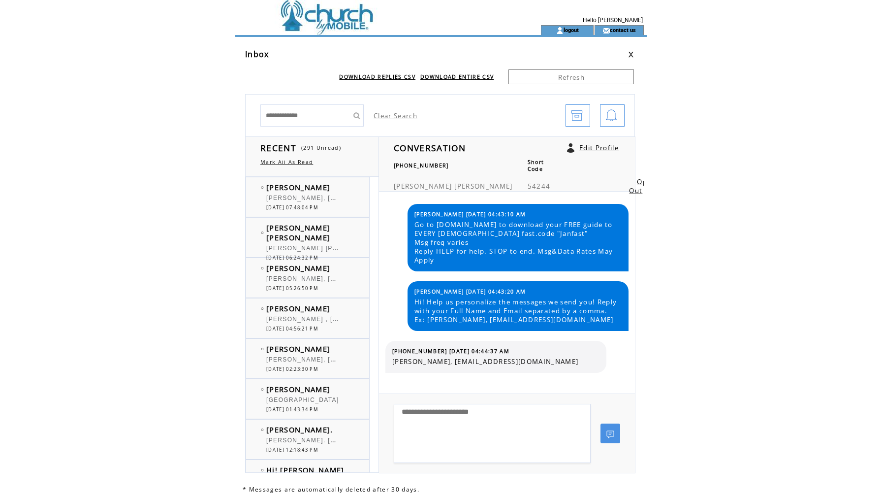
scroll to position [3708, 0]
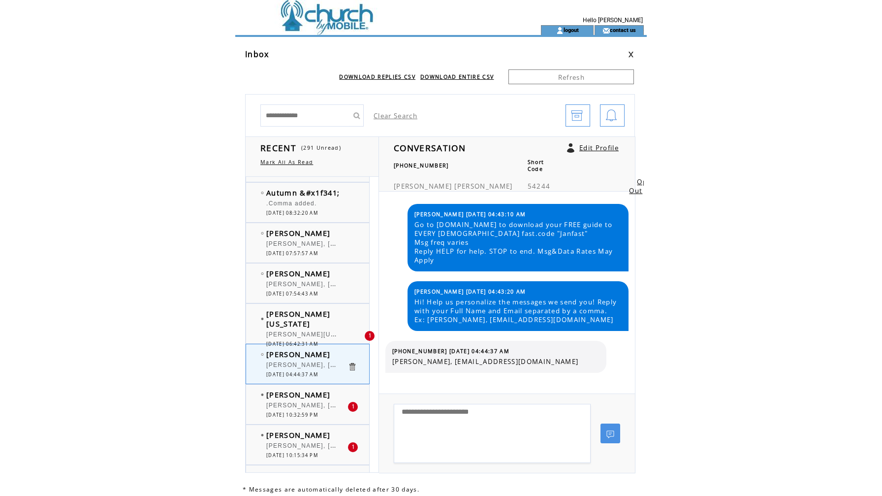
click at [290, 331] on div "[PERSON_NAME][US_STATE] [EMAIL_ADDRESS][DOMAIN_NAME]" at bounding box center [306, 336] width 81 height 10
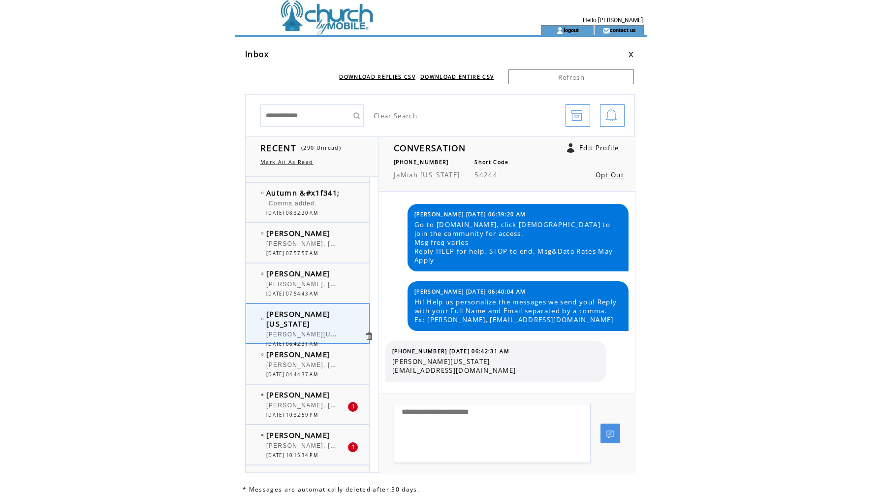
scroll to position [3738, 0]
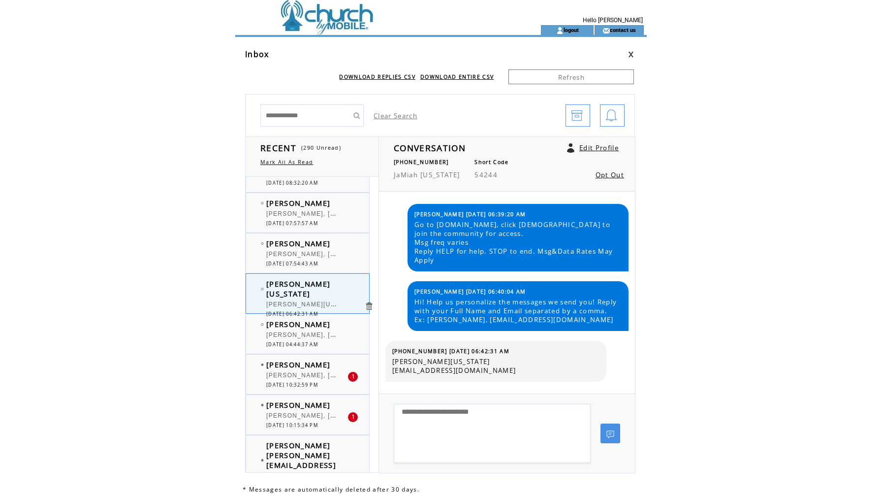
click at [293, 378] on span "[PERSON_NAME], [EMAIL_ADDRESS][DOMAIN_NAME]" at bounding box center [356, 374] width 180 height 10
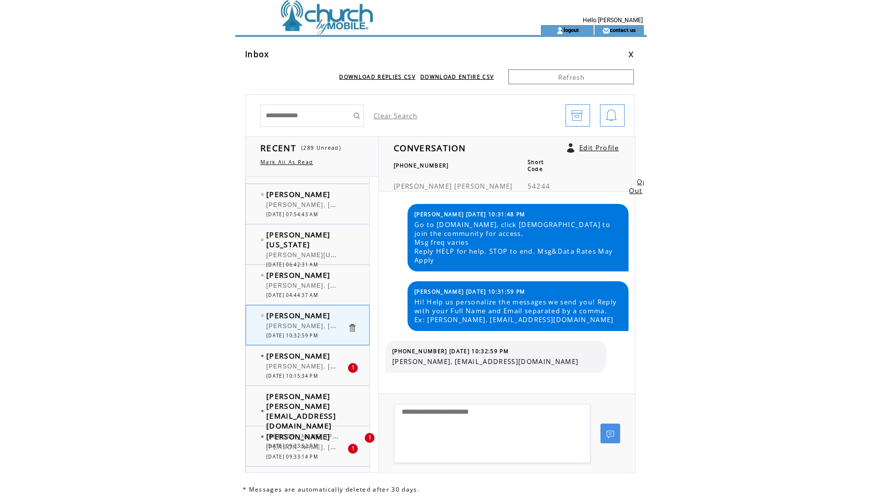
scroll to position [3796, 0]
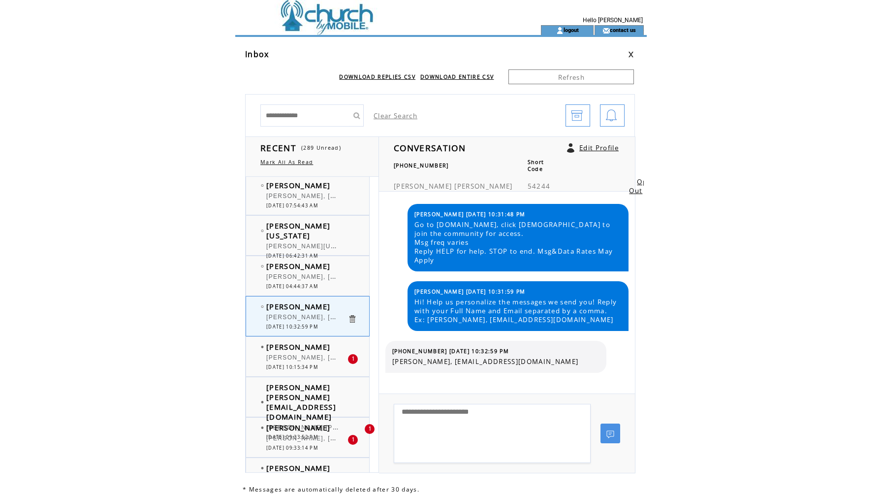
click at [294, 360] on span "[PERSON_NAME], [EMAIL_ADDRESS][DOMAIN_NAME]" at bounding box center [356, 356] width 180 height 10
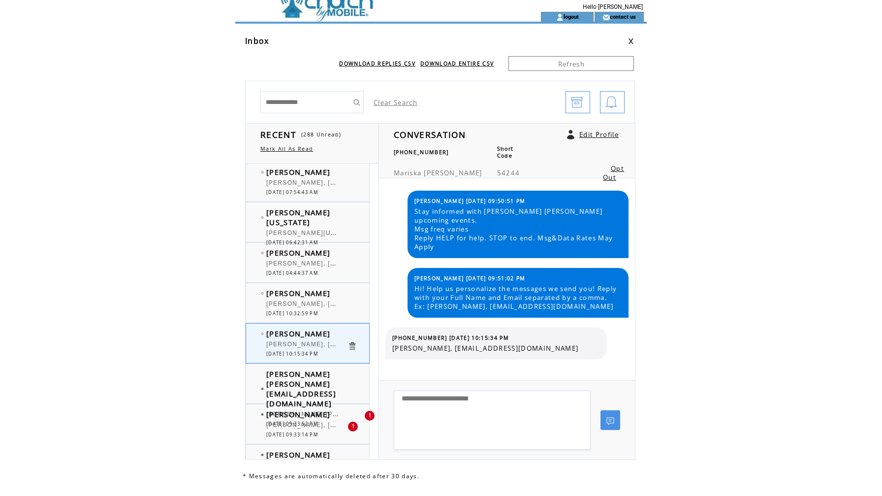
scroll to position [14, 0]
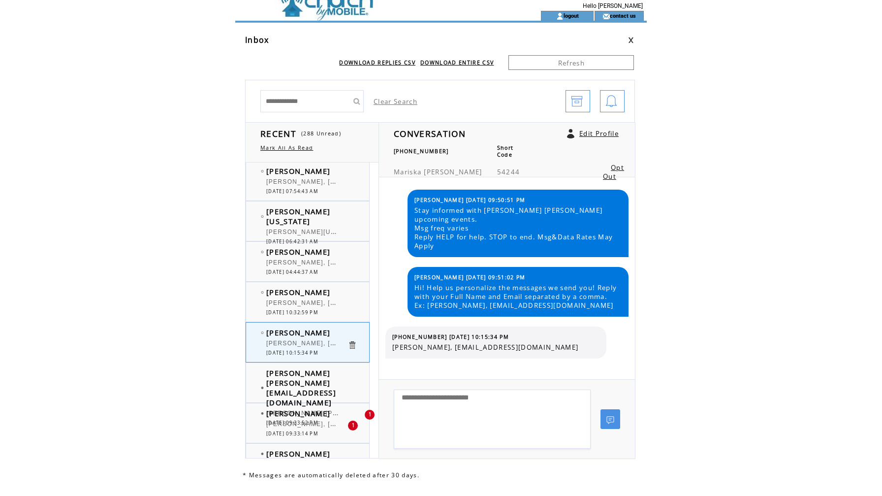
click at [321, 379] on span "[PERSON_NAME] [PERSON_NAME][EMAIL_ADDRESS][DOMAIN_NAME]" at bounding box center [301, 387] width 70 height 39
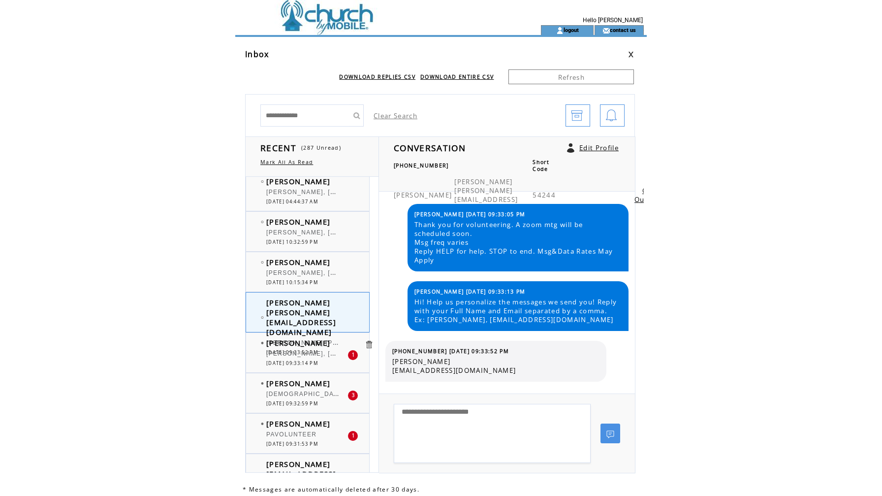
scroll to position [3883, 0]
click at [318, 348] on span "[PERSON_NAME], [PERSON_NAME][EMAIL_ADDRESS][DOMAIN_NAME]" at bounding box center [384, 351] width 237 height 10
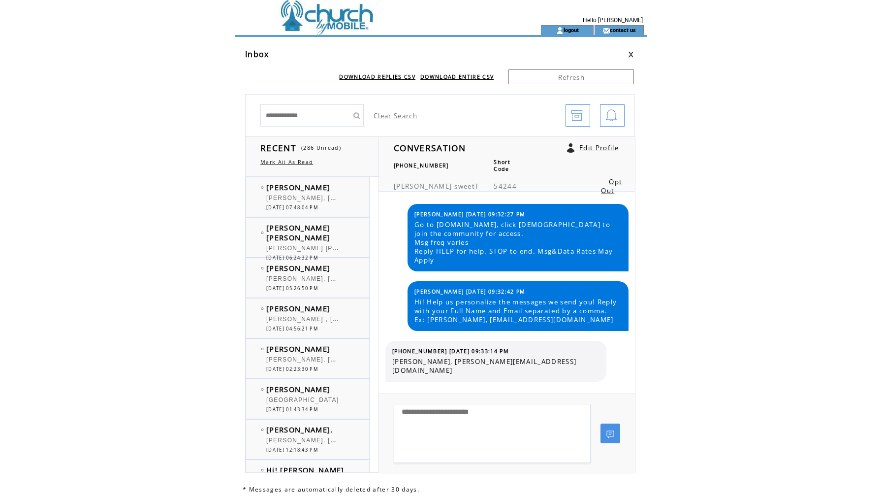
scroll to position [3883, 0]
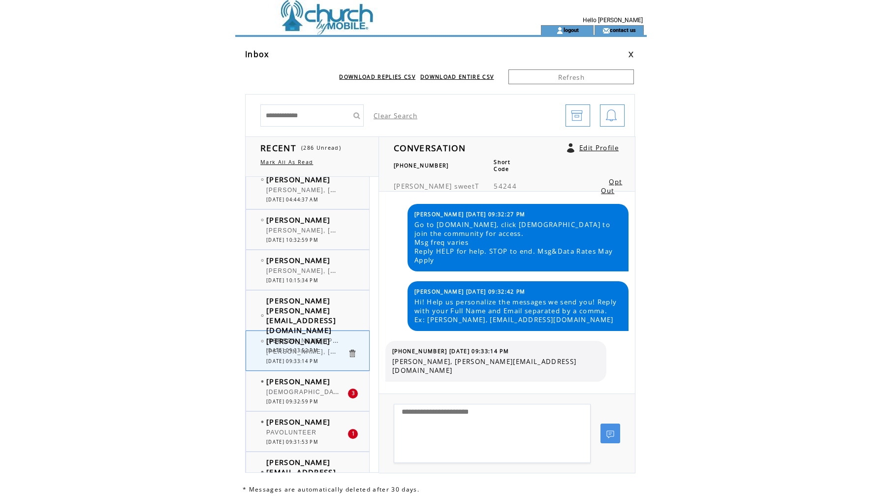
click at [309, 419] on td "[PERSON_NAME]" at bounding box center [306, 421] width 81 height 10
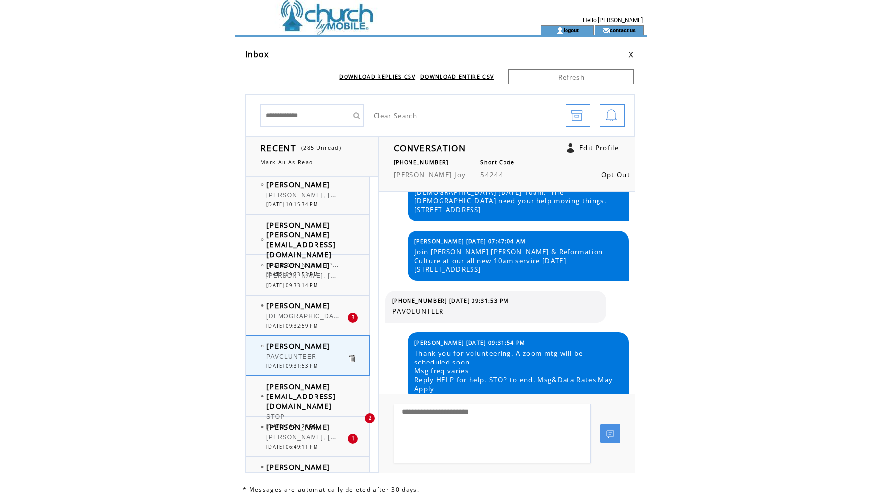
scroll to position [3961, 0]
click at [309, 395] on span "[PERSON_NAME] [EMAIL_ADDRESS][DOMAIN_NAME]" at bounding box center [301, 394] width 70 height 30
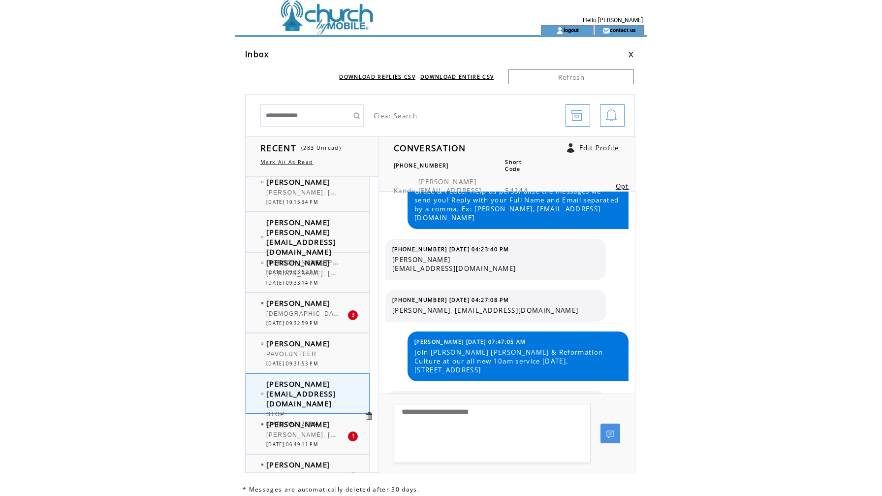
scroll to position [323, 0]
drag, startPoint x: 462, startPoint y: 308, endPoint x: 550, endPoint y: 310, distance: 88.1
click at [550, 310] on span "Kandy Williamson, kandydeew@gmail.com" at bounding box center [495, 309] width 207 height 9
copy span "kandydeew@gmail.com"
drag, startPoint x: 438, startPoint y: 245, endPoint x: 387, endPoint y: 244, distance: 51.2
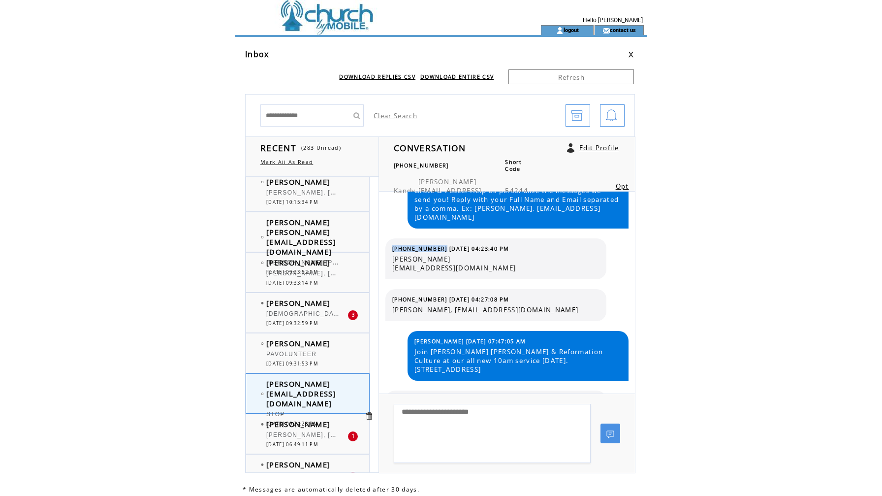
click at [387, 244] on div "(432) 755-4443 08/15/2025 04:23:40 PM Kandy Williamson kandydeew@gmail.com" at bounding box center [495, 258] width 221 height 41
copy tbody "(432) 755-4443"
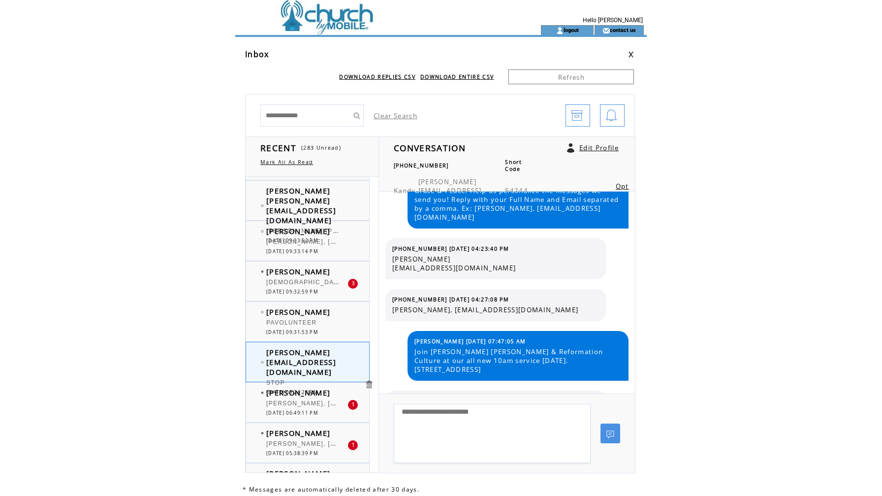
click at [311, 396] on span "[PERSON_NAME]" at bounding box center [298, 392] width 64 height 10
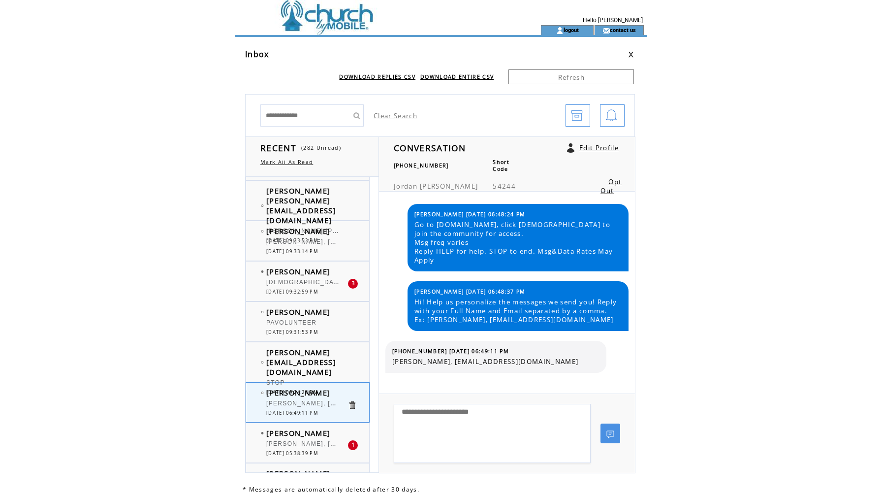
scroll to position [4060, 0]
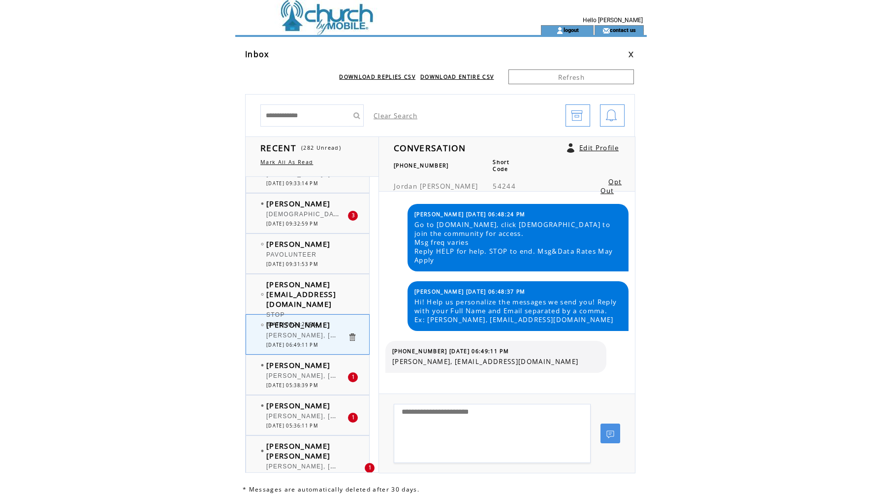
click at [303, 385] on span "[DATE] 05:38:39 PM" at bounding box center [292, 385] width 52 height 6
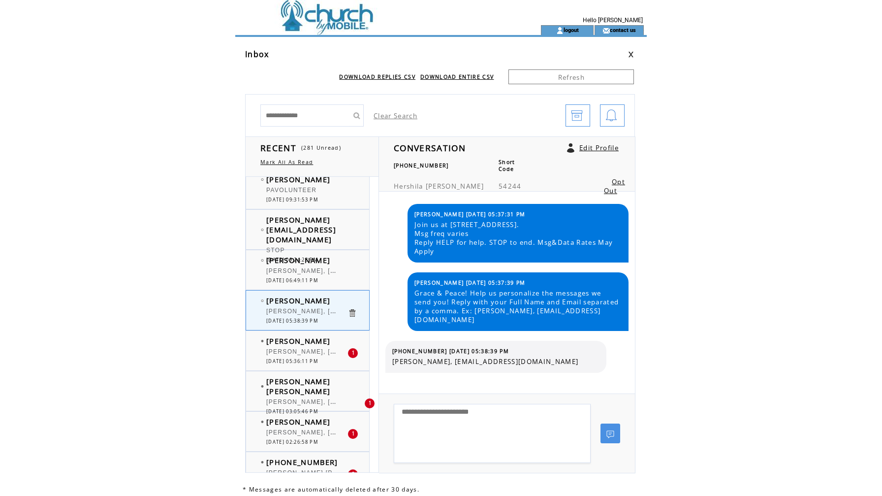
scroll to position [4124, 0]
click at [303, 354] on span "[PERSON_NAME], [EMAIL_ADDRESS][DOMAIN_NAME]" at bounding box center [356, 352] width 180 height 10
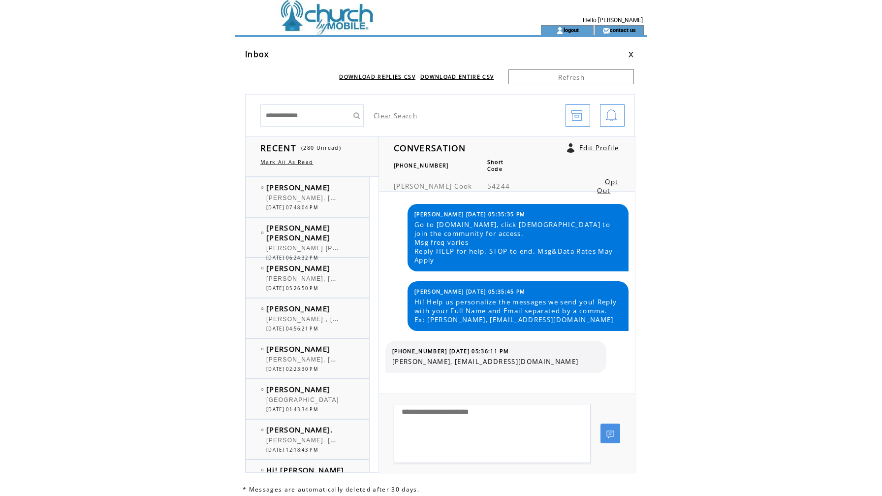
scroll to position [4124, 0]
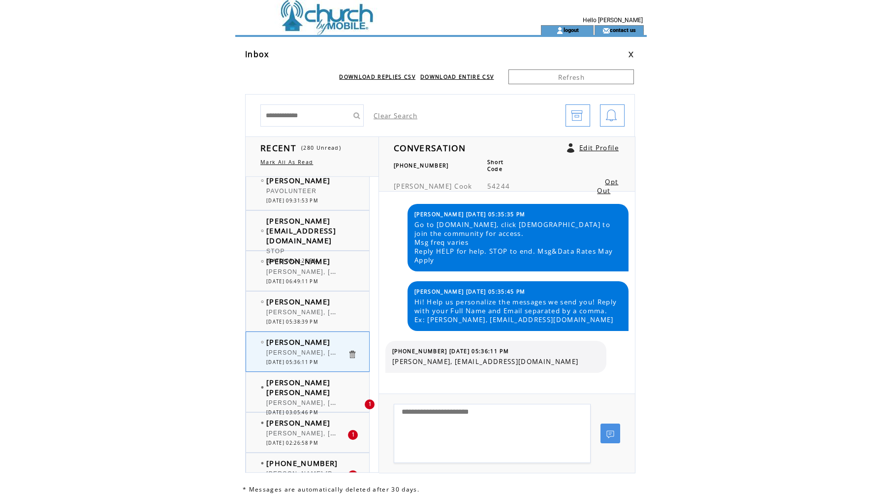
click at [303, 384] on span "[PERSON_NAME] [PERSON_NAME]" at bounding box center [298, 387] width 64 height 20
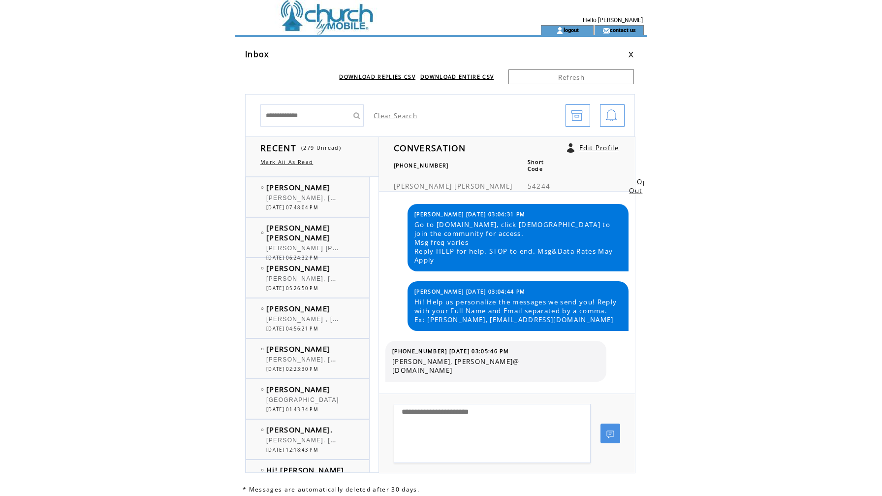
scroll to position [4124, 0]
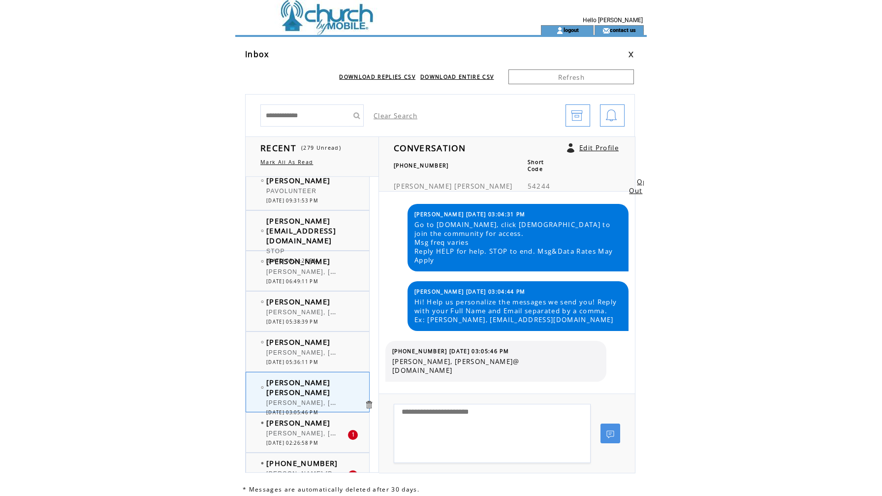
click at [303, 433] on span "[PERSON_NAME], [EMAIL_ADDRESS][DOMAIN_NAME]" at bounding box center [356, 432] width 180 height 10
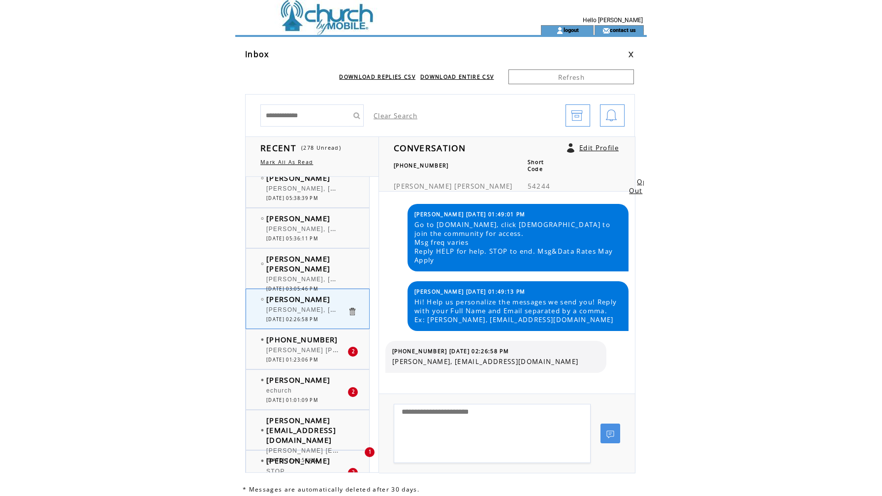
scroll to position [4249, 0]
click at [299, 356] on span "[DATE] 01:23:06 PM" at bounding box center [292, 358] width 52 height 6
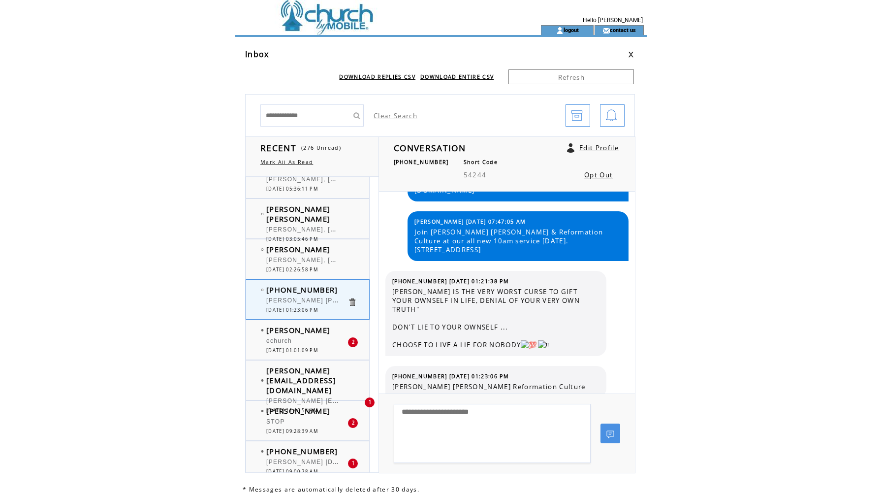
scroll to position [4298, 0]
click at [287, 382] on span "[PERSON_NAME] [EMAIL_ADDRESS][DOMAIN_NAME]" at bounding box center [301, 380] width 70 height 30
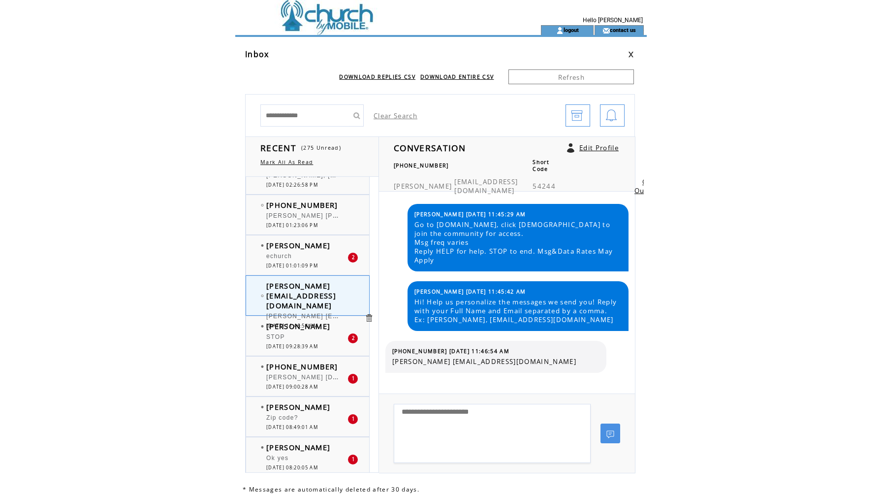
scroll to position [4407, 0]
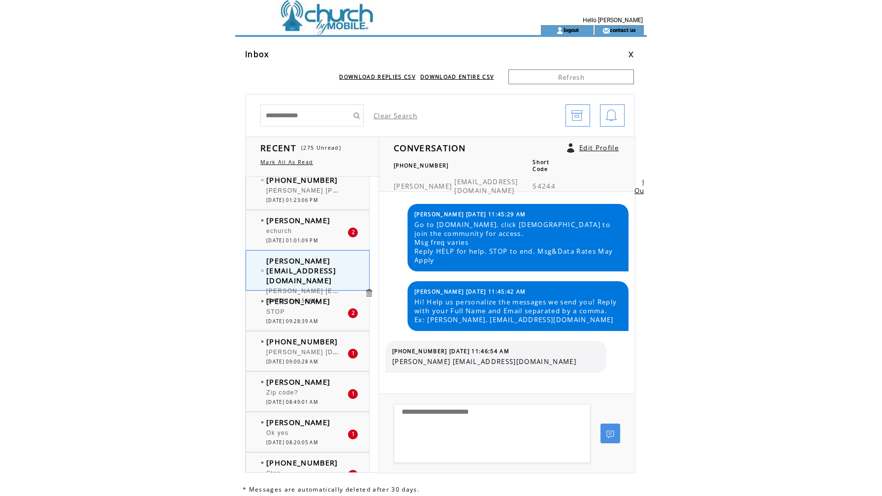
click at [301, 307] on div at bounding box center [306, 307] width 81 height 2
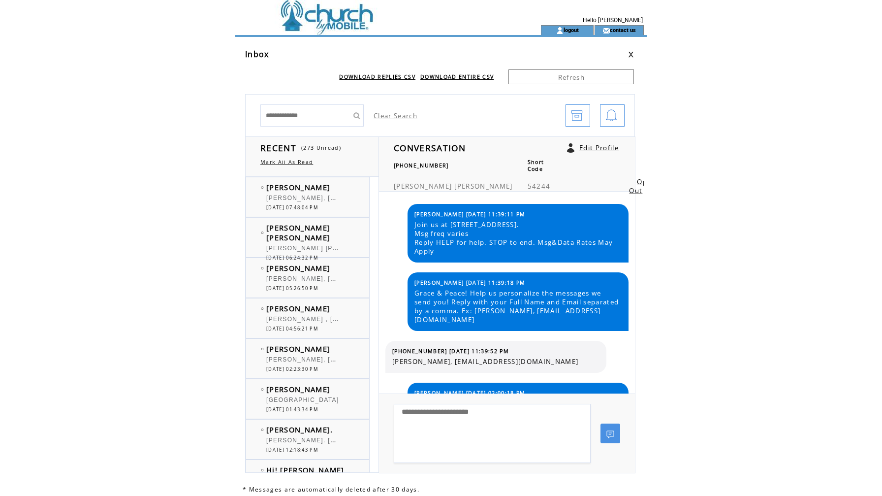
scroll to position [193, 0]
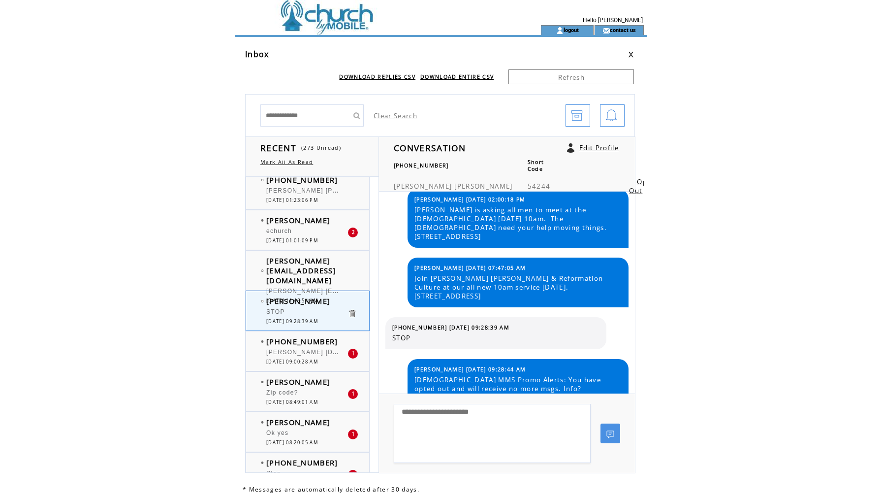
click at [304, 352] on span "[PERSON_NAME] [DOMAIN_NAME]" at bounding box center [323, 351] width 115 height 10
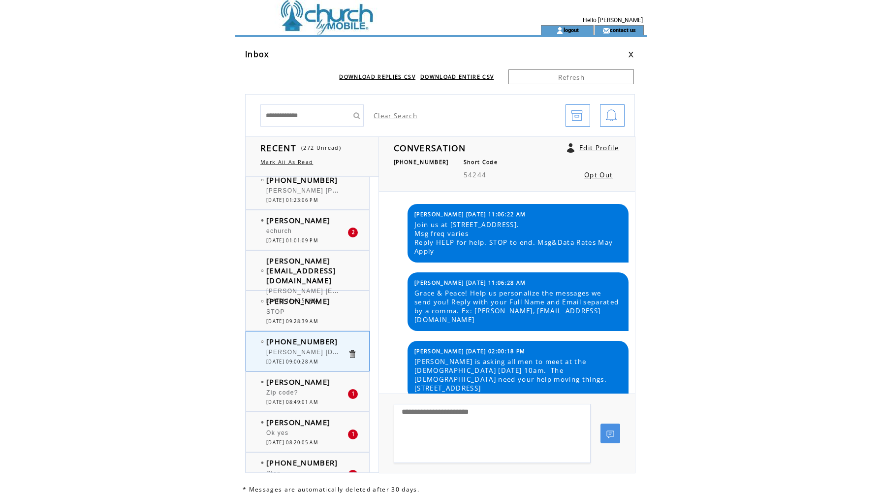
scroll to position [101, 0]
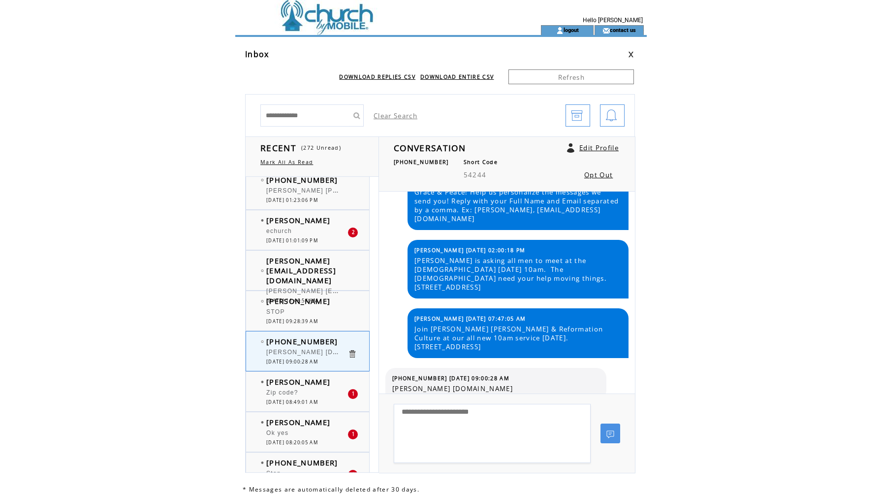
click at [312, 388] on div at bounding box center [306, 387] width 81 height 2
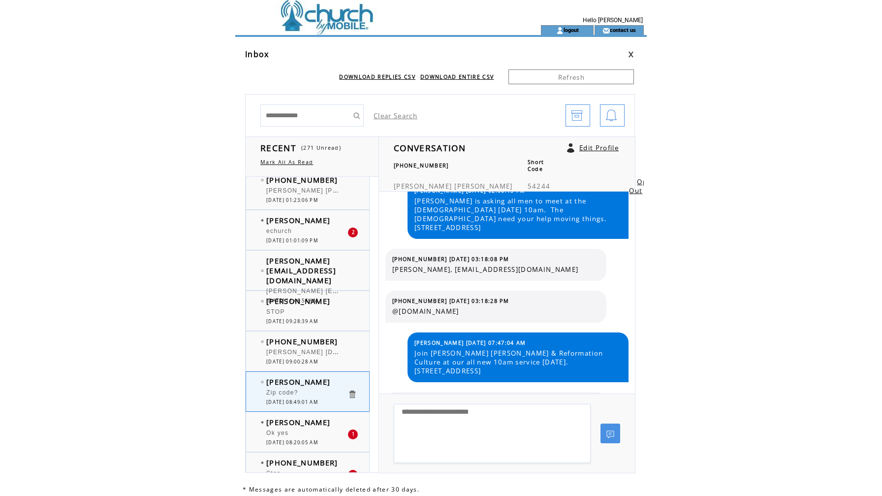
scroll to position [156, 0]
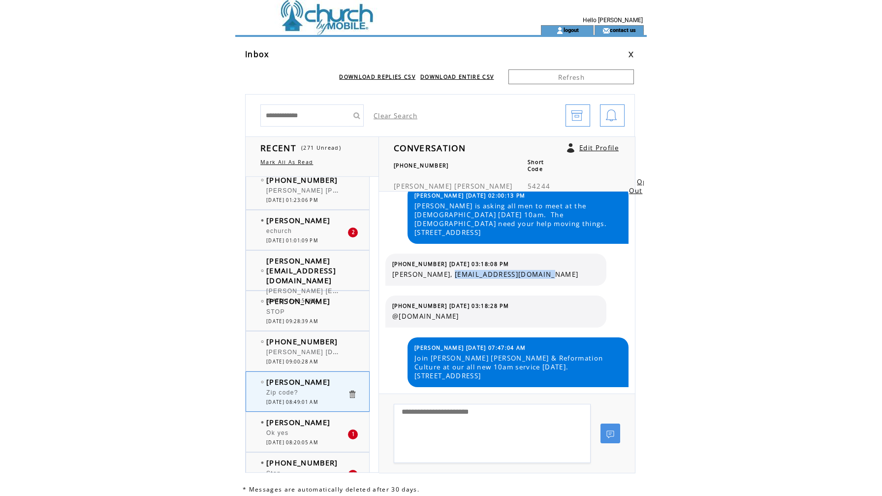
drag, startPoint x: 454, startPoint y: 273, endPoint x: 568, endPoint y: 275, distance: 113.2
click at [568, 275] on span "Monique Glenn, momonique2022@gmail.com" at bounding box center [495, 274] width 207 height 9
copy span "momonique2022@gmail.com"
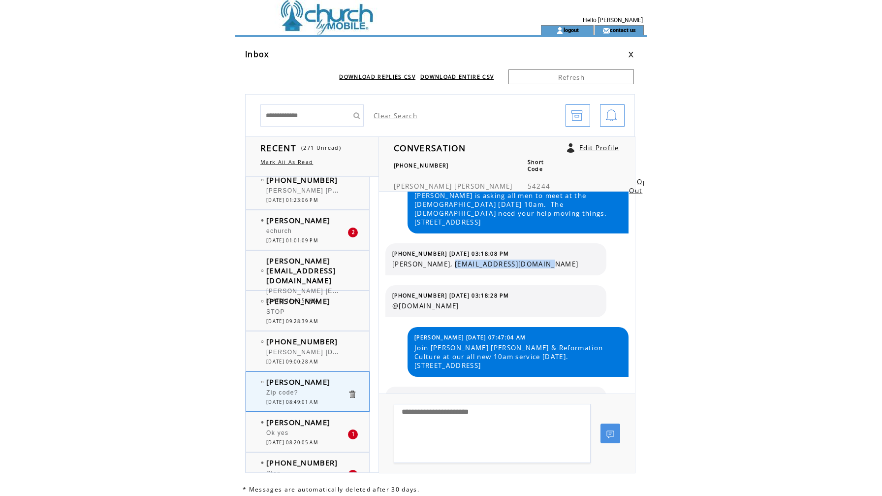
scroll to position [166, 0]
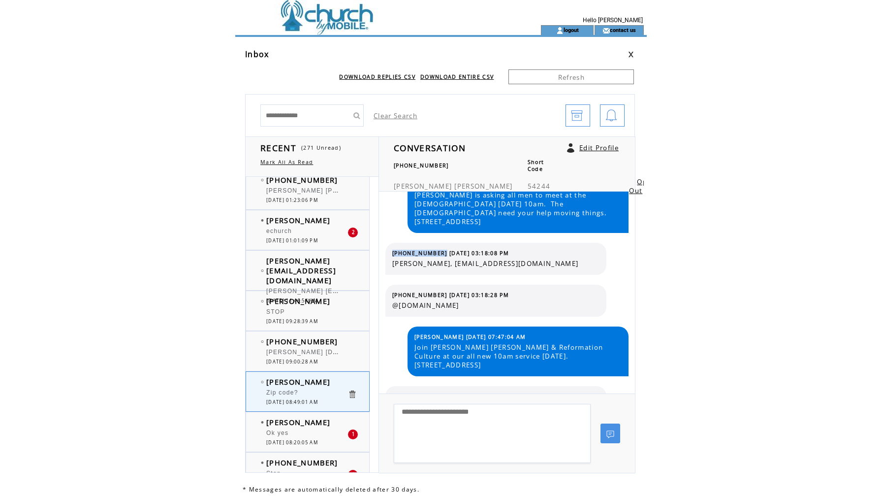
drag, startPoint x: 436, startPoint y: 252, endPoint x: 392, endPoint y: 253, distance: 44.3
click at [392, 253] on span "(414) 897-3790 08/15/2025 03:18:08 PM" at bounding box center [450, 253] width 117 height 7
copy span "(414) 897-3790"
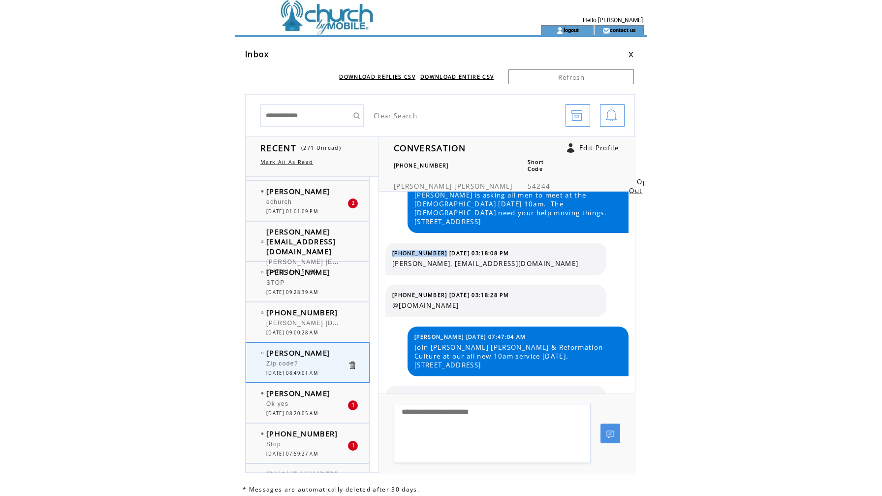
scroll to position [4452, 0]
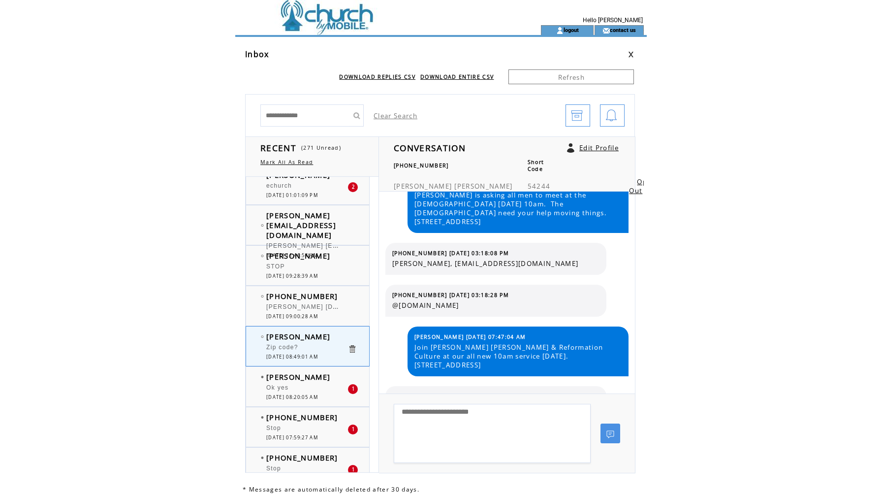
click at [318, 395] on span "[DATE] 08:20:05 AM" at bounding box center [292, 397] width 52 height 6
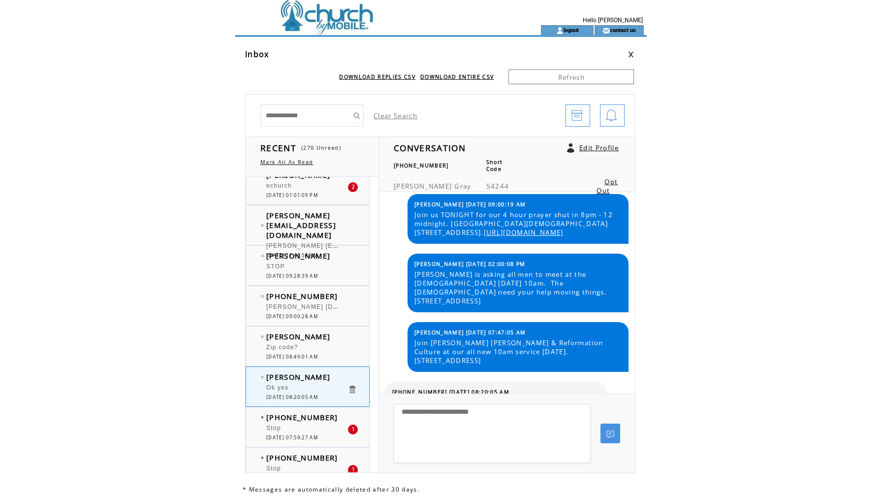
scroll to position [92, 0]
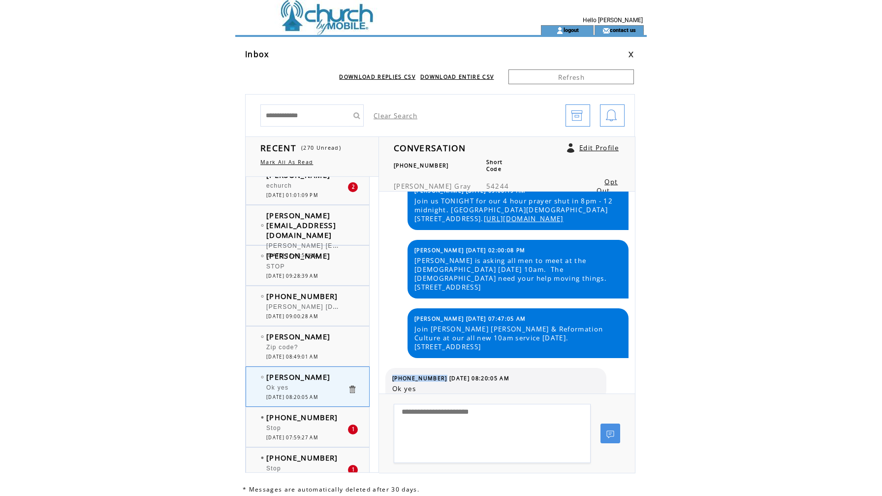
drag, startPoint x: 437, startPoint y: 370, endPoint x: 387, endPoint y: 370, distance: 50.2
click at [387, 370] on div "(281) 451-2994 08/24/2025 08:20:05 AM Ok yes" at bounding box center [495, 384] width 221 height 32
copy tbody "(281) 451-2994"
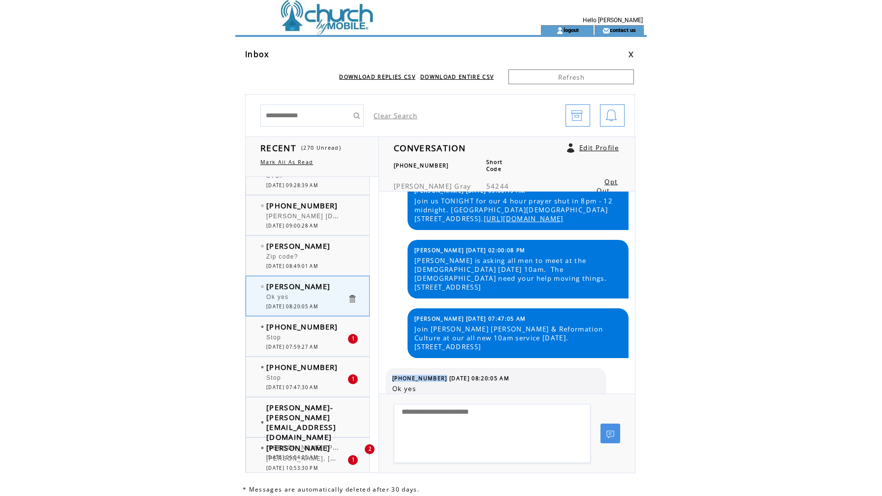
scroll to position [4543, 0]
click at [307, 368] on span "[PHONE_NUMBER]" at bounding box center [302, 366] width 72 height 10
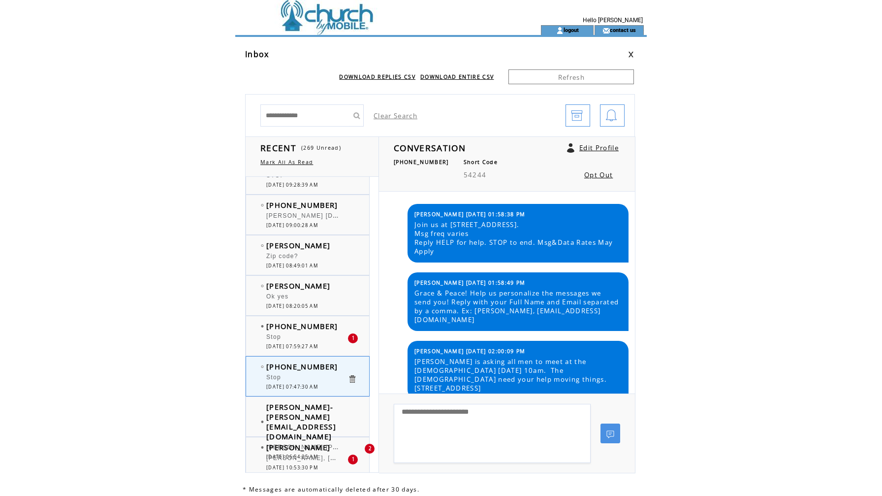
click at [317, 343] on span "[DATE] 07:59:27 AM" at bounding box center [292, 346] width 52 height 6
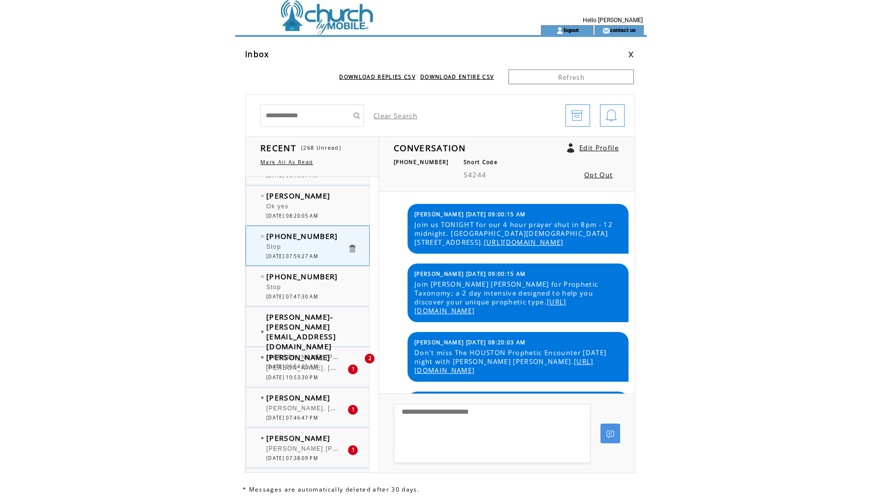
scroll to position [4634, 0]
click at [329, 328] on span "[PERSON_NAME]-[PERSON_NAME] [EMAIL_ADDRESS][DOMAIN_NAME]" at bounding box center [301, 330] width 70 height 39
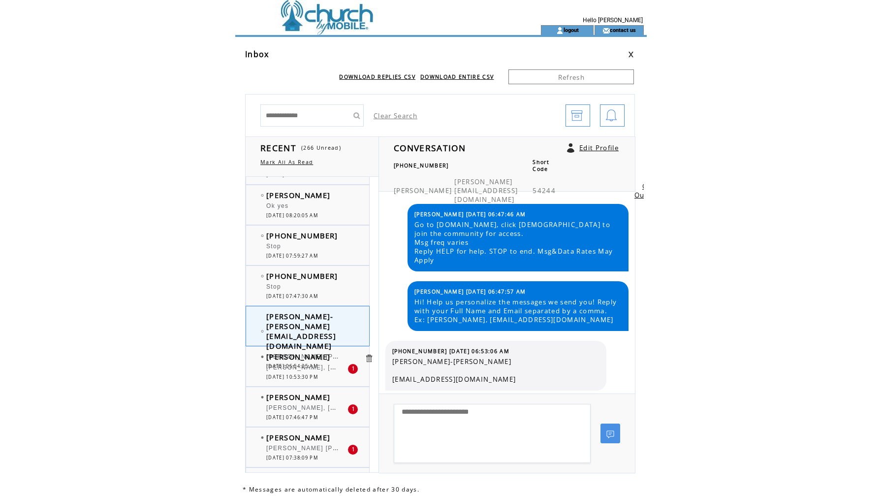
click at [291, 374] on span "[DATE] 10:53:30 PM" at bounding box center [292, 377] width 52 height 6
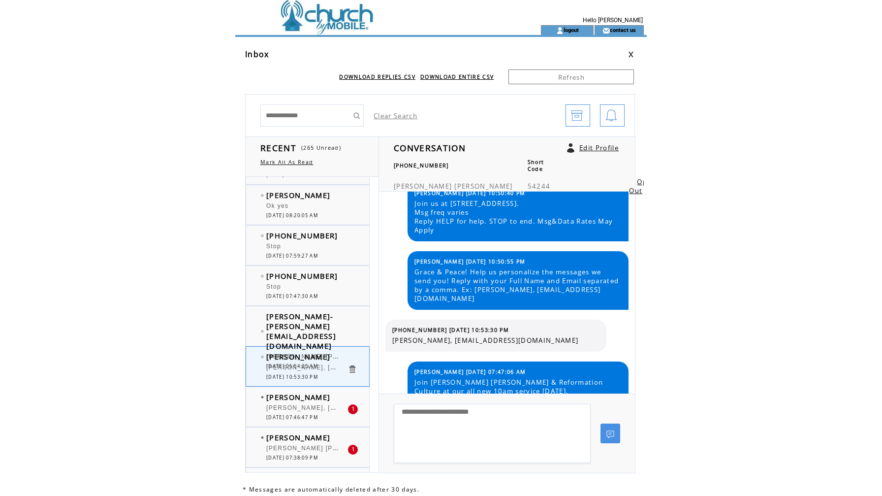
scroll to position [32, 0]
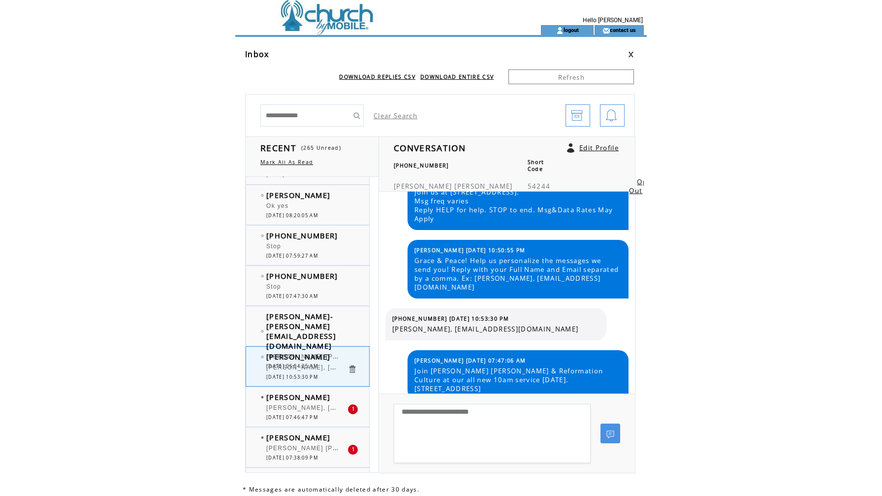
click at [298, 405] on span "[PERSON_NAME], [EMAIL_ADDRESS][DOMAIN_NAME]" at bounding box center [356, 407] width 180 height 10
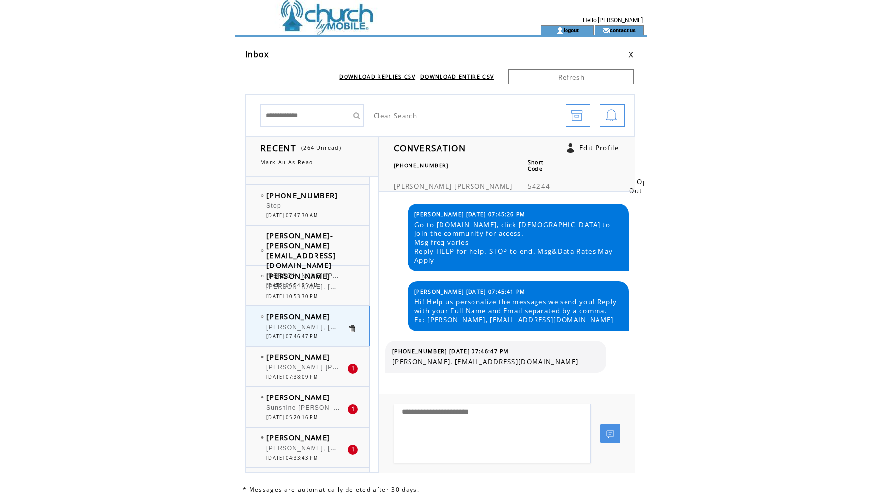
scroll to position [4715, 0]
click at [298, 405] on span "Sunshine [PERSON_NAME], [EMAIL_ADDRESS][DOMAIN_NAME]" at bounding box center [372, 406] width 212 height 10
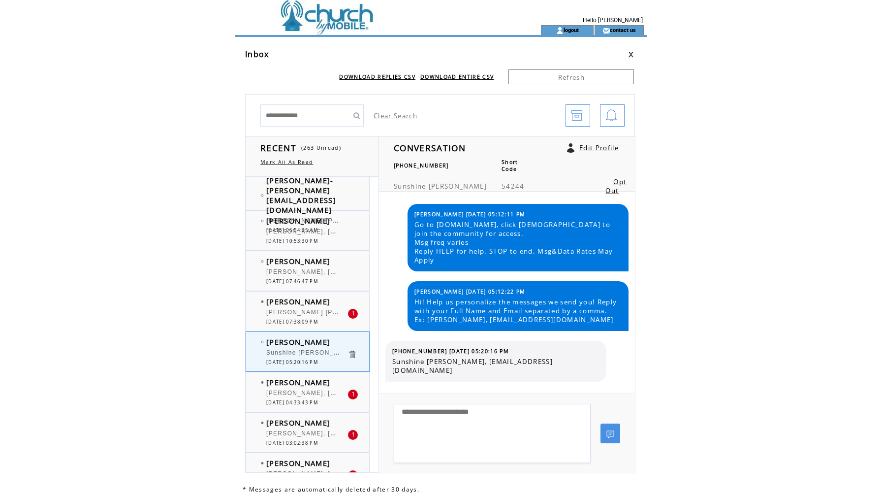
scroll to position [4790, 0]
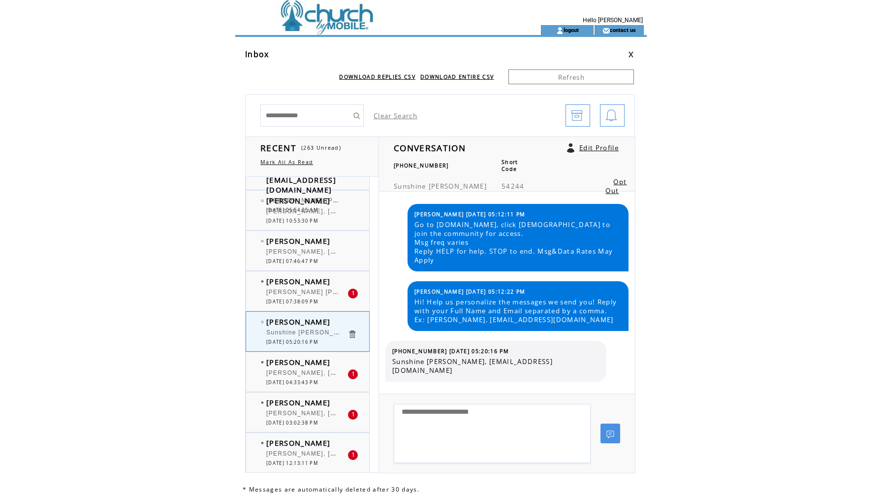
click at [292, 378] on div "[PERSON_NAME], [PERSON_NAME][EMAIL_ADDRESS][DOMAIN_NAME]" at bounding box center [306, 374] width 81 height 10
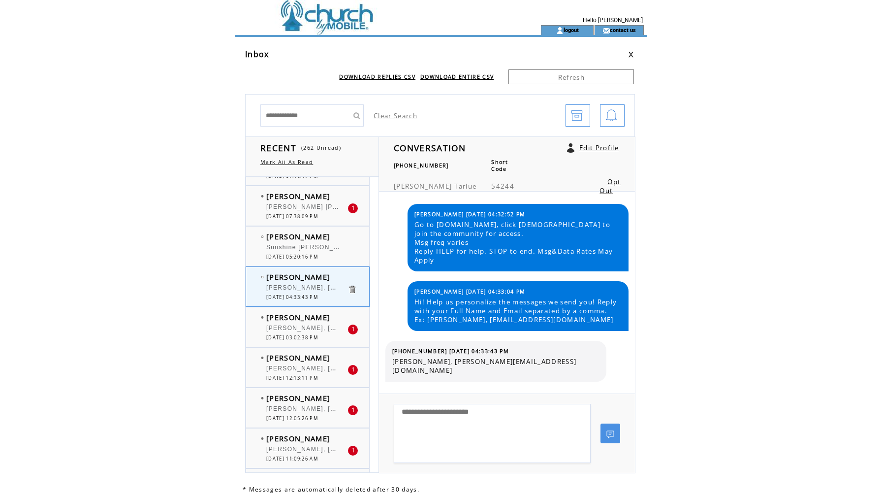
scroll to position [4881, 0]
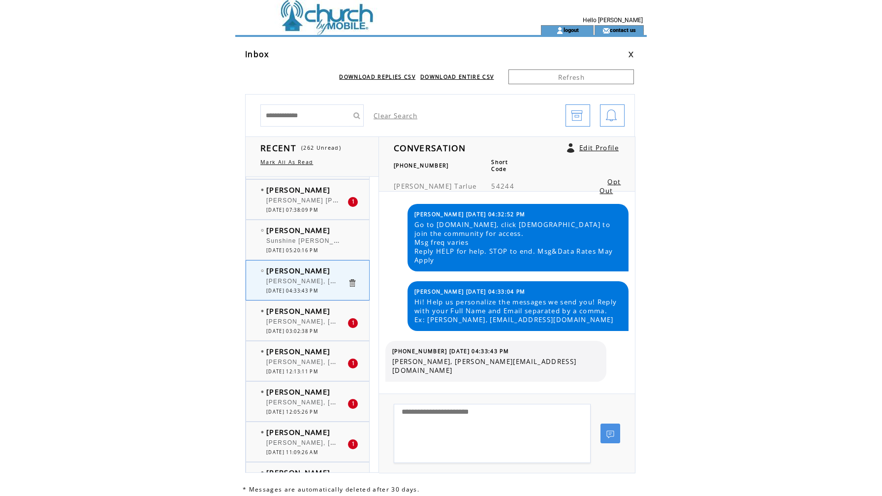
click at [287, 365] on span "[PERSON_NAME], [EMAIL_ADDRESS][DOMAIN_NAME]" at bounding box center [356, 361] width 180 height 10
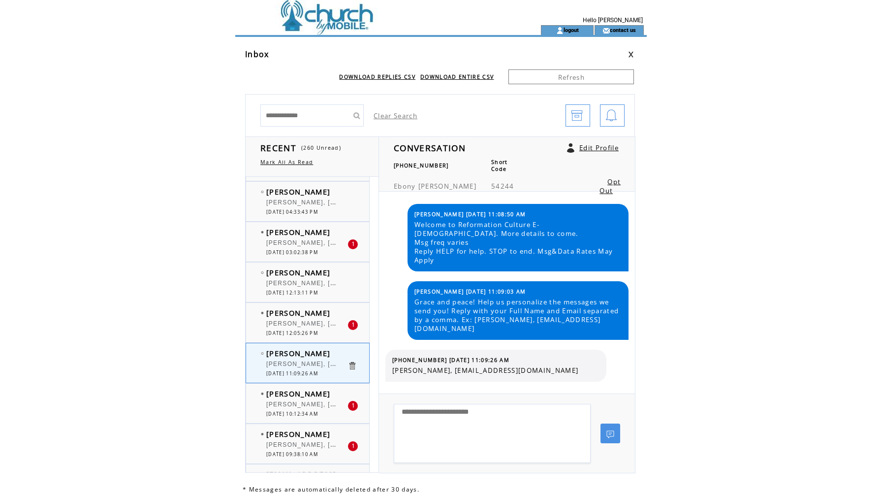
scroll to position [4959, 0]
click at [299, 416] on span "[DATE] 10:12:34 AM" at bounding box center [292, 414] width 52 height 6
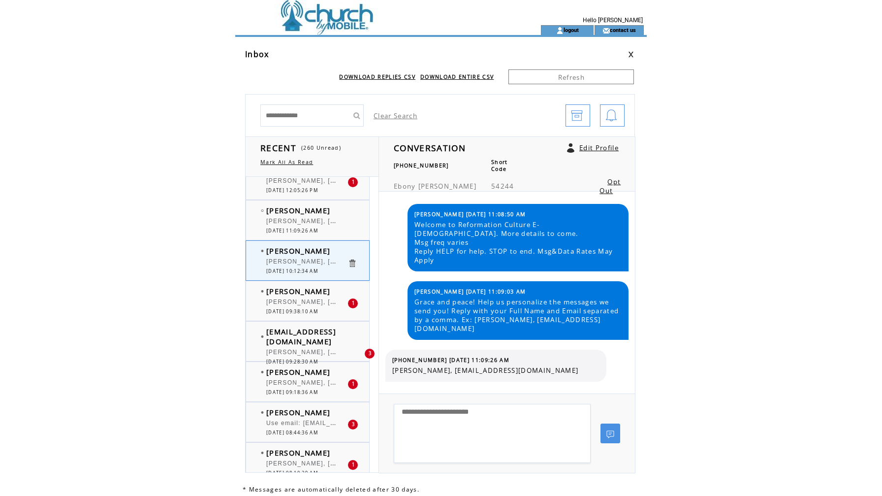
scroll to position [5120, 0]
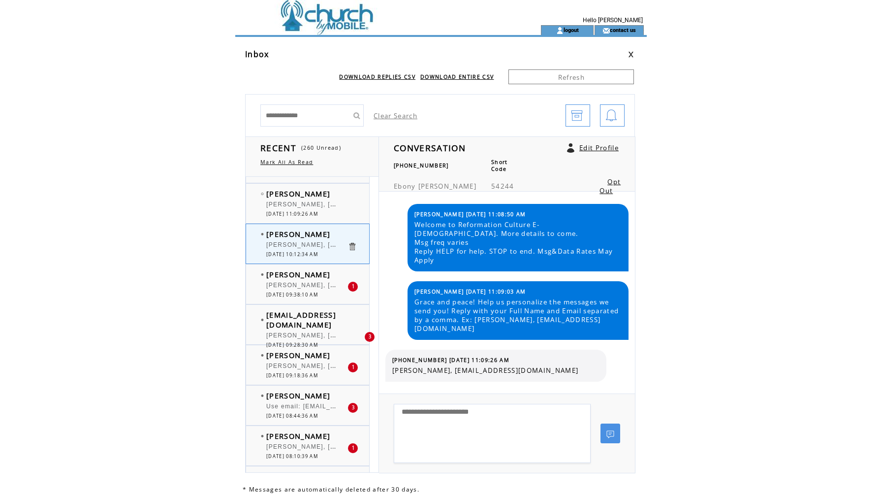
click at [300, 374] on span "[DATE] 09:18:36 AM" at bounding box center [292, 375] width 52 height 6
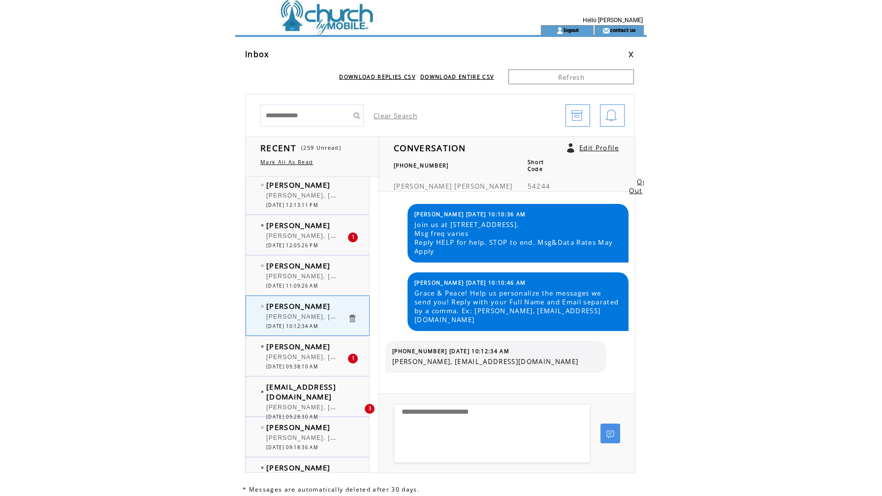
scroll to position [5048, 0]
click at [308, 361] on div "[PERSON_NAME], [EMAIL_ADDRESS][DOMAIN_NAME]" at bounding box center [306, 358] width 81 height 10
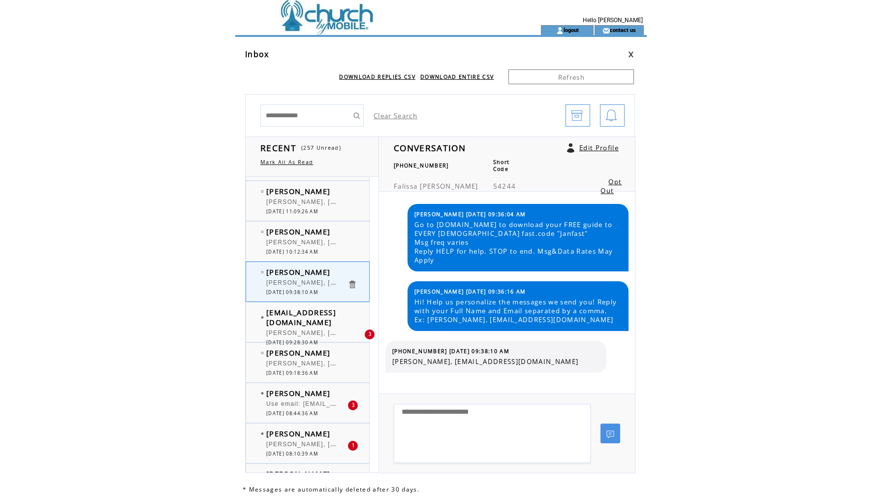
scroll to position [5125, 0]
click at [311, 394] on span "[PERSON_NAME]" at bounding box center [298, 390] width 64 height 10
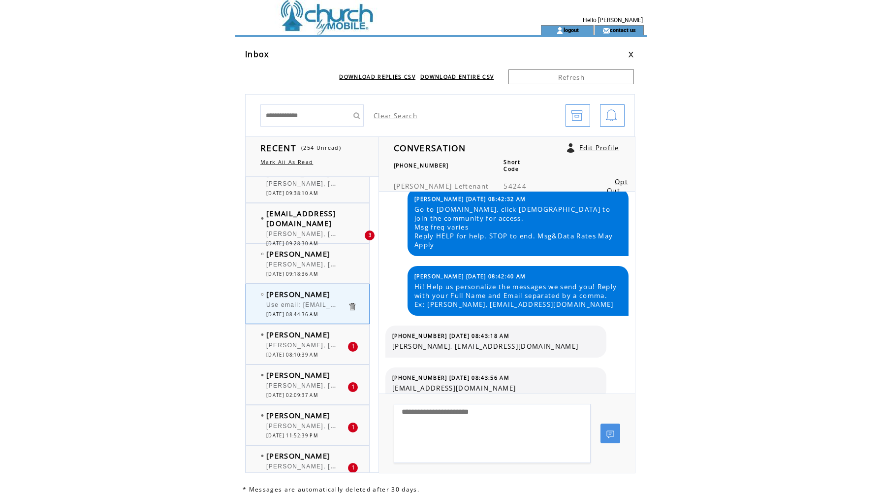
scroll to position [12, 0]
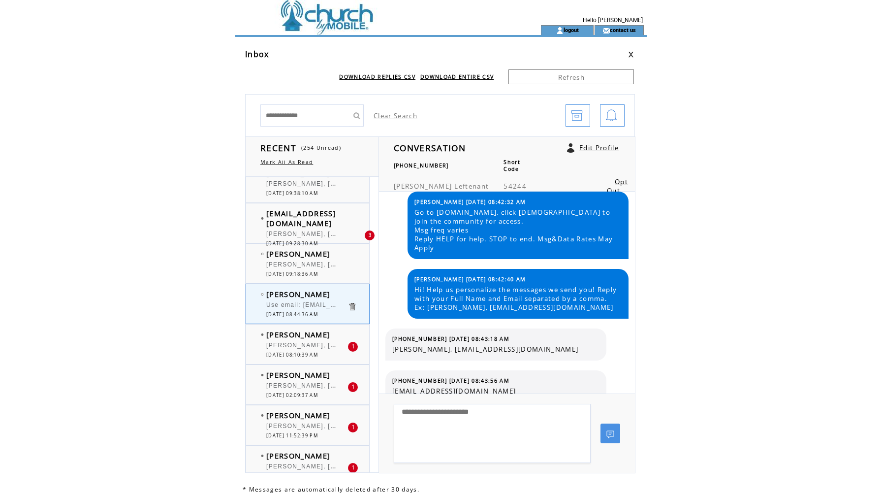
click at [293, 428] on span "[PERSON_NAME], [EMAIL_ADDRESS][DOMAIN_NAME]" at bounding box center [356, 425] width 180 height 10
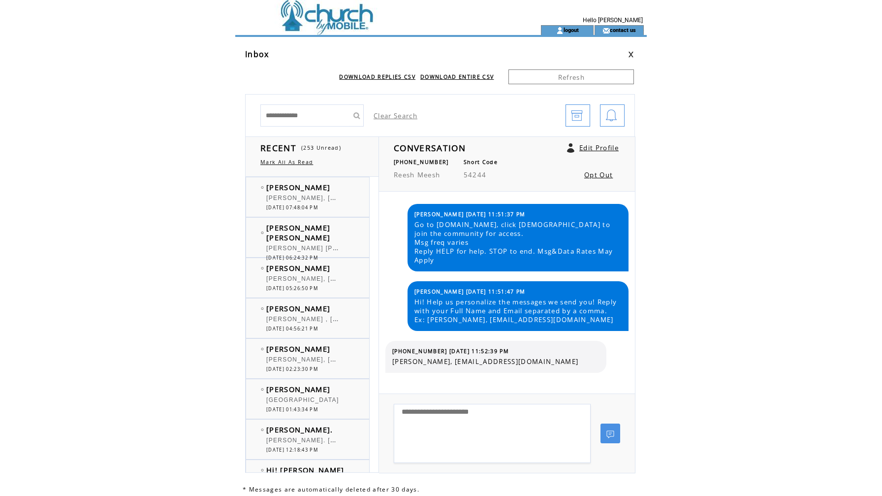
scroll to position [5221, 0]
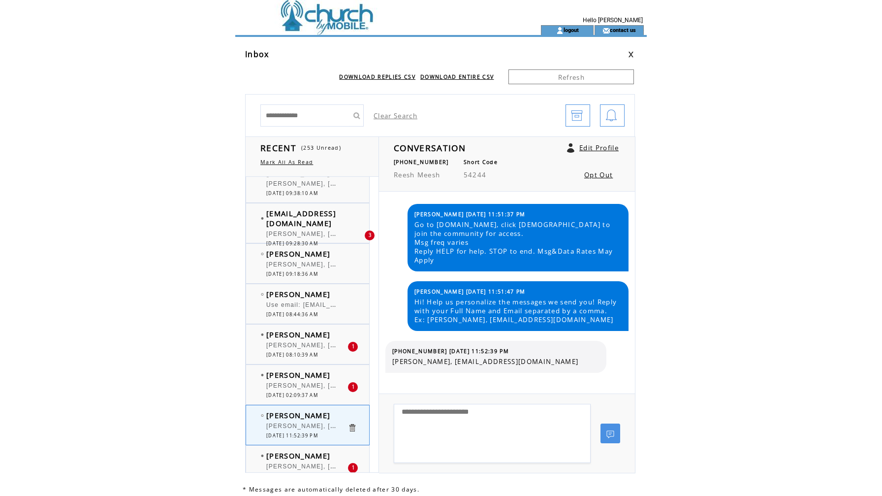
click at [293, 396] on span "[DATE] 02:09:37 AM" at bounding box center [292, 395] width 52 height 6
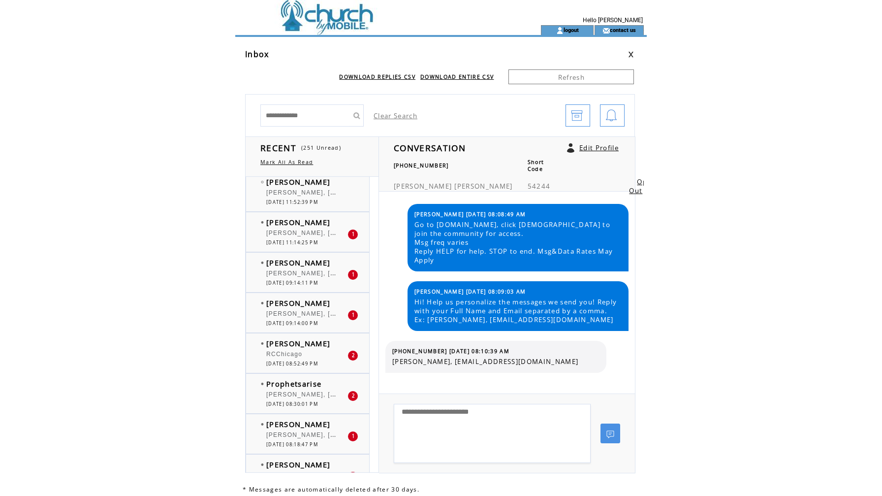
scroll to position [5455, 0]
click at [317, 354] on div "RCChicago" at bounding box center [306, 355] width 81 height 10
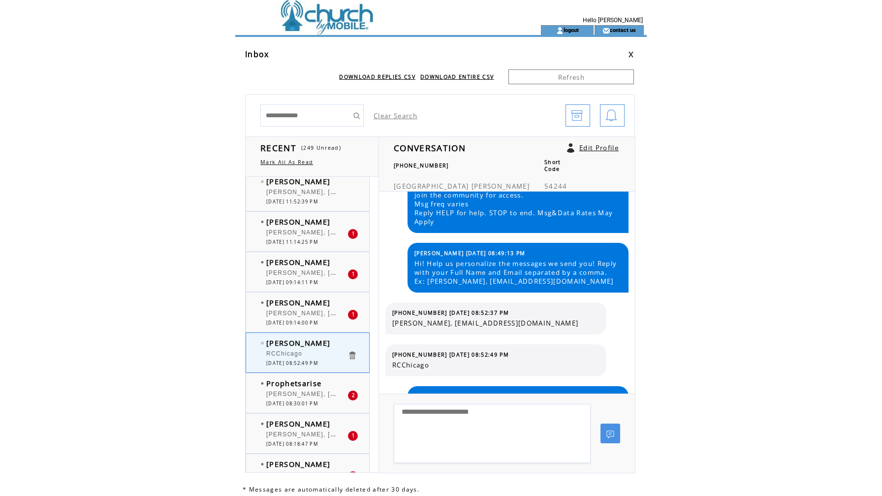
scroll to position [42, 0]
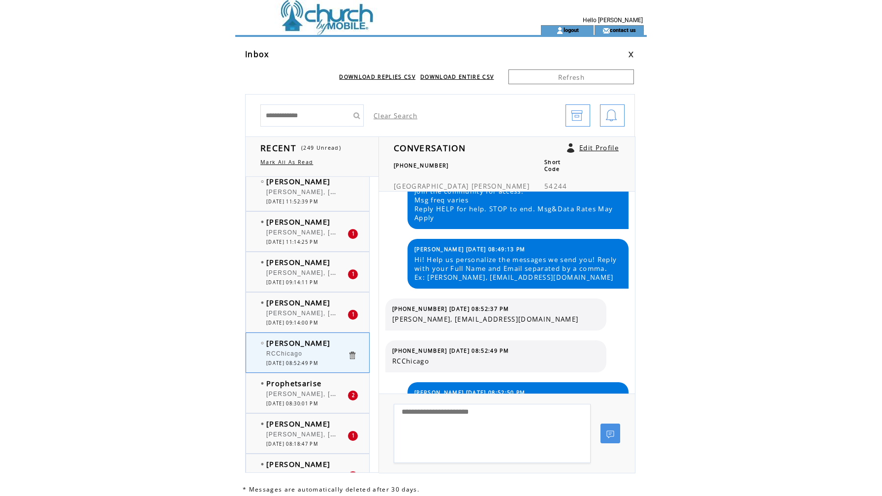
drag, startPoint x: 460, startPoint y: 319, endPoint x: 579, endPoint y: 318, distance: 119.6
click at [579, 318] on span "Alexandria Rubin, alexandriarubin5@outlook.com" at bounding box center [495, 319] width 207 height 9
copy span "alexandriarubin5@outlook.com"
drag, startPoint x: 437, startPoint y: 308, endPoint x: 392, endPoint y: 309, distance: 44.3
click at [392, 309] on span "(682) 438-4194 08/22/2025 08:52:37 PM" at bounding box center [450, 308] width 117 height 7
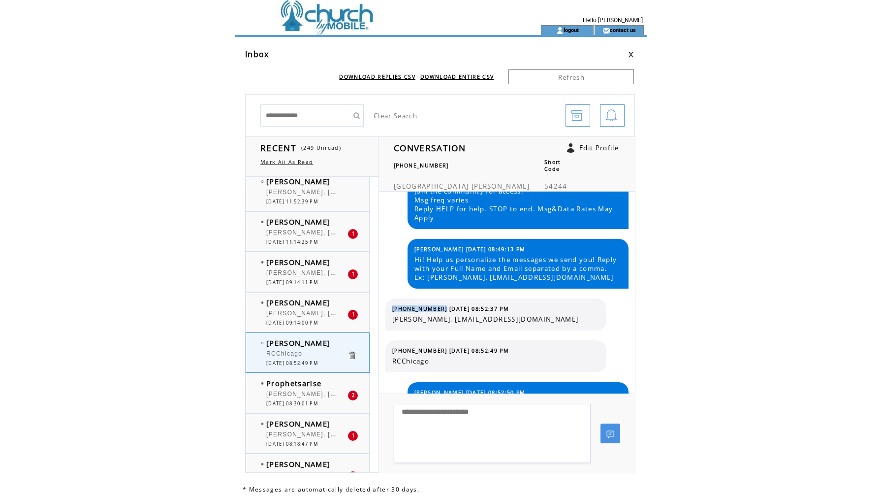
copy span "(682) 438-4194"
click at [294, 402] on span "[DATE] 08:30:01 PM" at bounding box center [292, 403] width 52 height 6
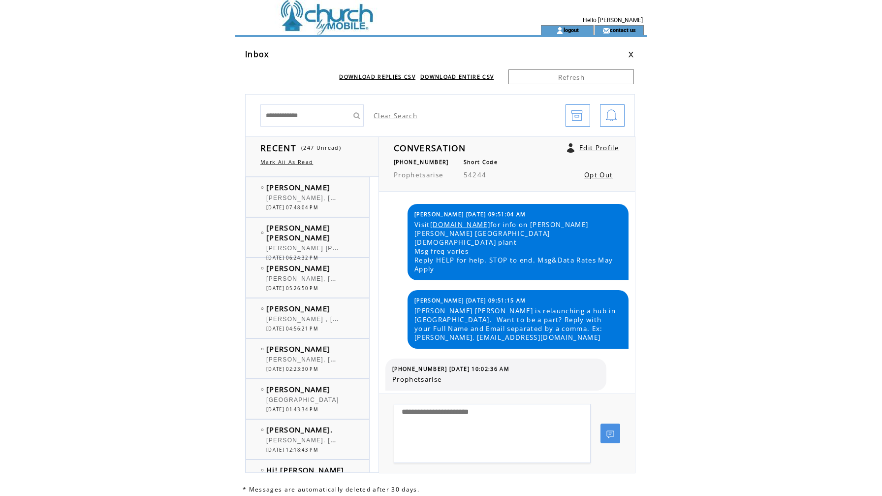
scroll to position [83, 0]
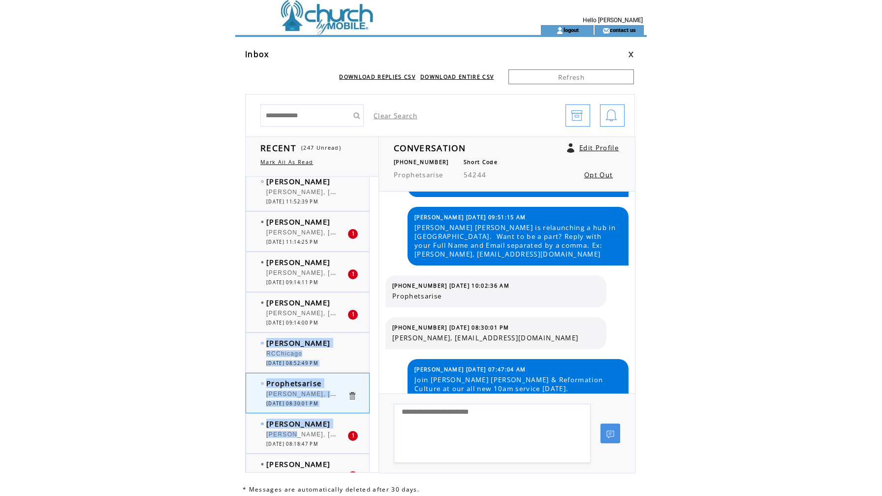
drag, startPoint x: 294, startPoint y: 433, endPoint x: 377, endPoint y: 346, distance: 120.5
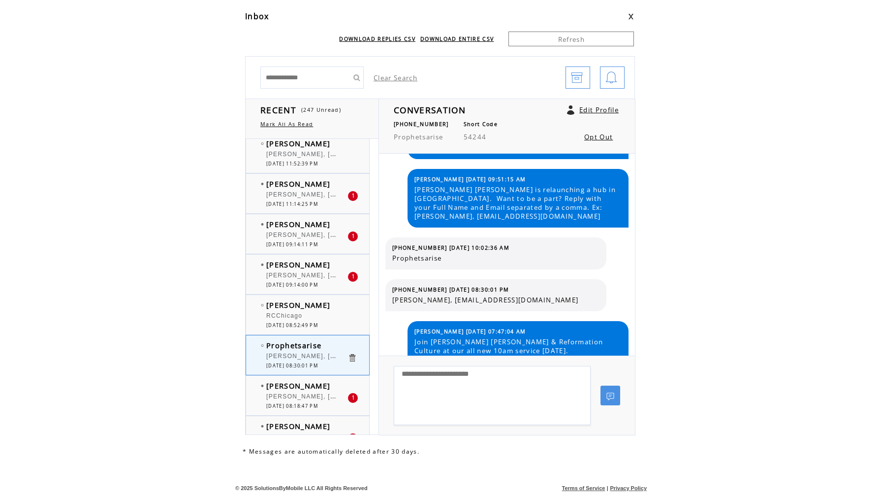
click at [303, 361] on div "[PERSON_NAME], [EMAIL_ADDRESS][DOMAIN_NAME]" at bounding box center [306, 357] width 81 height 10
click at [309, 399] on span "[PERSON_NAME], [EMAIL_ADDRESS][DOMAIN_NAME]" at bounding box center [356, 395] width 180 height 10
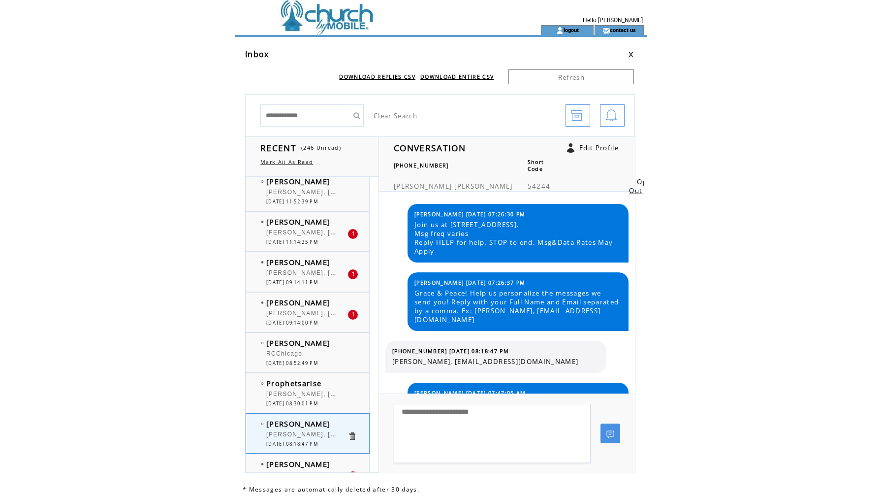
scroll to position [32, 0]
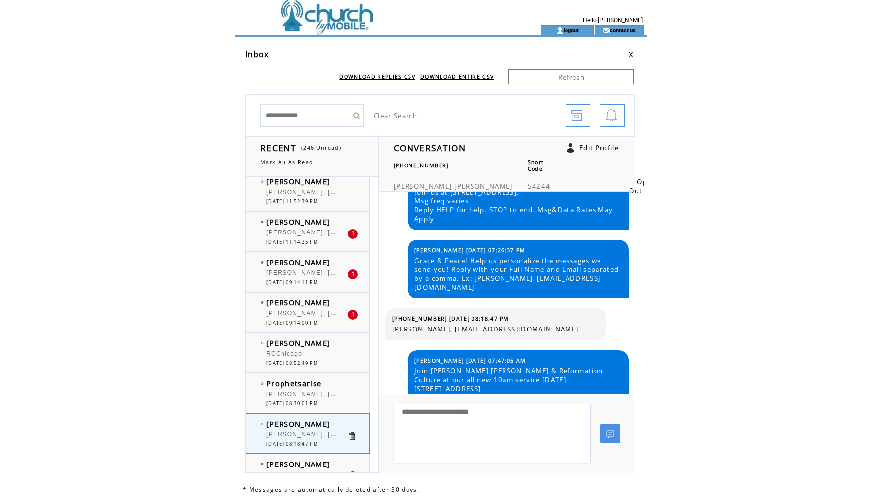
drag, startPoint x: 461, startPoint y: 328, endPoint x: 599, endPoint y: 326, distance: 137.8
click at [599, 326] on span "[PERSON_NAME], [EMAIL_ADDRESS][DOMAIN_NAME]" at bounding box center [495, 328] width 207 height 9
copy span "reach.donovangilmore@gmail.com"
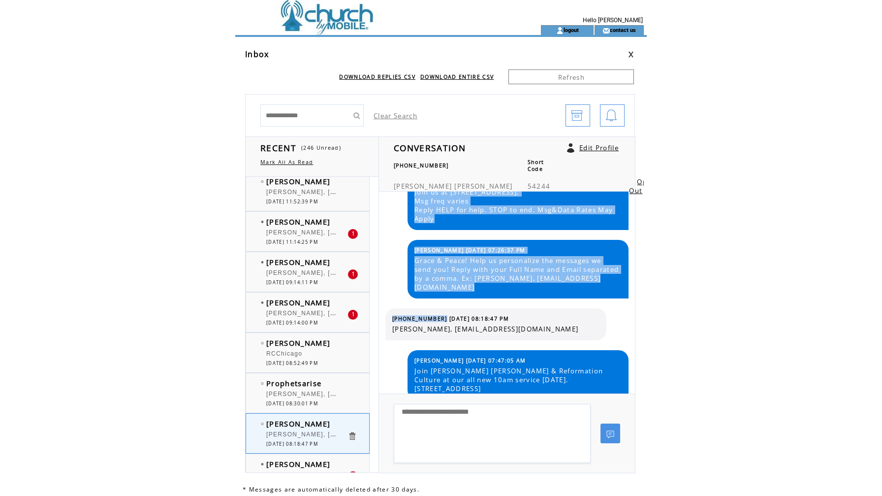
drag, startPoint x: 436, startPoint y: 317, endPoint x: 383, endPoint y: 317, distance: 52.7
click at [383, 317] on div "Bishop 08/22/2025 07:26:30 PM Join us at 11811 North Fwy Suite 855, Houston, TX…" at bounding box center [506, 292] width 253 height 202
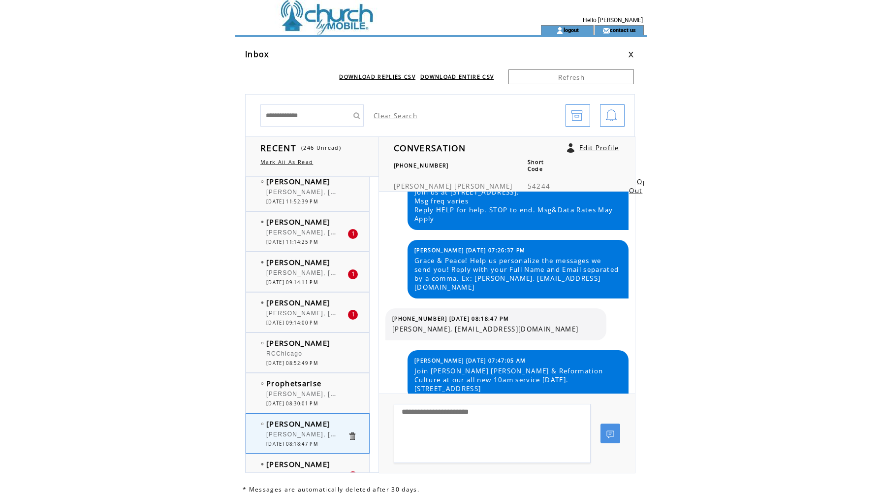
click at [402, 314] on table "(346) 745-7071 08/22/2025 08:18:47 PM Donovan Gilmore, reach.donovangilmore@gma…" at bounding box center [496, 324] width 212 height 23
drag, startPoint x: 436, startPoint y: 319, endPoint x: 390, endPoint y: 319, distance: 45.8
click at [390, 319] on table "(346) 745-7071 08/22/2025 08:18:47 PM Donovan Gilmore, reach.donovangilmore@gma…" at bounding box center [496, 324] width 212 height 23
copy span "(346) 745-707"
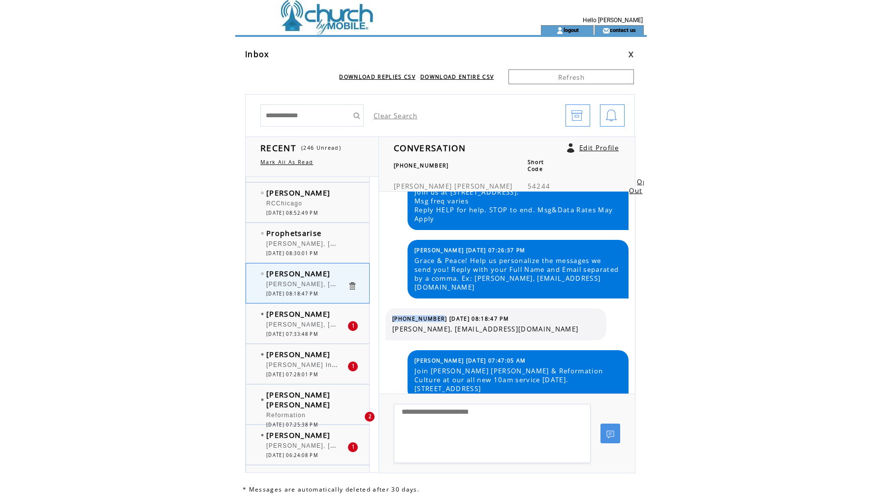
scroll to position [5621, 0]
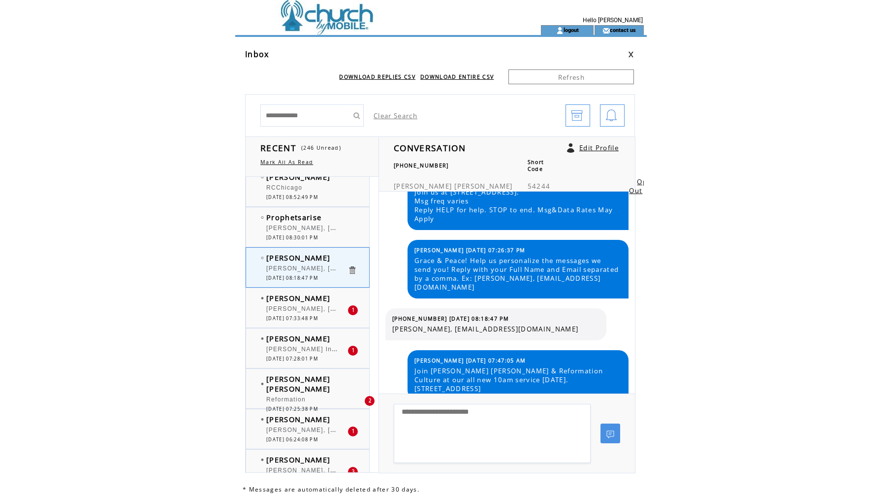
click at [304, 321] on span "[DATE] 07:33:48 PM" at bounding box center [292, 318] width 52 height 6
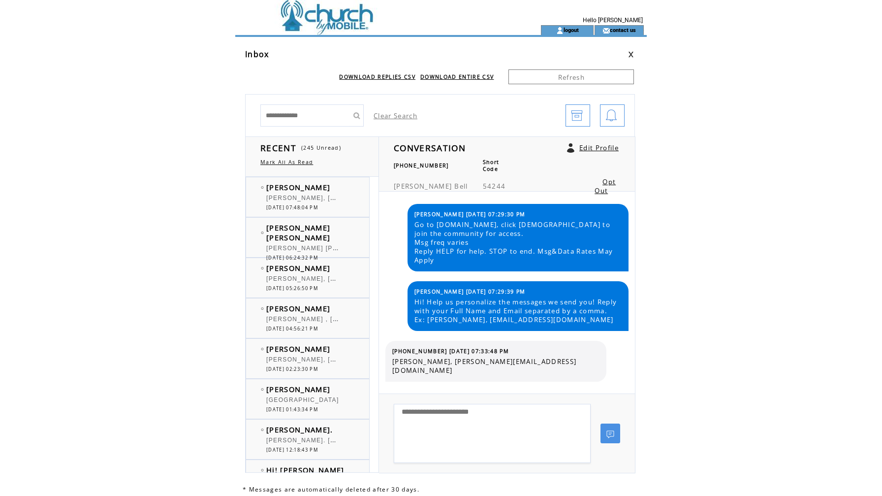
scroll to position [5621, 0]
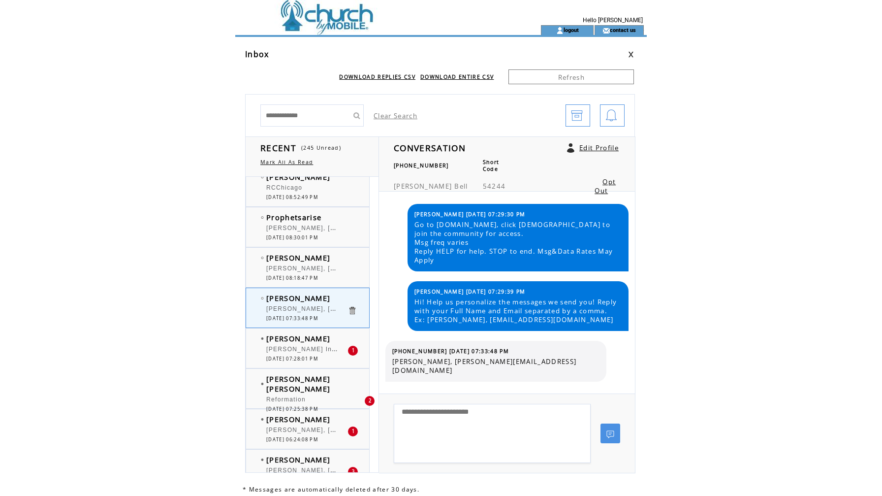
click at [300, 355] on div "[PERSON_NAME] Insurance building" at bounding box center [306, 351] width 81 height 10
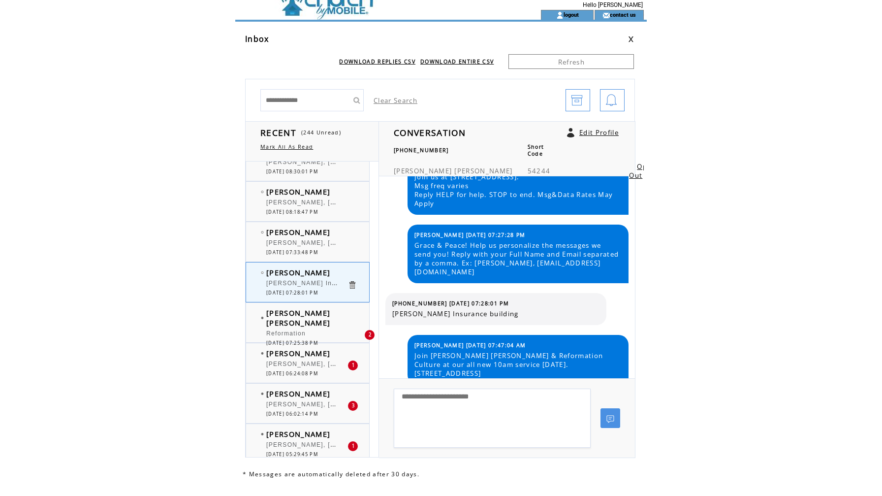
scroll to position [5674, 0]
click at [315, 327] on div "Reformation" at bounding box center [306, 332] width 81 height 10
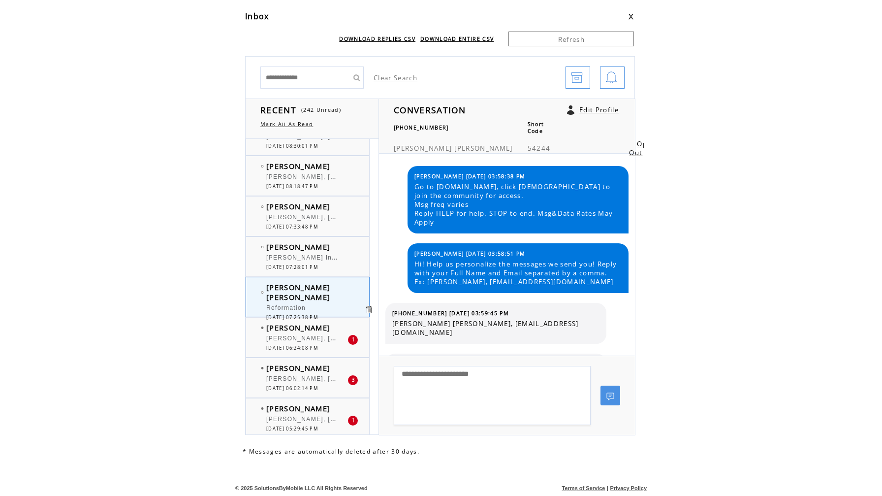
scroll to position [5697, 0]
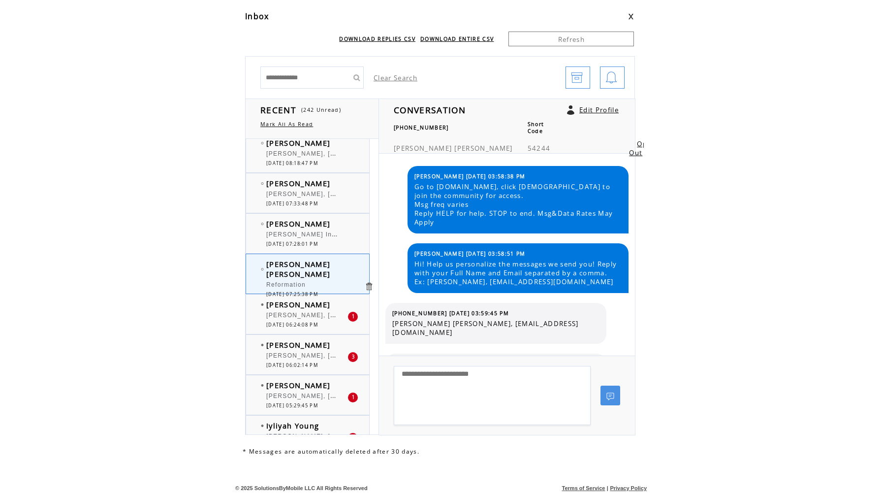
click at [306, 342] on span "[PERSON_NAME]" at bounding box center [298, 345] width 64 height 10
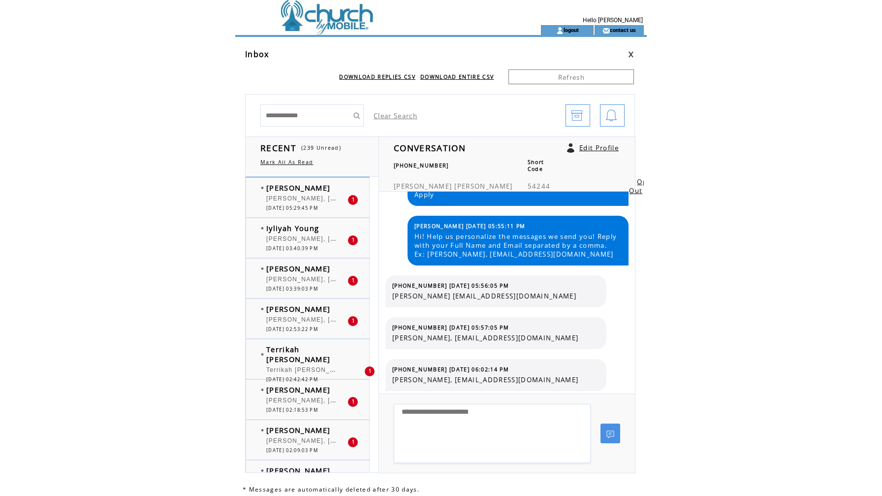
scroll to position [5933, 0]
